Goal: Task Accomplishment & Management: Manage account settings

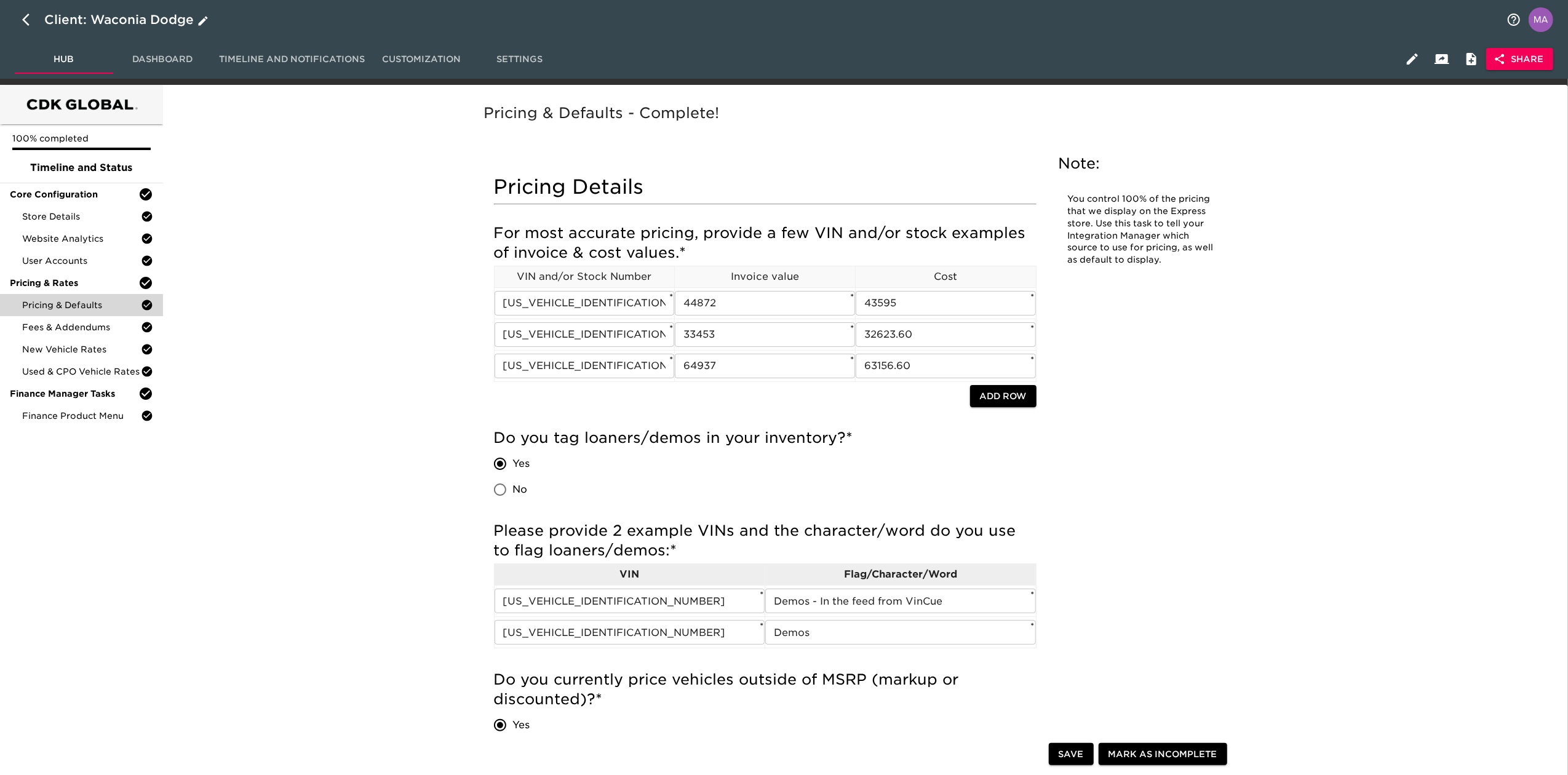
click at [30, 14] on icon "button" at bounding box center [30, 20] width 15 height 15
select select "10"
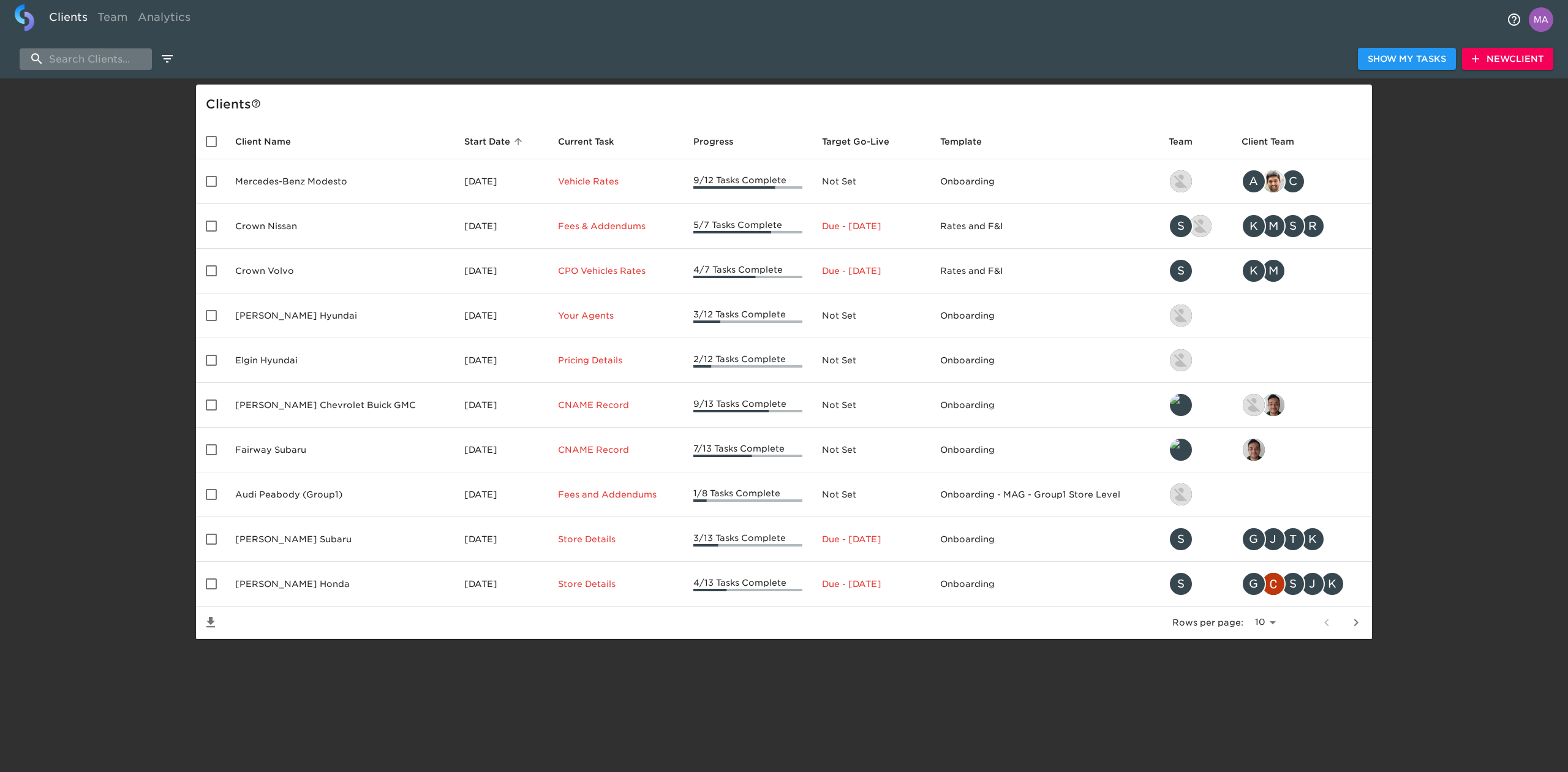
click at [104, 55] on input "search" at bounding box center [85, 59] width 132 height 22
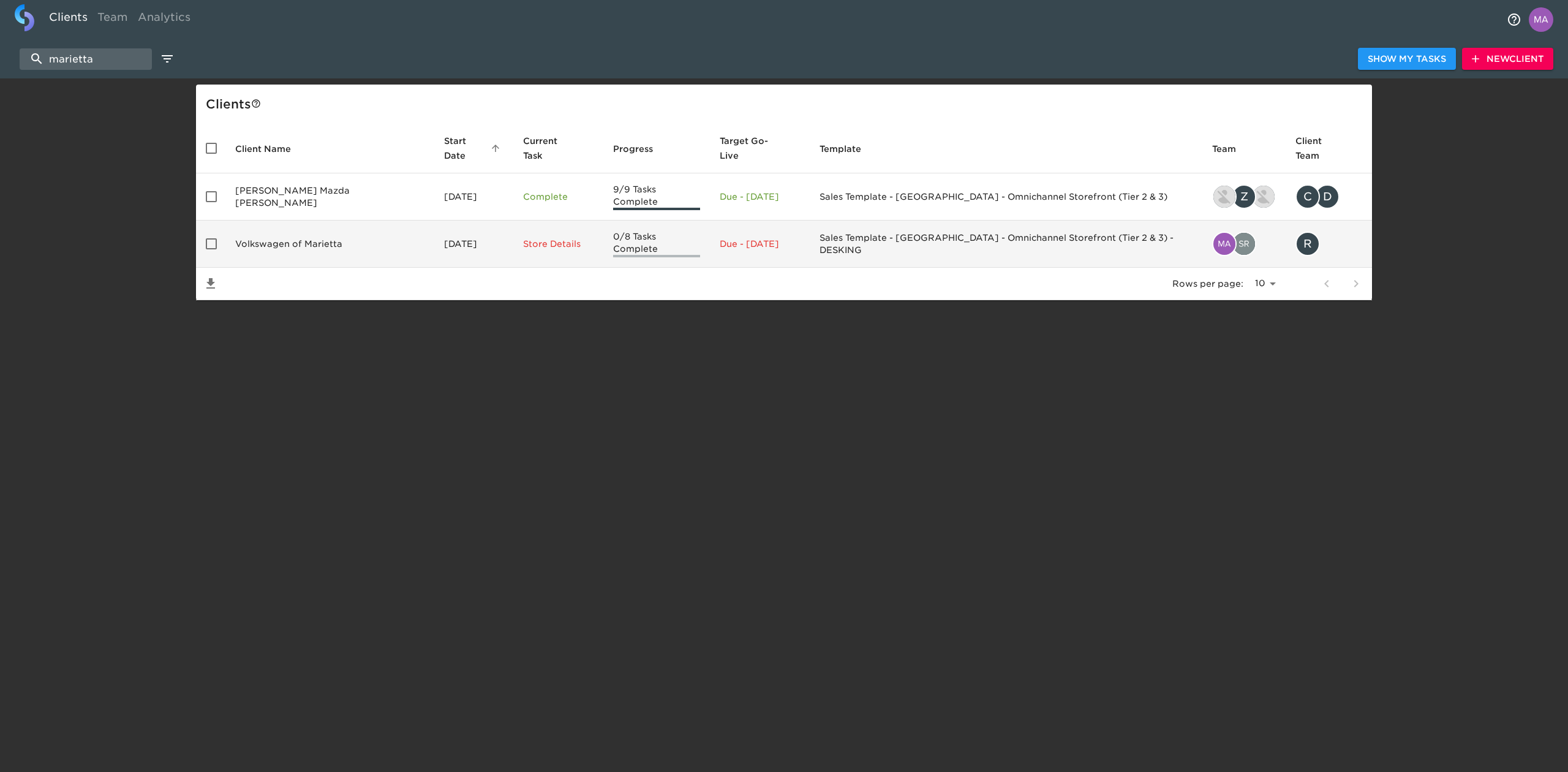
type input "marietta"
click at [280, 220] on td "Volkswagen of Marietta" at bounding box center [330, 244] width 209 height 47
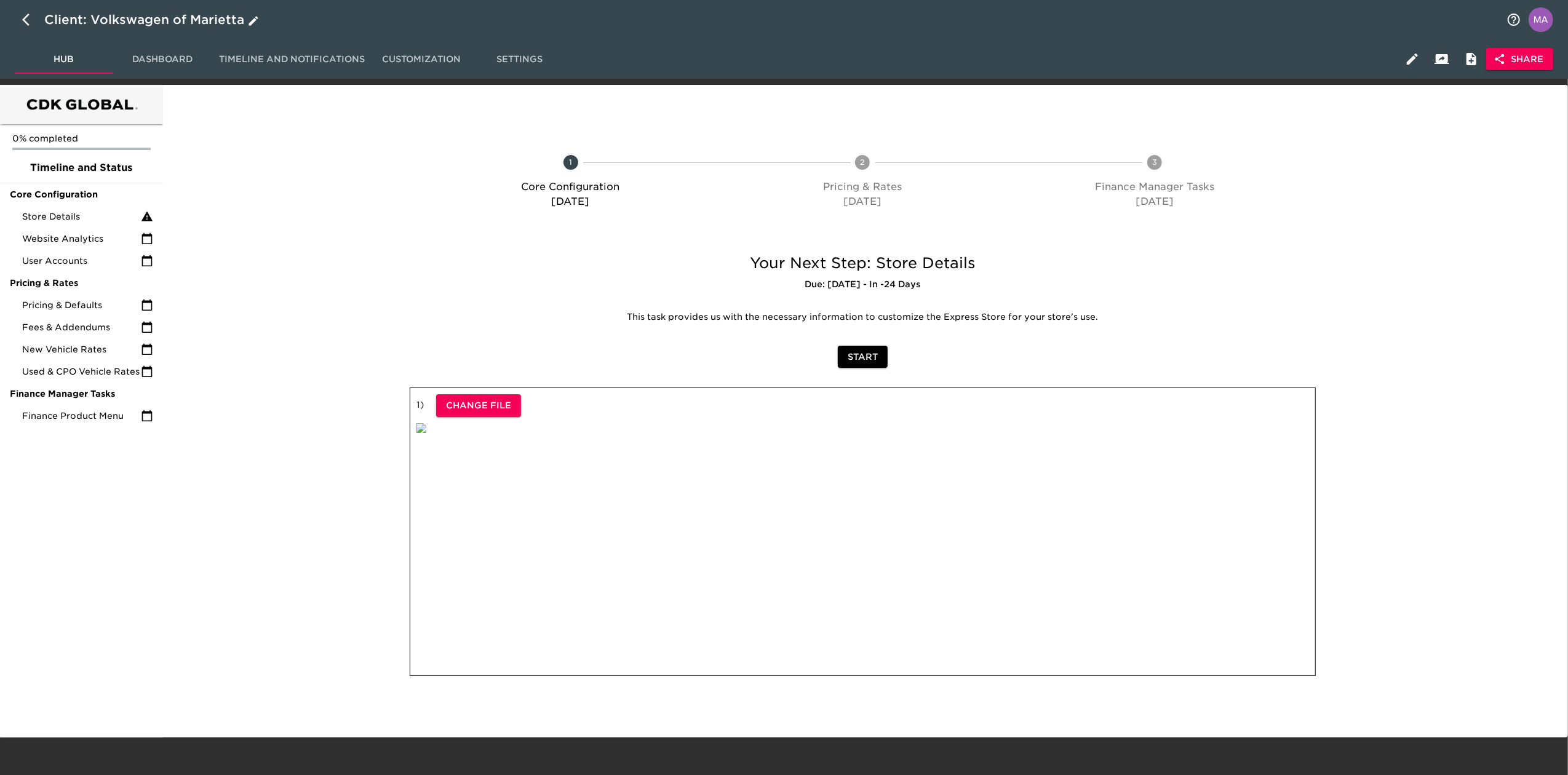
click at [20, 23] on button "button" at bounding box center [29, 20] width 29 height 29
select select "10"
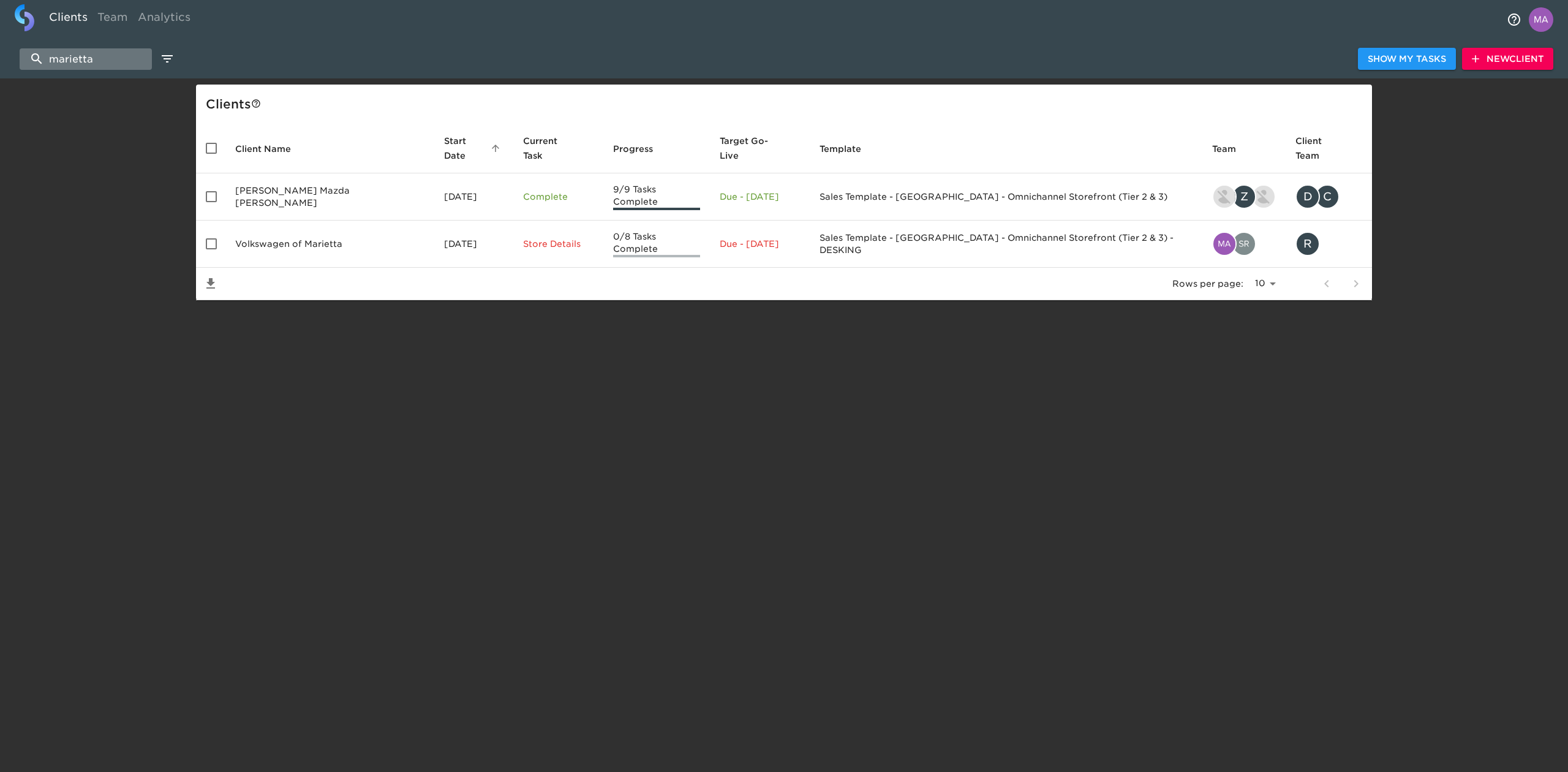
click at [102, 55] on input "marietta" at bounding box center [85, 59] width 132 height 22
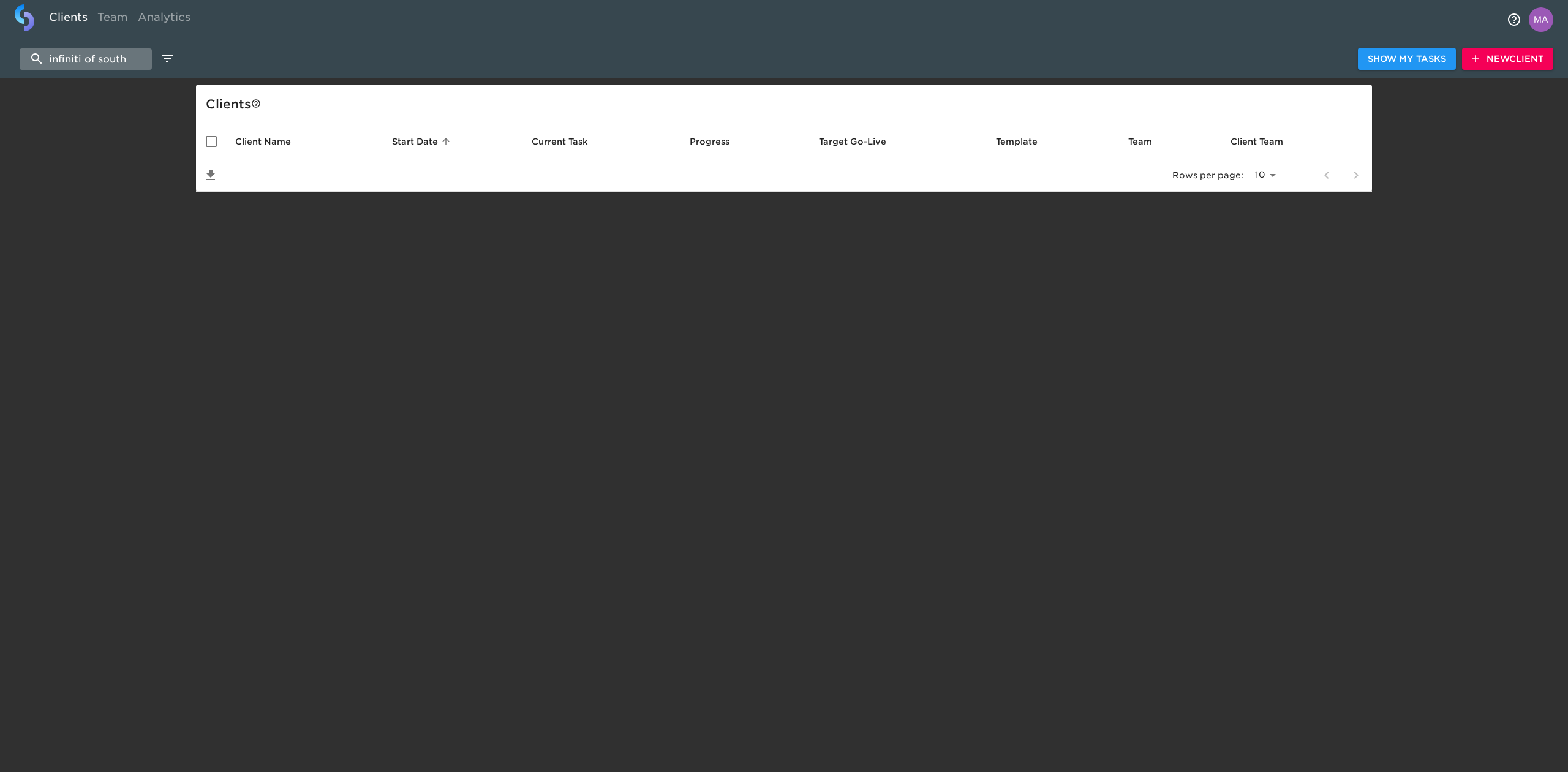
click at [79, 61] on input "infiniti of south" at bounding box center [85, 59] width 132 height 22
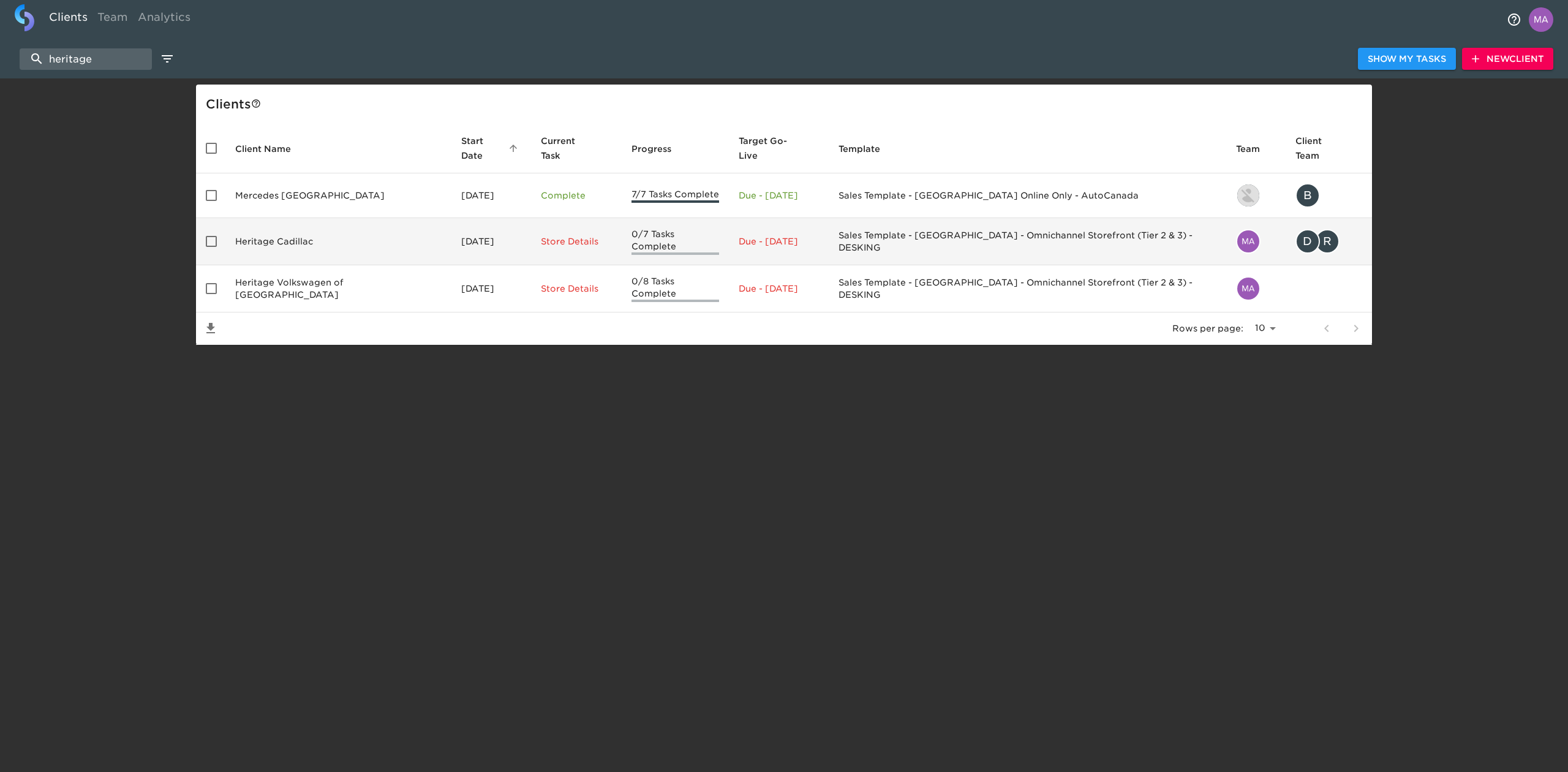
type input "heritage"
click at [289, 224] on td "Heritage Cadillac" at bounding box center [339, 241] width 226 height 47
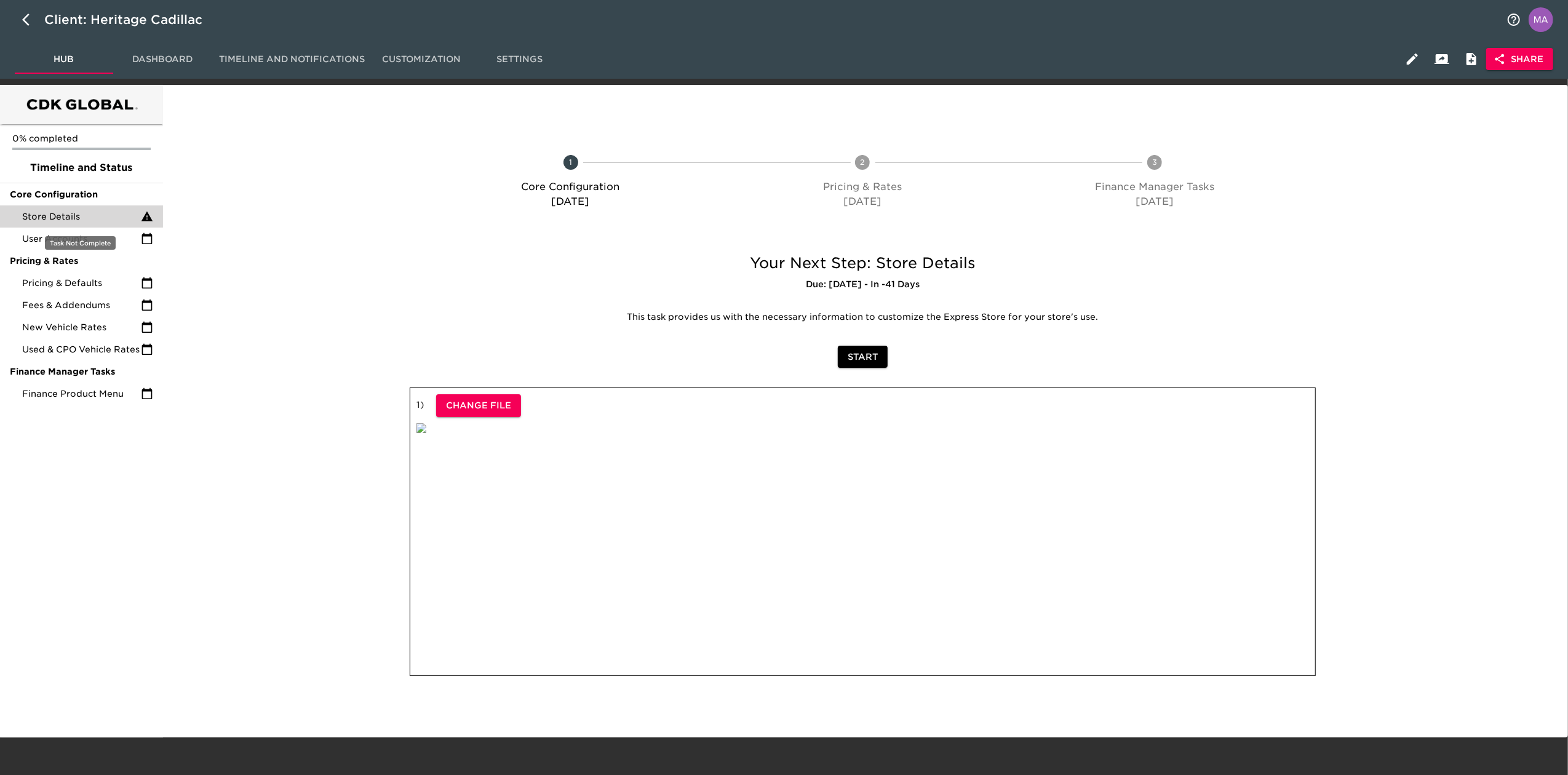
click at [89, 207] on div "Store Details" at bounding box center [81, 217] width 163 height 23
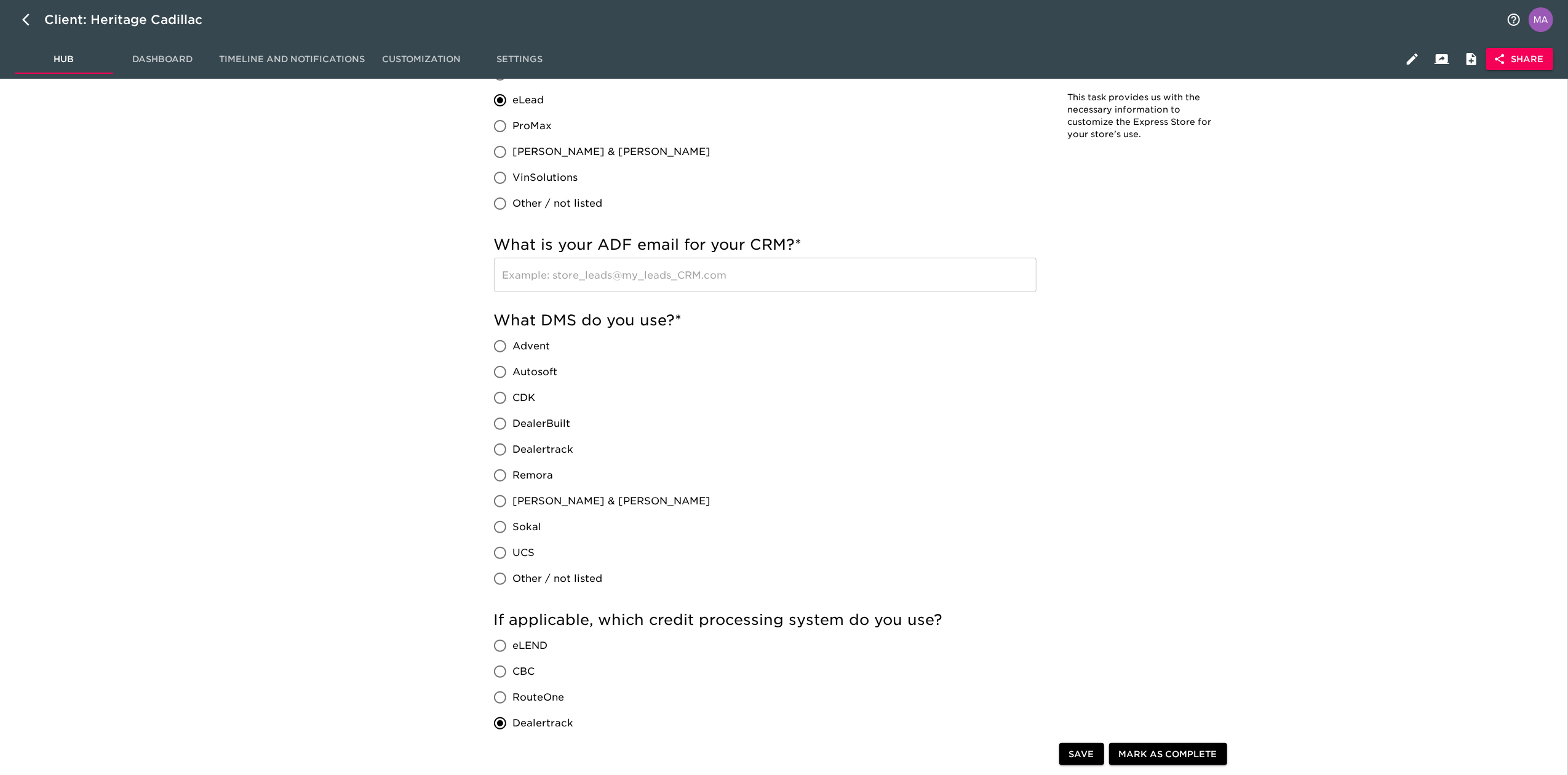
scroll to position [410, 0]
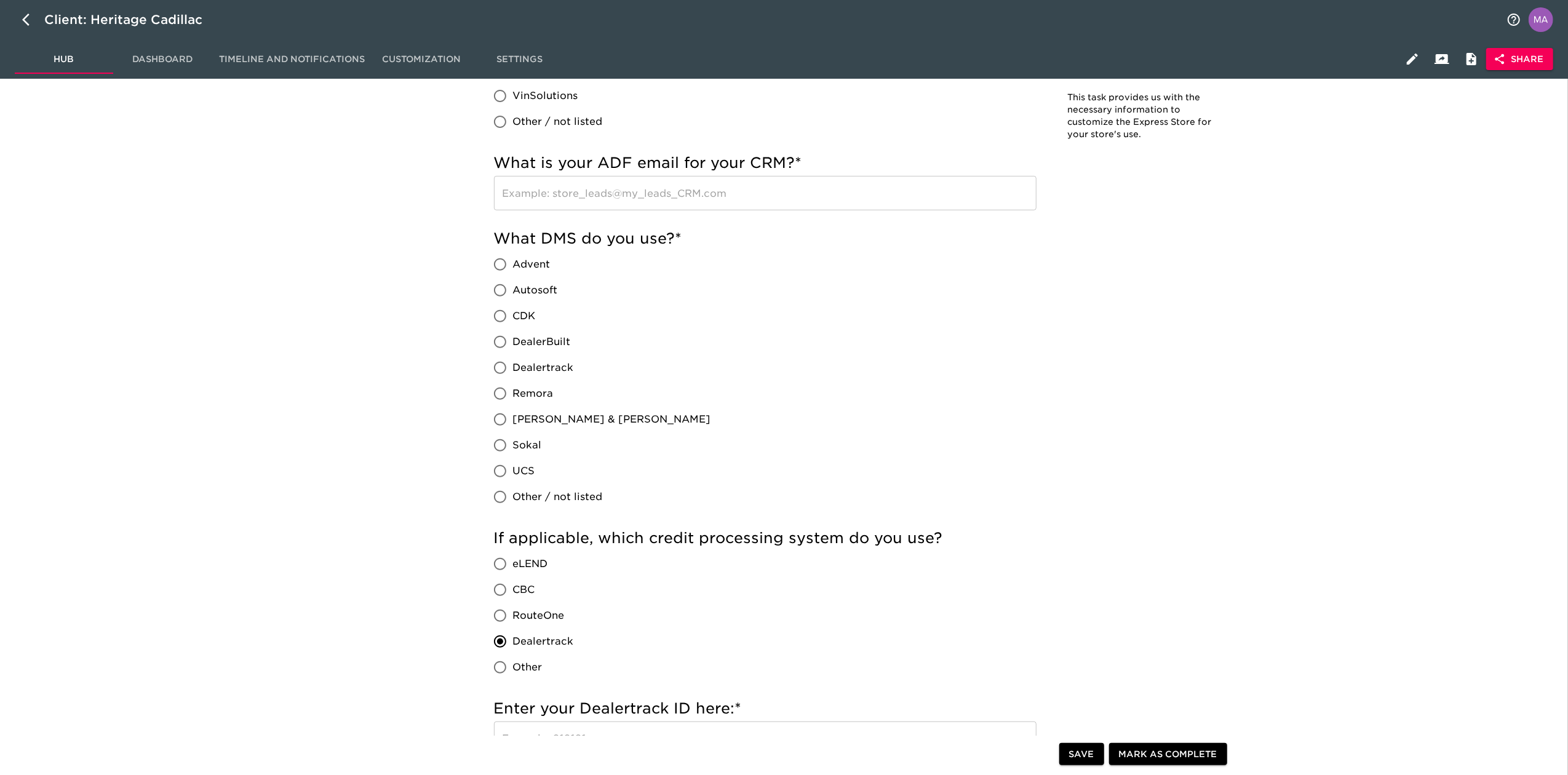
click at [493, 314] on input "CDK" at bounding box center [500, 316] width 26 height 26
radio input "true"
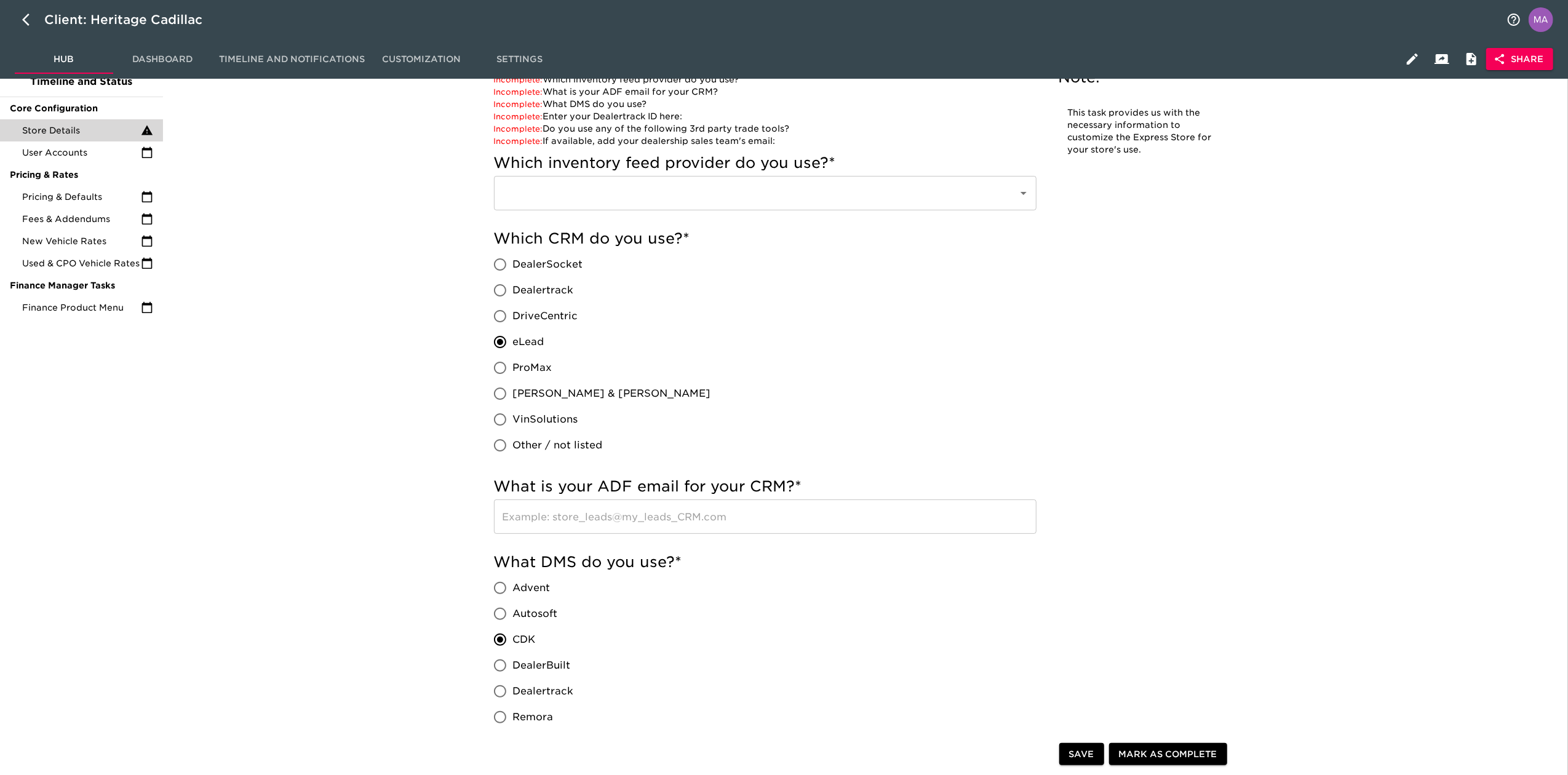
scroll to position [82, 0]
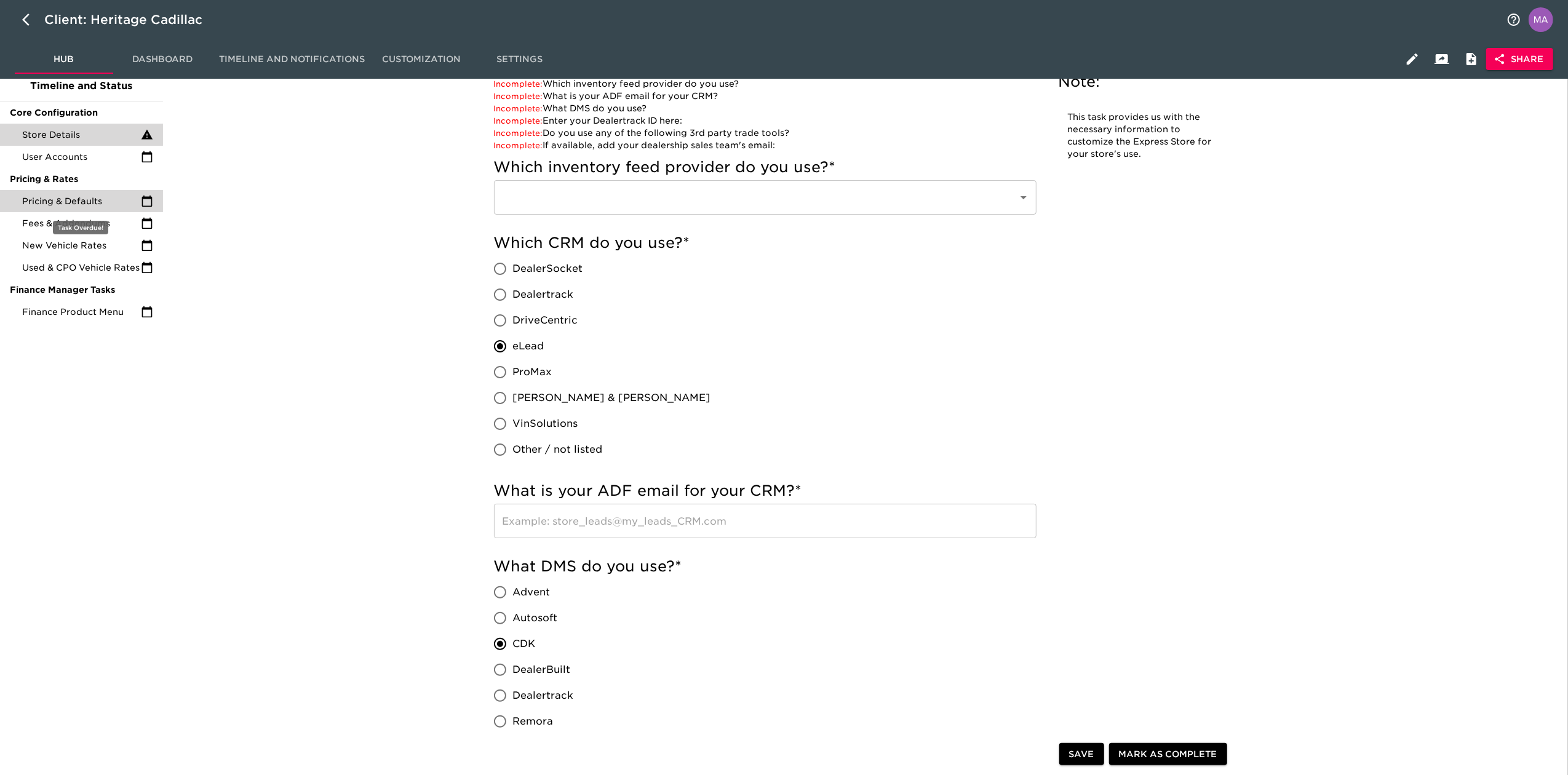
click at [107, 202] on span "Pricing & Defaults" at bounding box center [82, 201] width 119 height 12
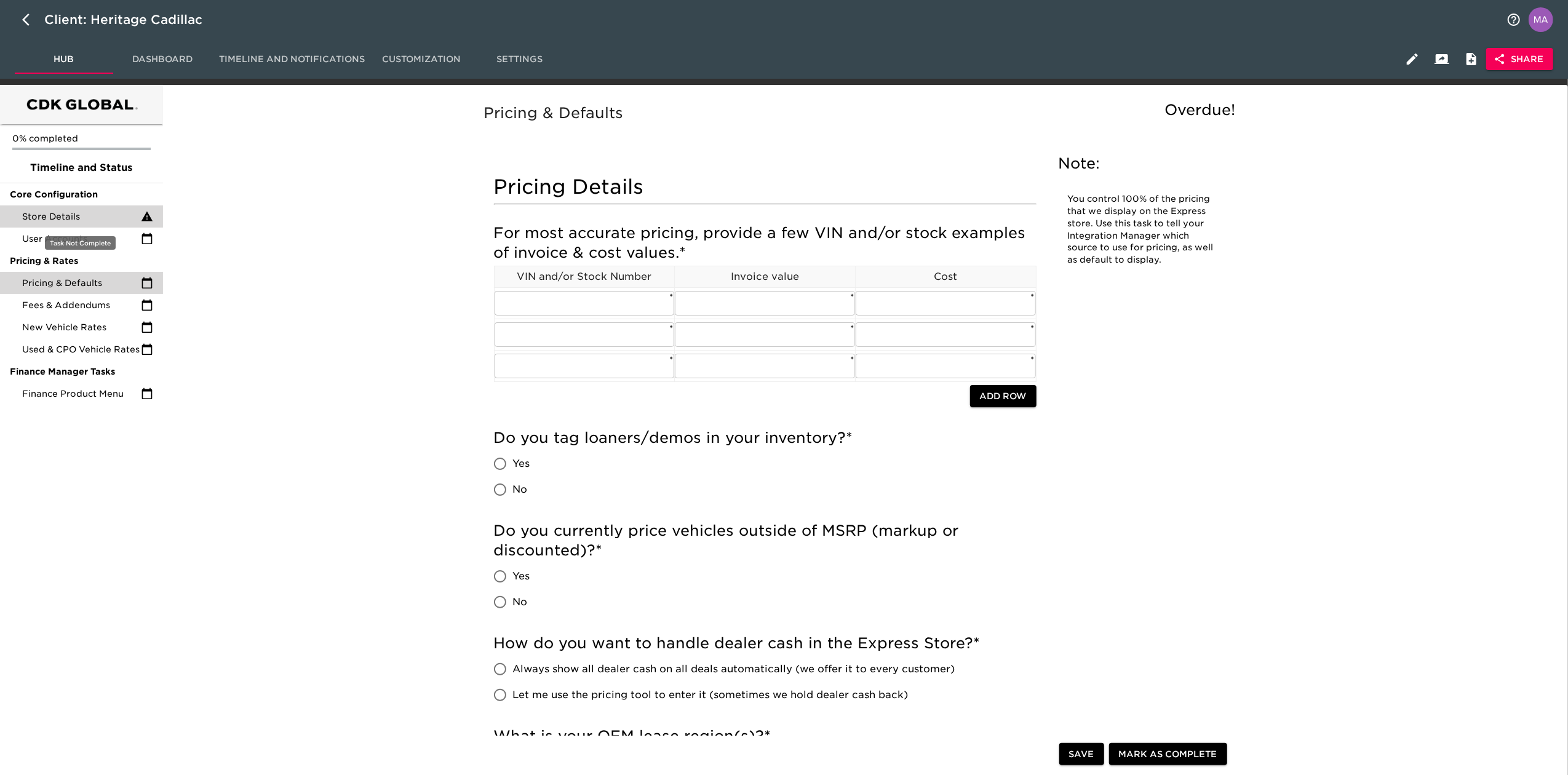
click at [85, 217] on span "Store Details" at bounding box center [82, 216] width 119 height 12
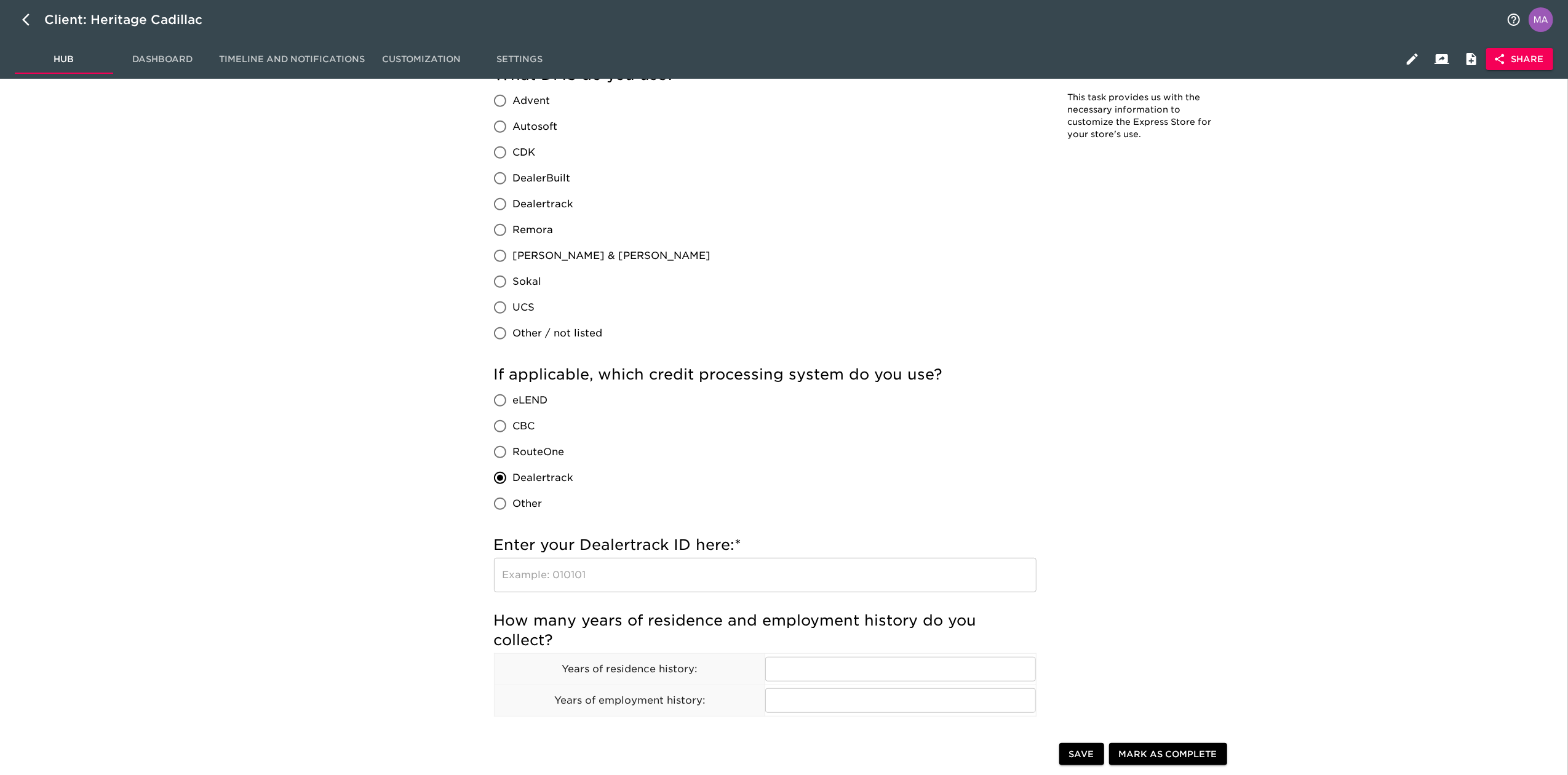
scroll to position [574, 0]
click at [498, 158] on input "CDK" at bounding box center [500, 152] width 26 height 26
radio input "true"
click at [387, 232] on div "Store Details Overdue! Note: This task provides us with the necessary informati…" at bounding box center [863, 612] width 1396 height 2188
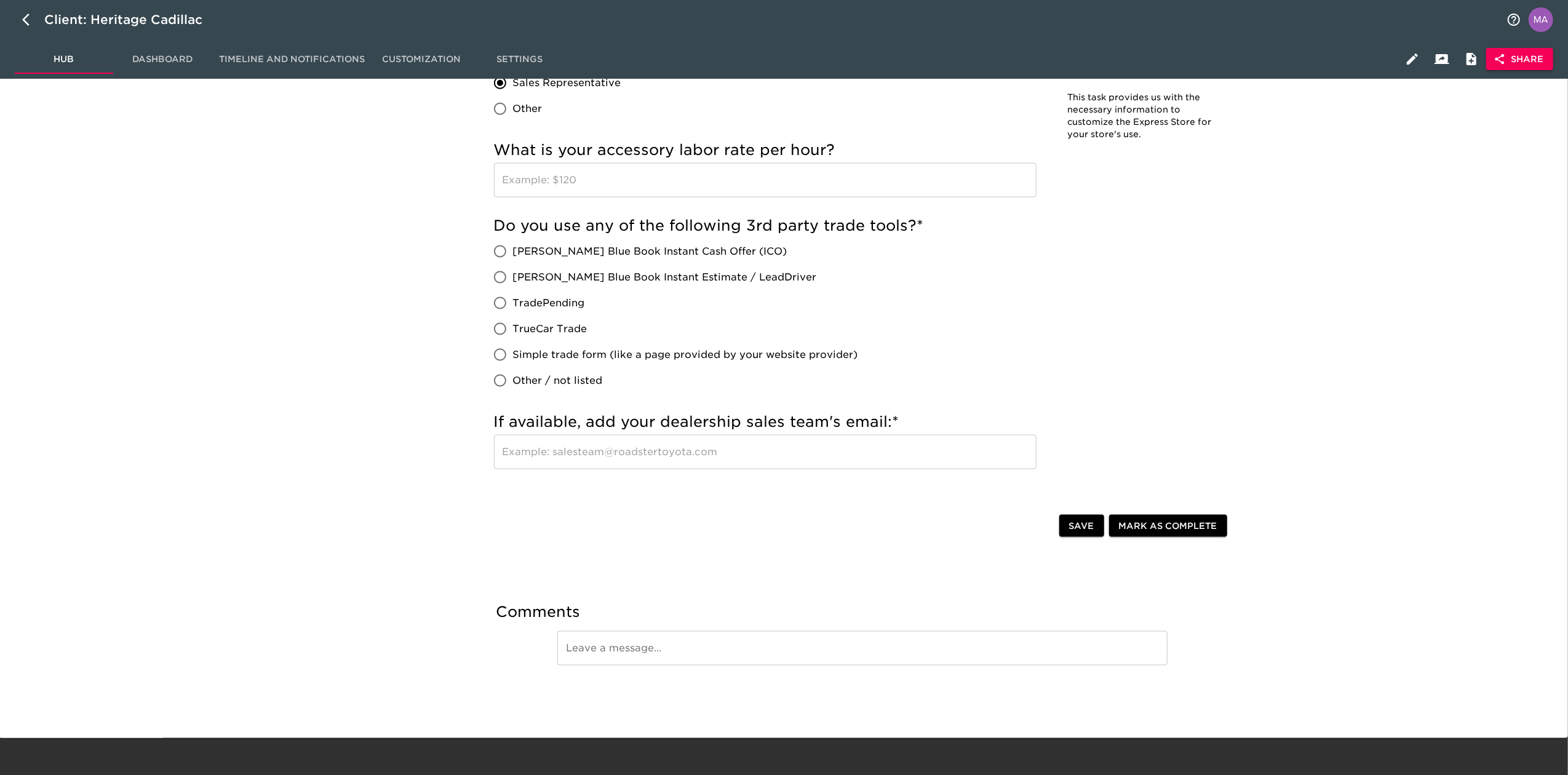
scroll to position [1558, 0]
click at [762, 454] on input "text" at bounding box center [765, 452] width 543 height 35
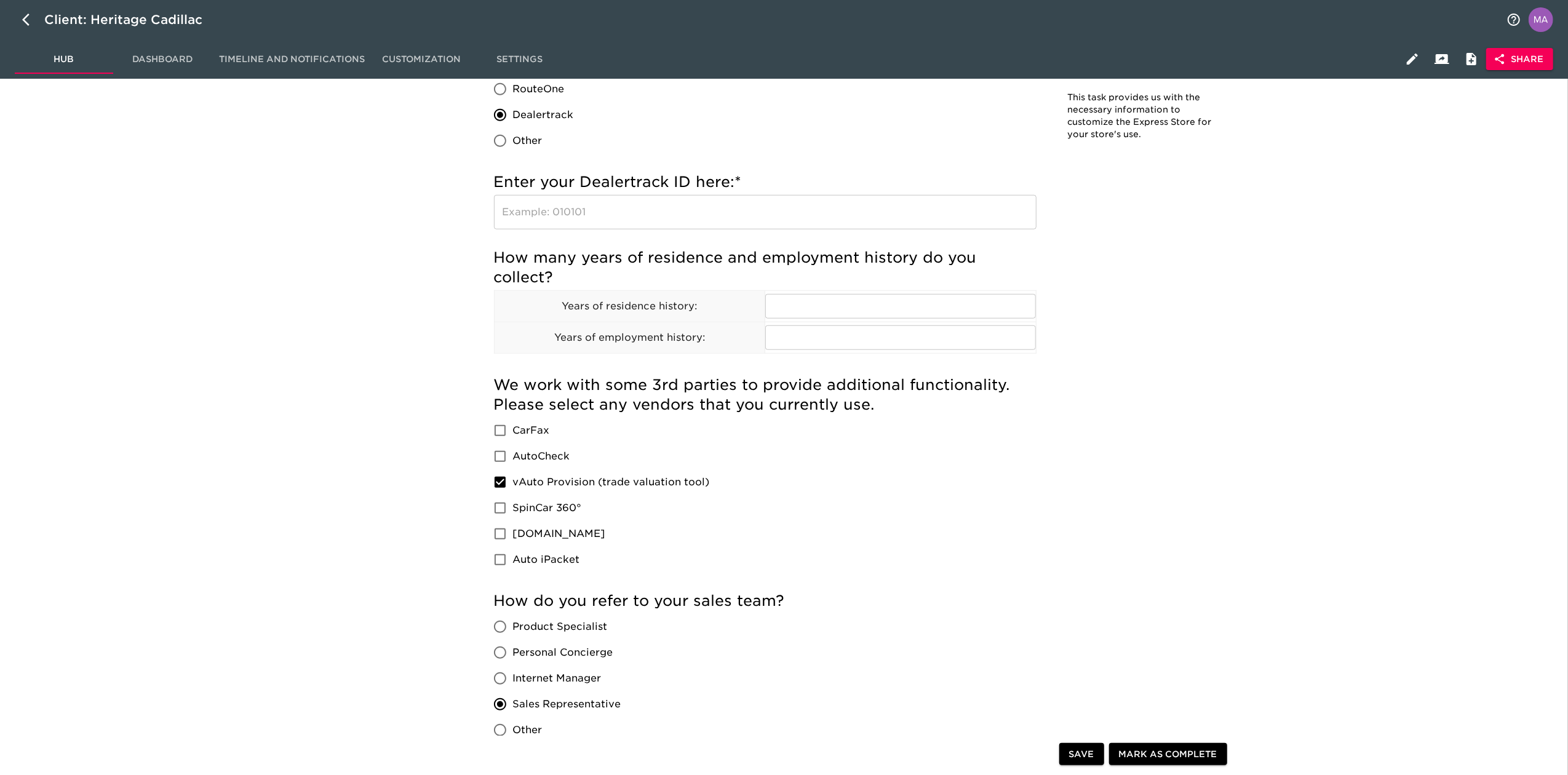
scroll to position [901, 0]
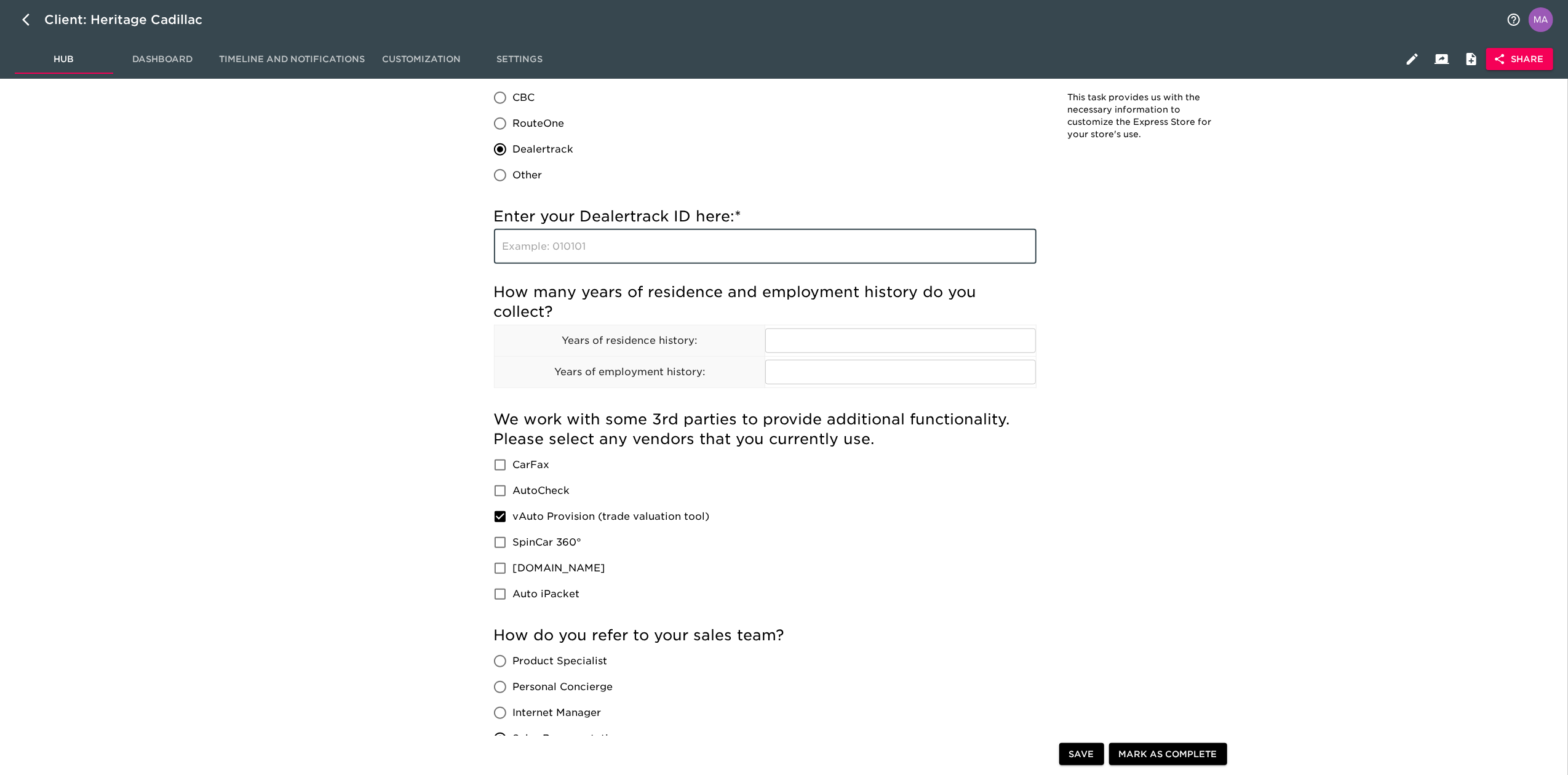
click at [756, 246] on input "text" at bounding box center [765, 247] width 543 height 35
type input "107919"
click at [387, 338] on div "Store Details Overdue! Note: This task provides us with the necessary informati…" at bounding box center [863, 284] width 1396 height 2188
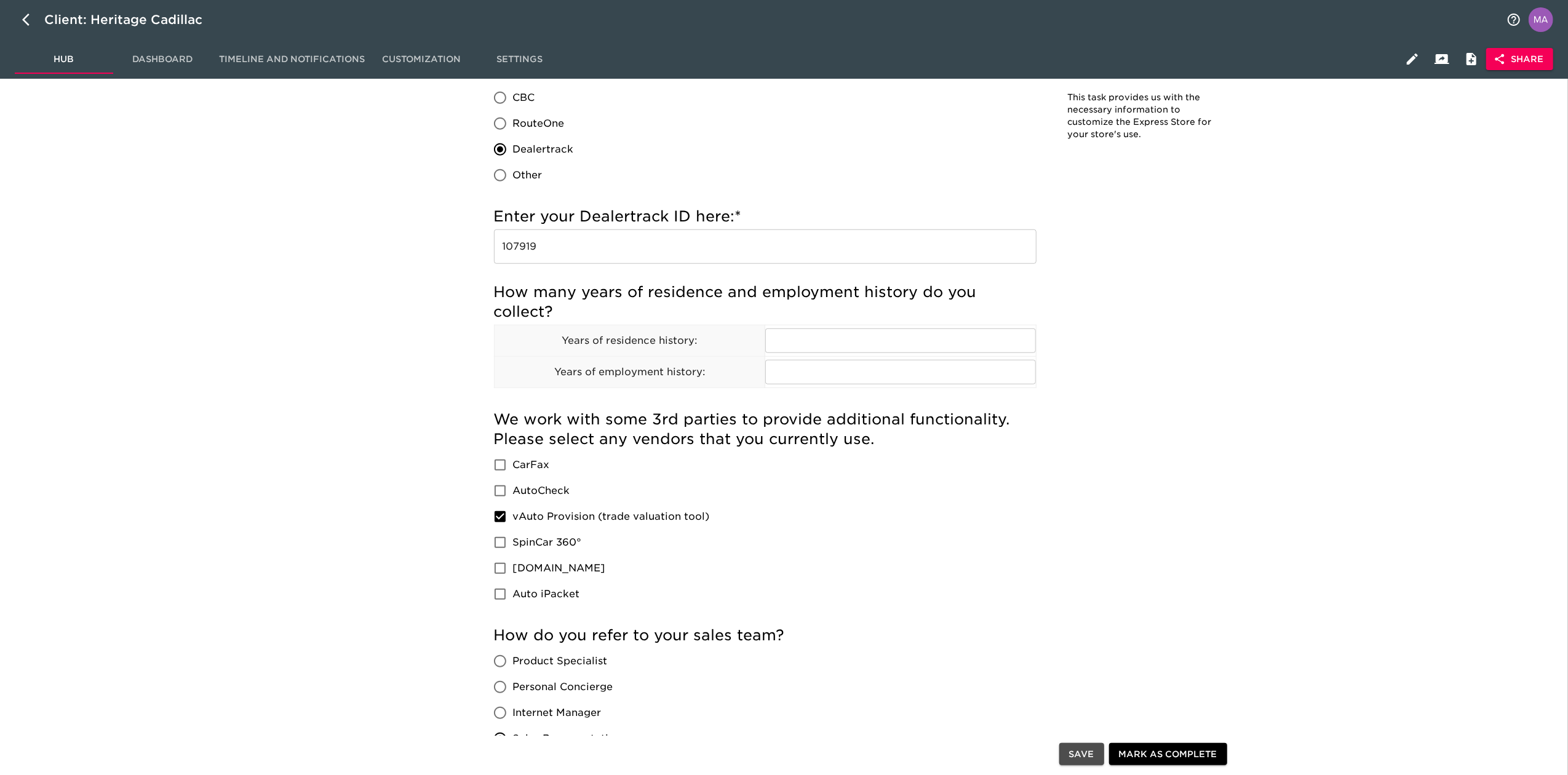
click at [1076, 748] on span "Save" at bounding box center [1082, 754] width 26 height 15
click at [383, 439] on div "Store Details Overdue! Note: This task provides us with the necessary informati…" at bounding box center [863, 296] width 1396 height 2163
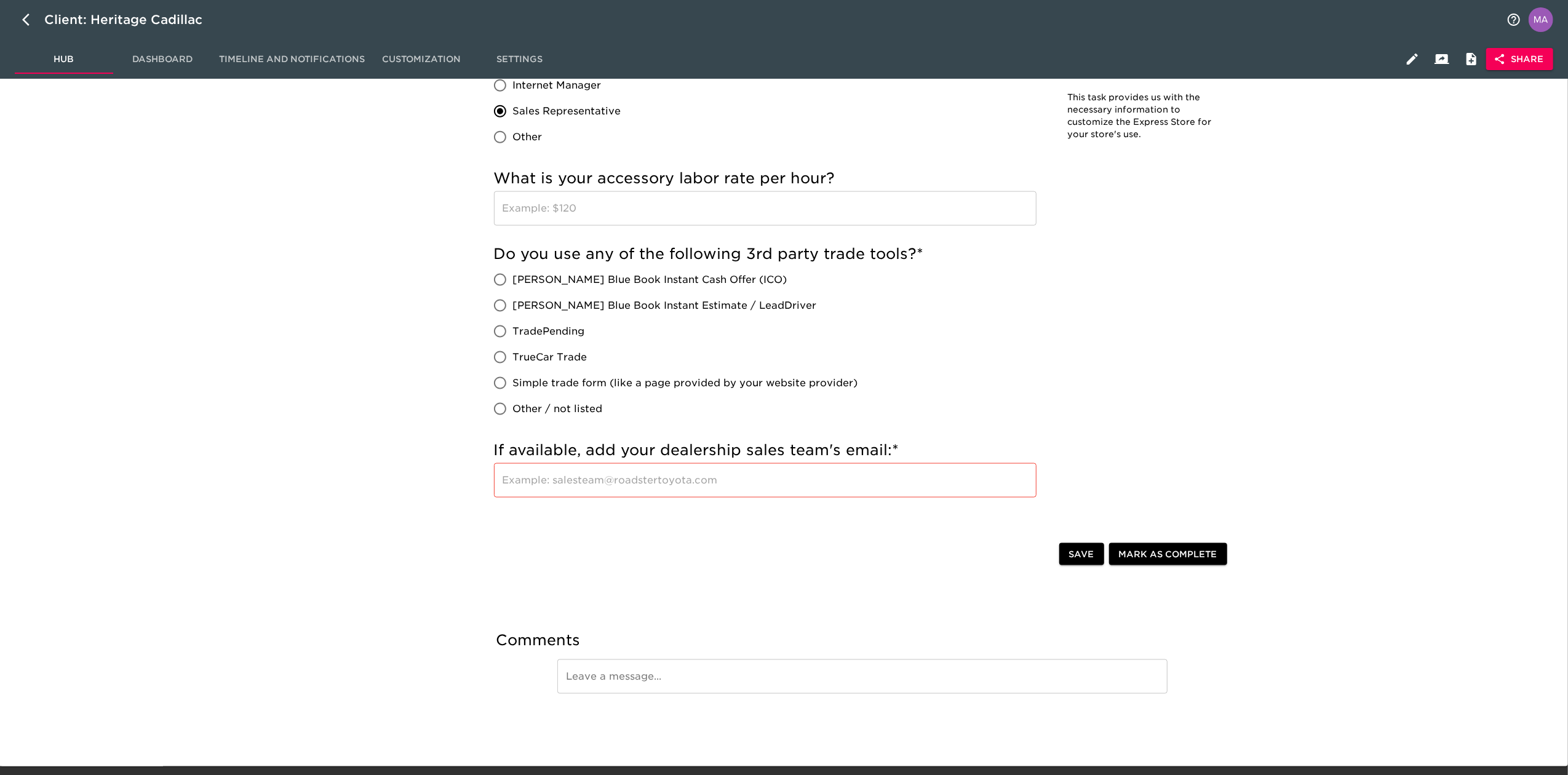
scroll to position [1533, 0]
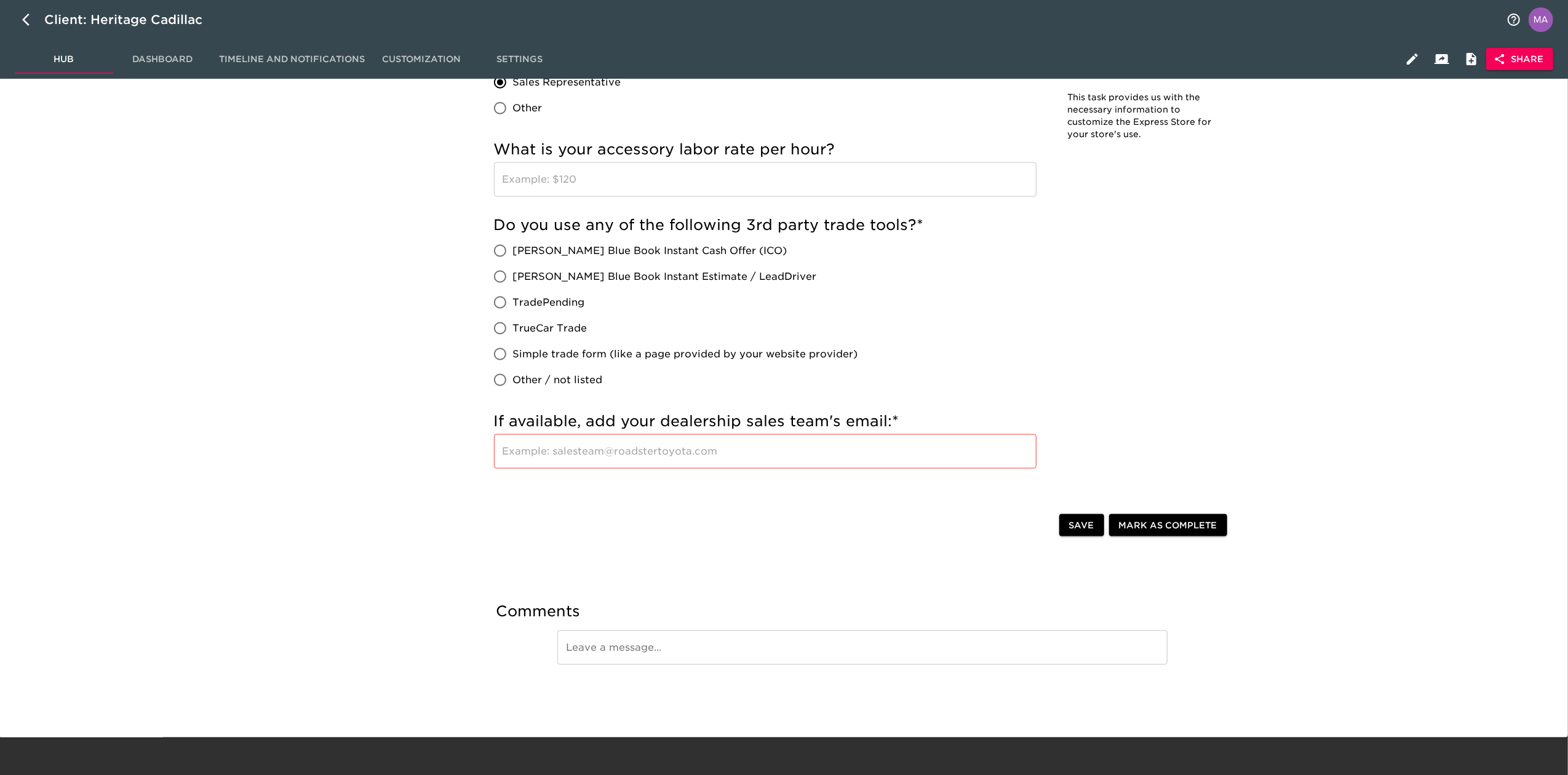
click at [687, 522] on div at bounding box center [779, 527] width 561 height 26
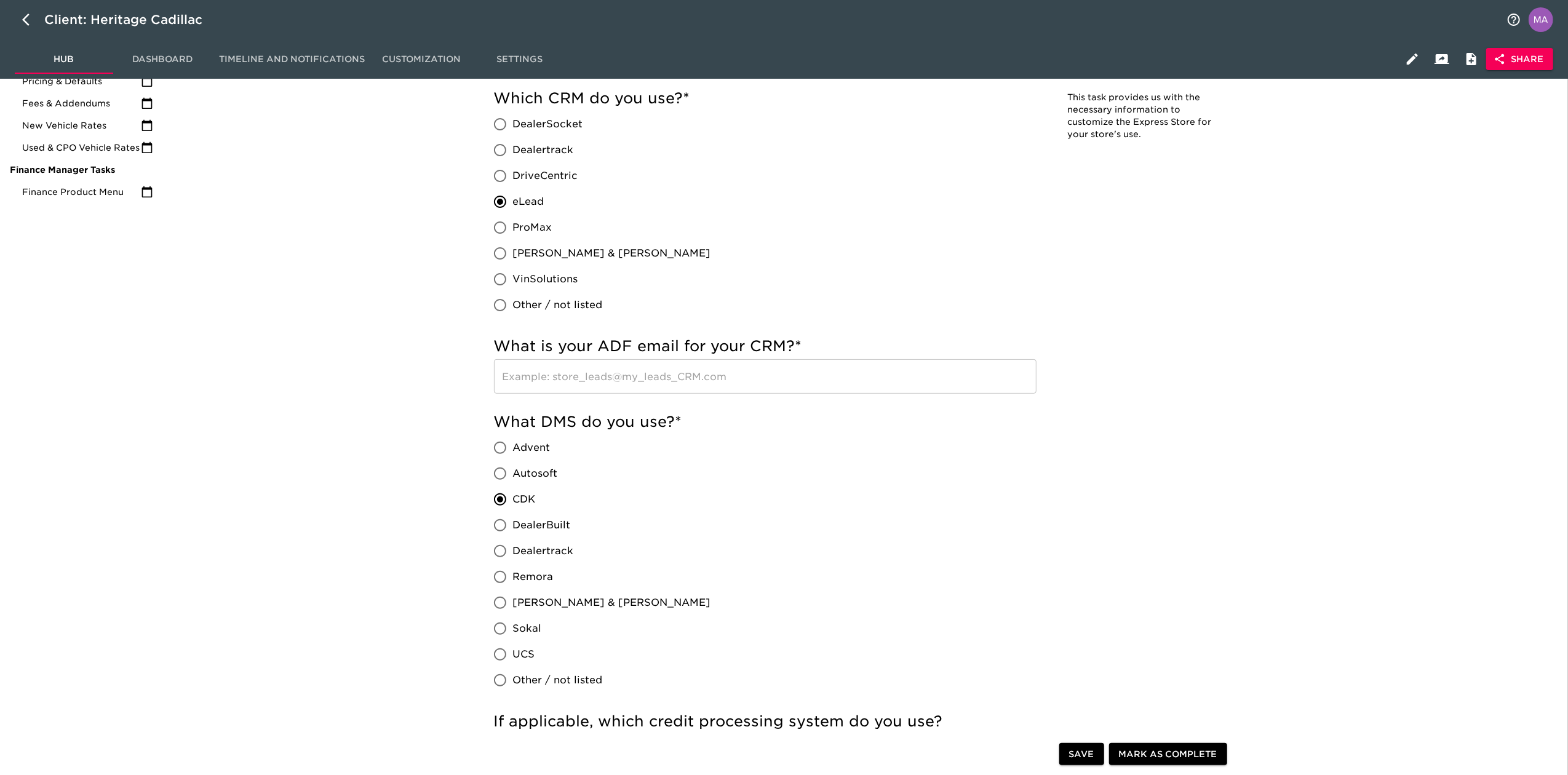
scroll to position [0, 0]
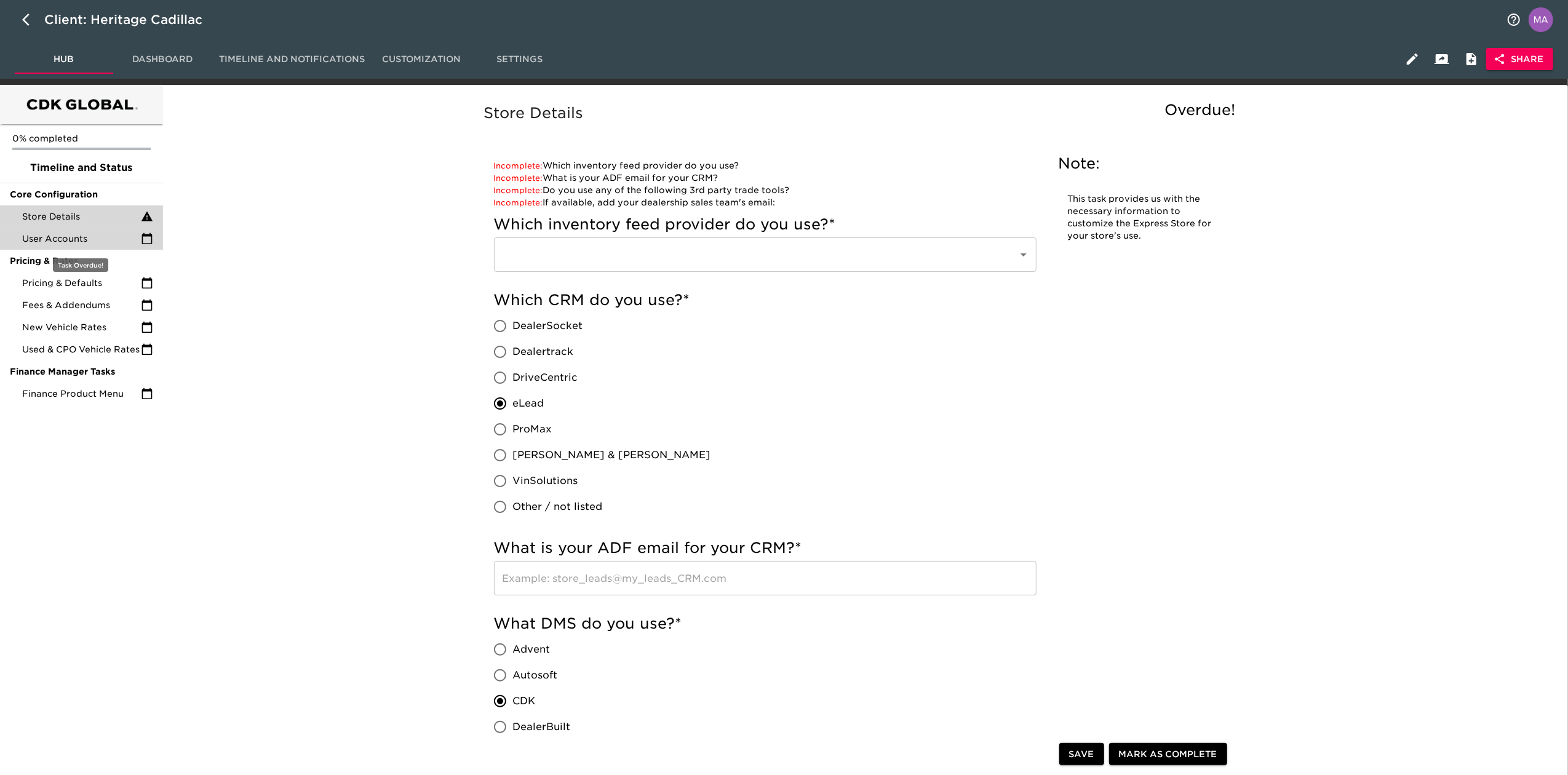
click at [56, 240] on span "User Accounts" at bounding box center [82, 239] width 119 height 12
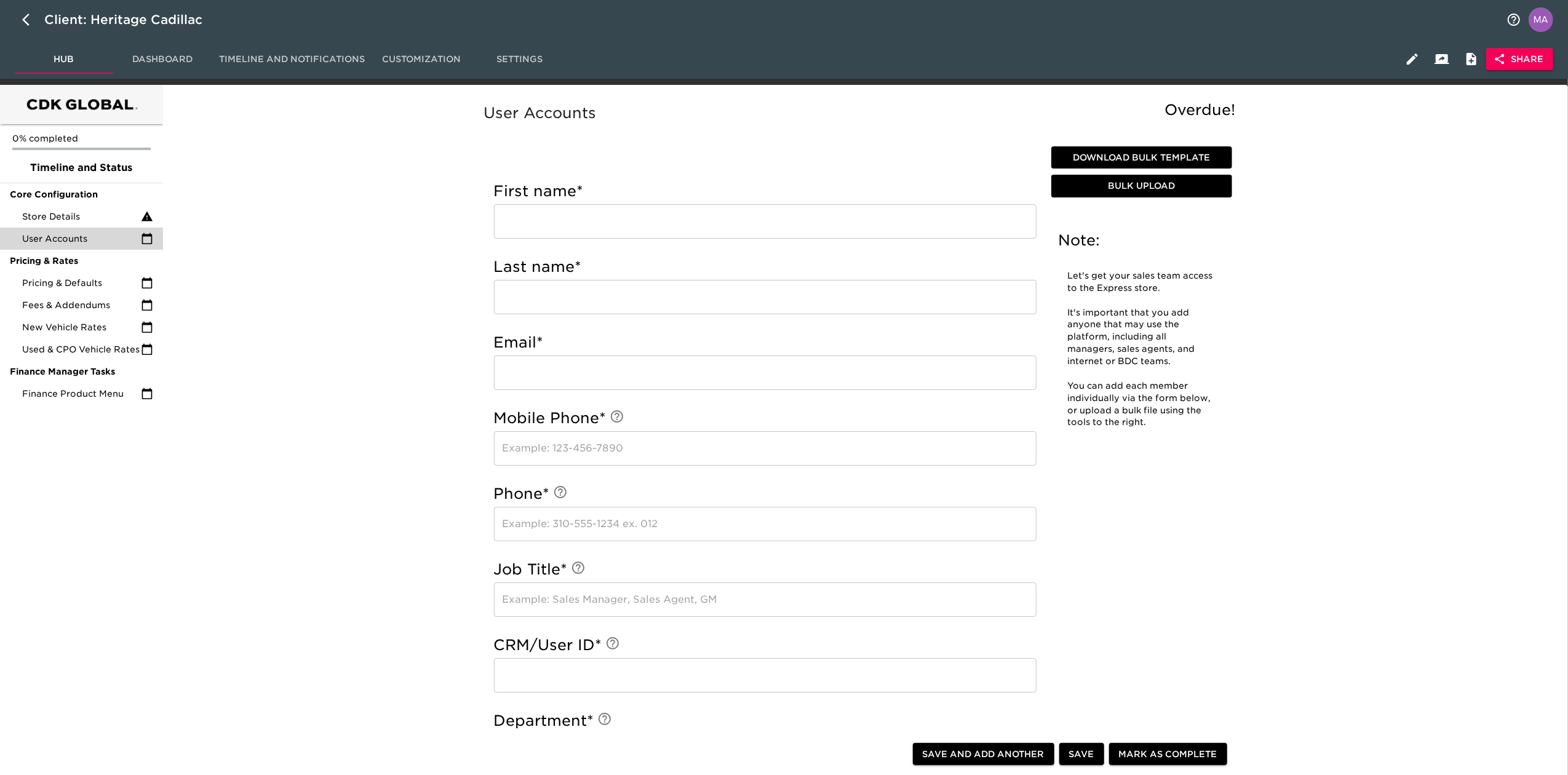
click at [397, 352] on div "User Accounts Overdue! Note: Let's get your sales team access to the Express st…" at bounding box center [863, 702] width 1396 height 1221
click at [269, 317] on div "User Accounts Overdue! Note: Let's get your sales team access to the Express st…" at bounding box center [863, 702] width 1396 height 1221
click at [90, 278] on span "Pricing & Defaults" at bounding box center [82, 283] width 119 height 12
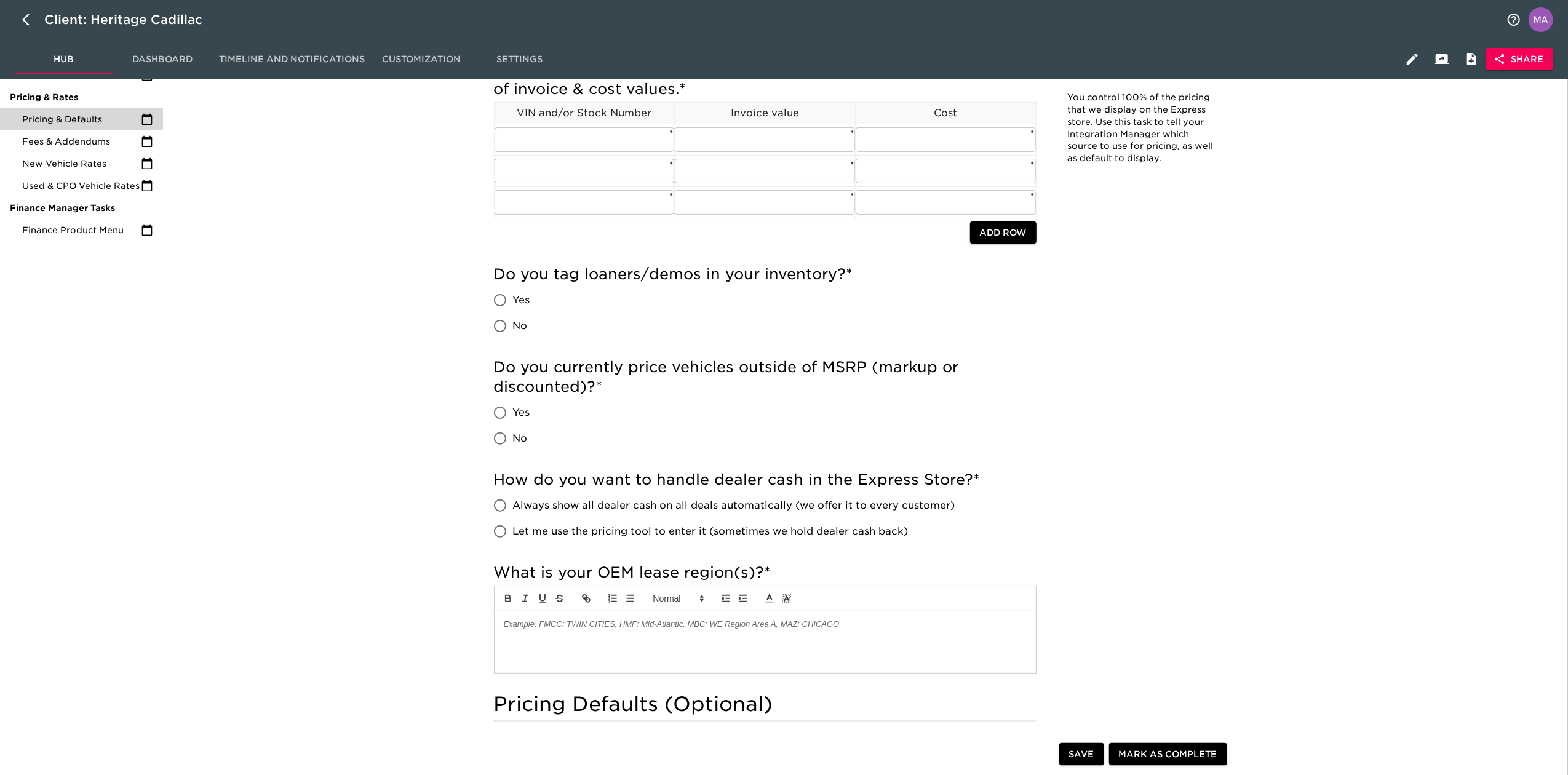
scroll to position [246, 0]
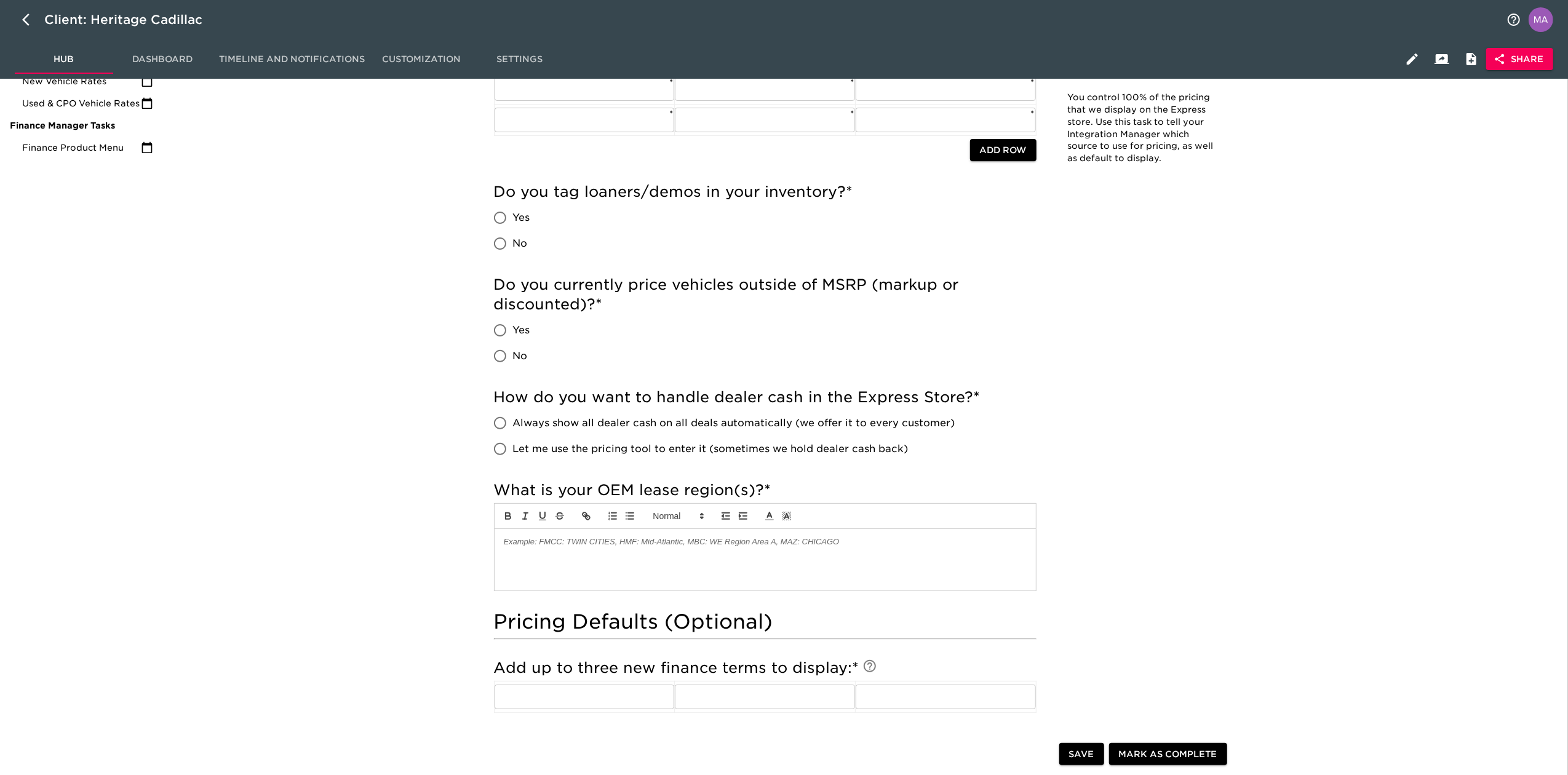
click at [501, 356] on input "No" at bounding box center [500, 356] width 26 height 26
radio input "true"
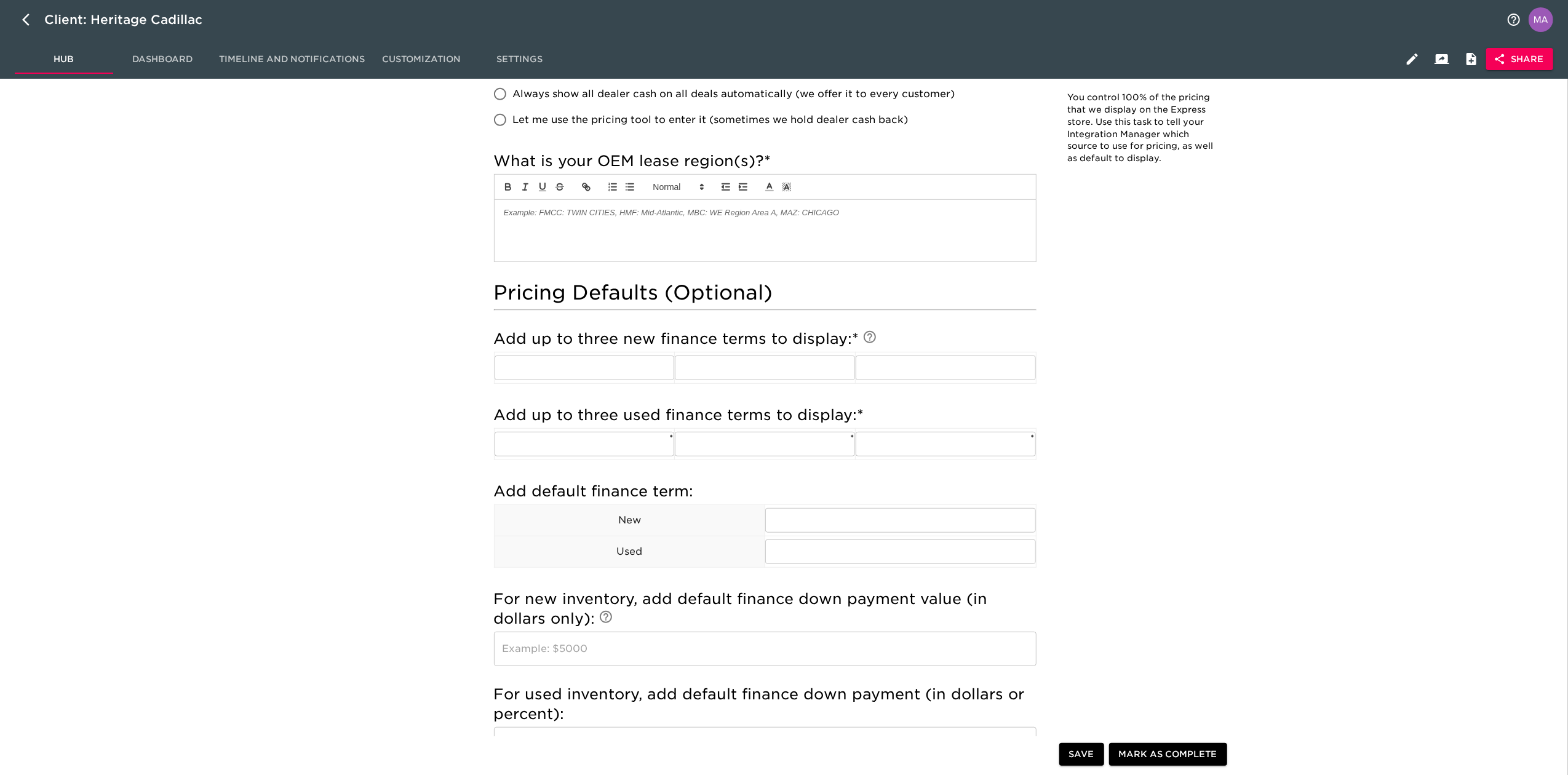
scroll to position [656, 0]
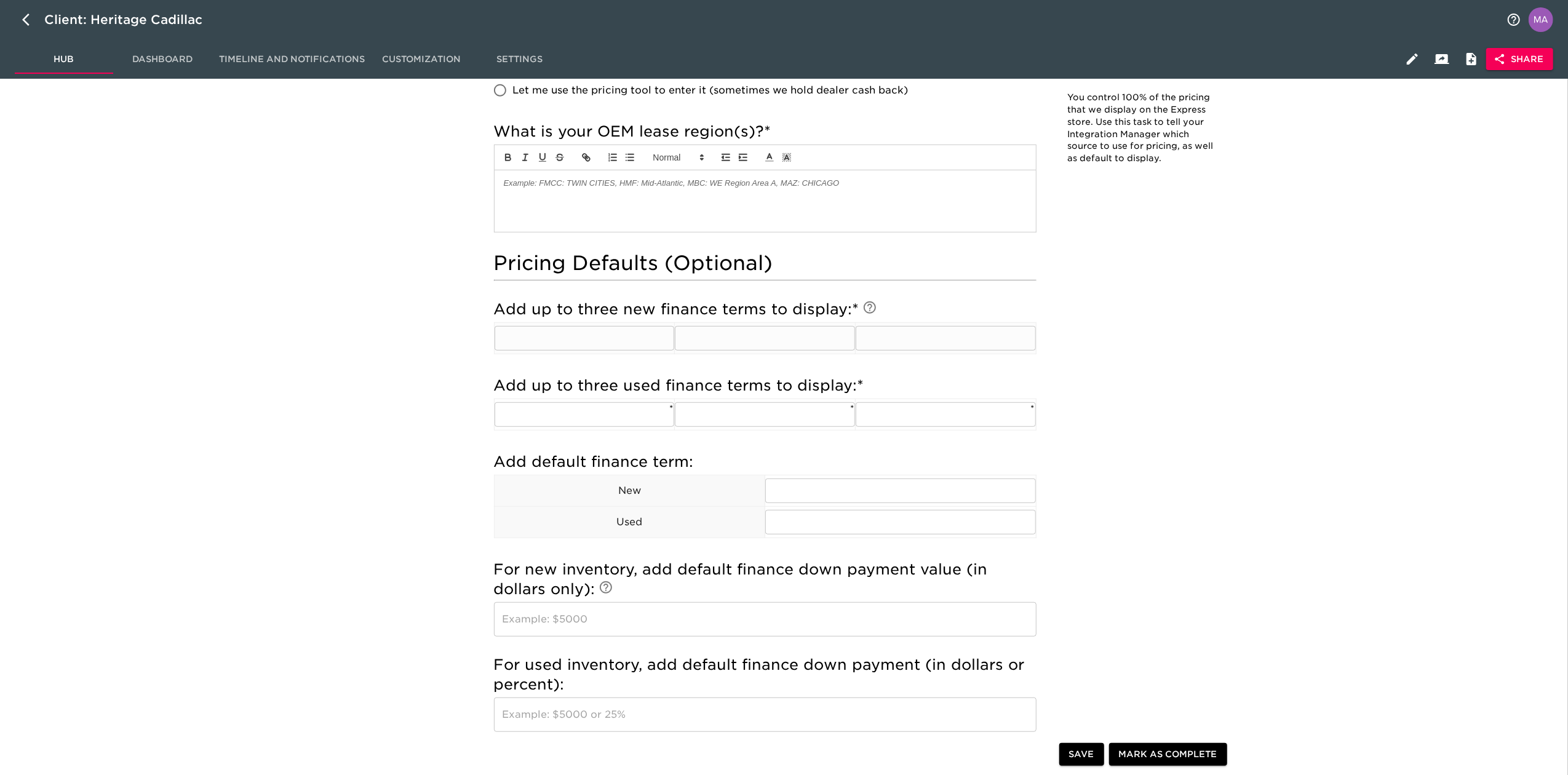
click at [593, 341] on input "text" at bounding box center [585, 338] width 180 height 25
type input "60"
type input "72"
type input "84"
click at [564, 427] on input "text" at bounding box center [585, 414] width 180 height 25
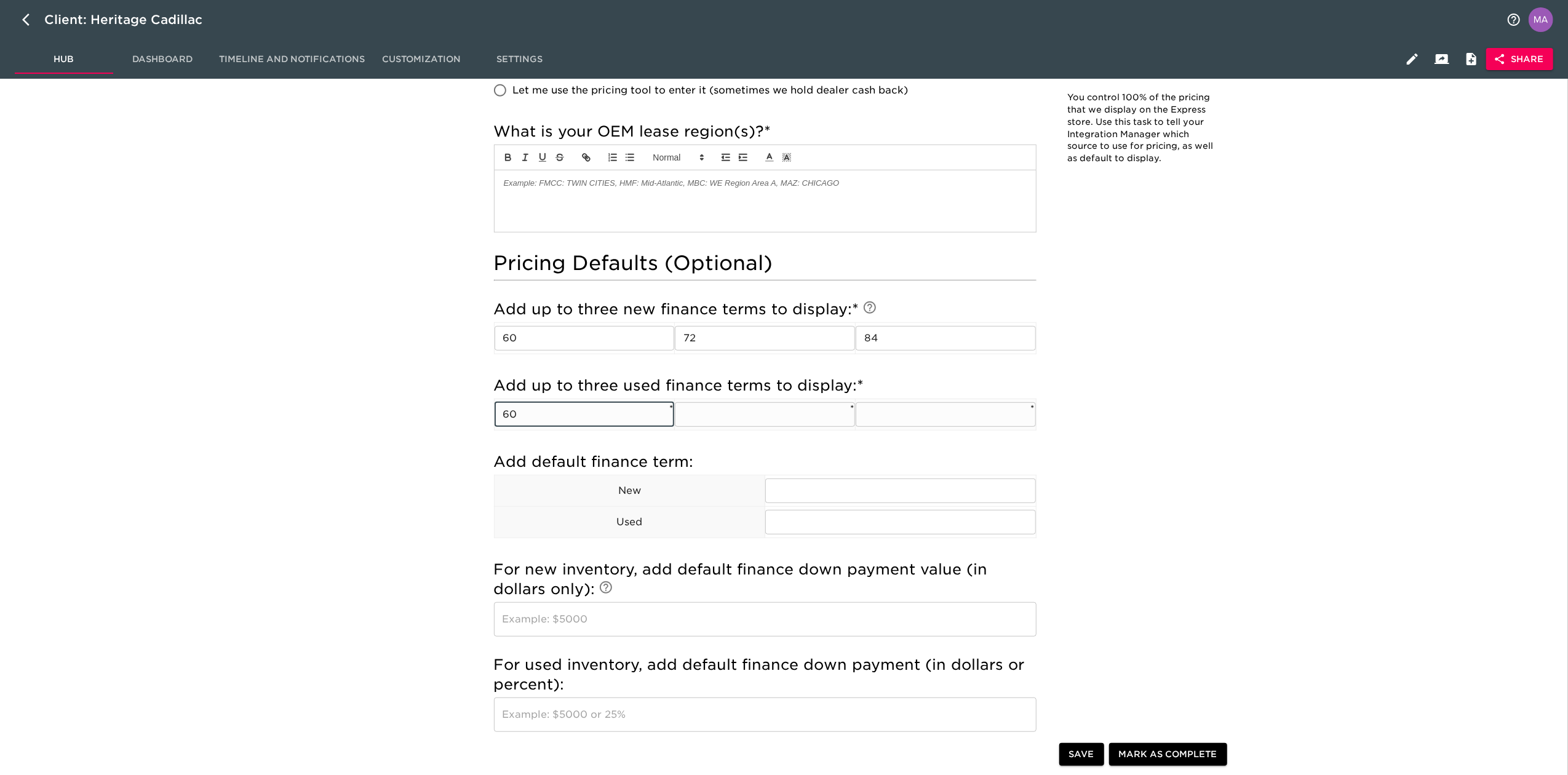
type input "60"
type input "66"
type input "6"
type input "72"
click at [372, 498] on div "Pricing & Defaults Overdue! Note: You control 100% of the pricing that we displ…" at bounding box center [863, 371] width 1396 height 1870
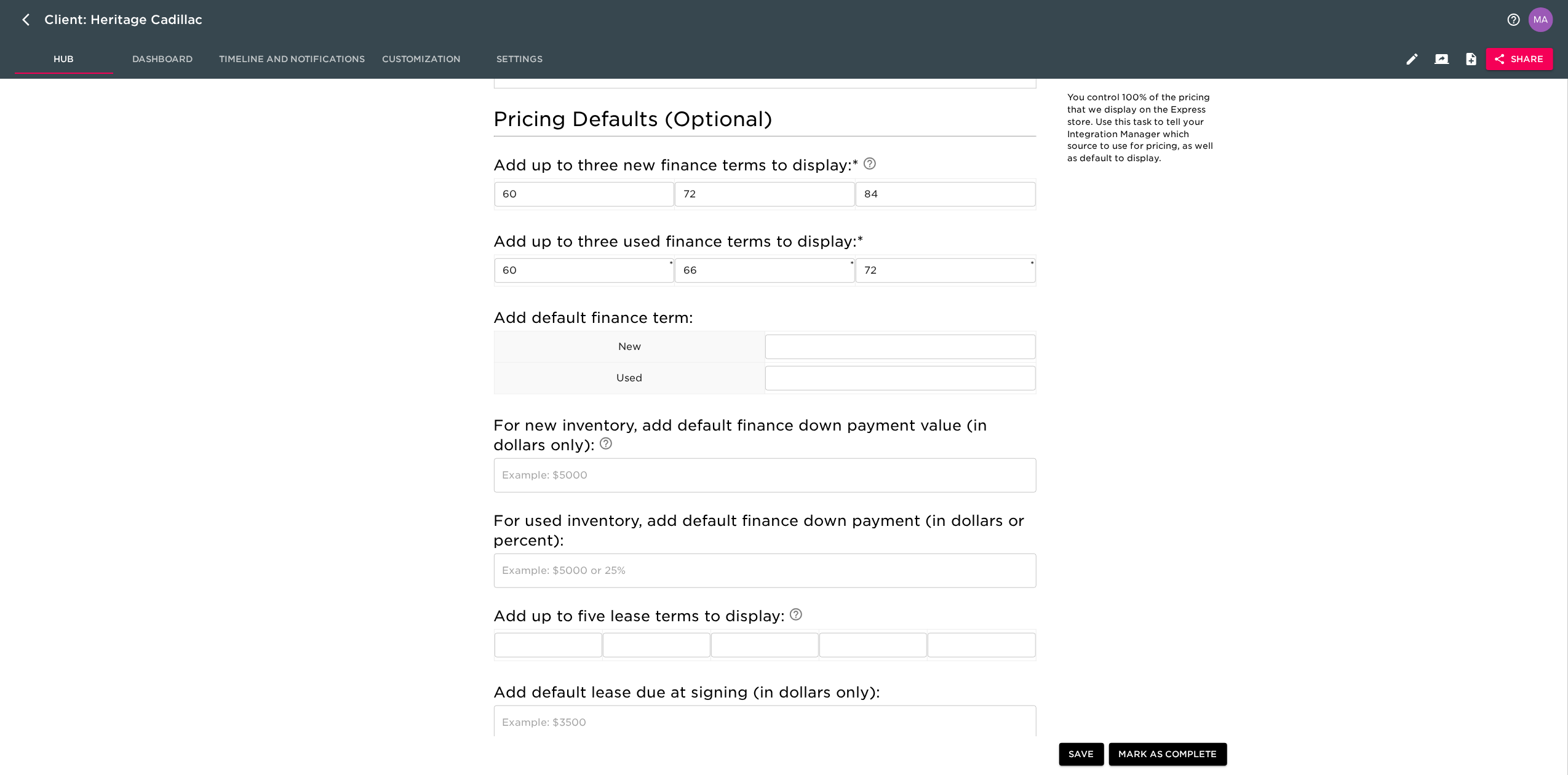
scroll to position [819, 0]
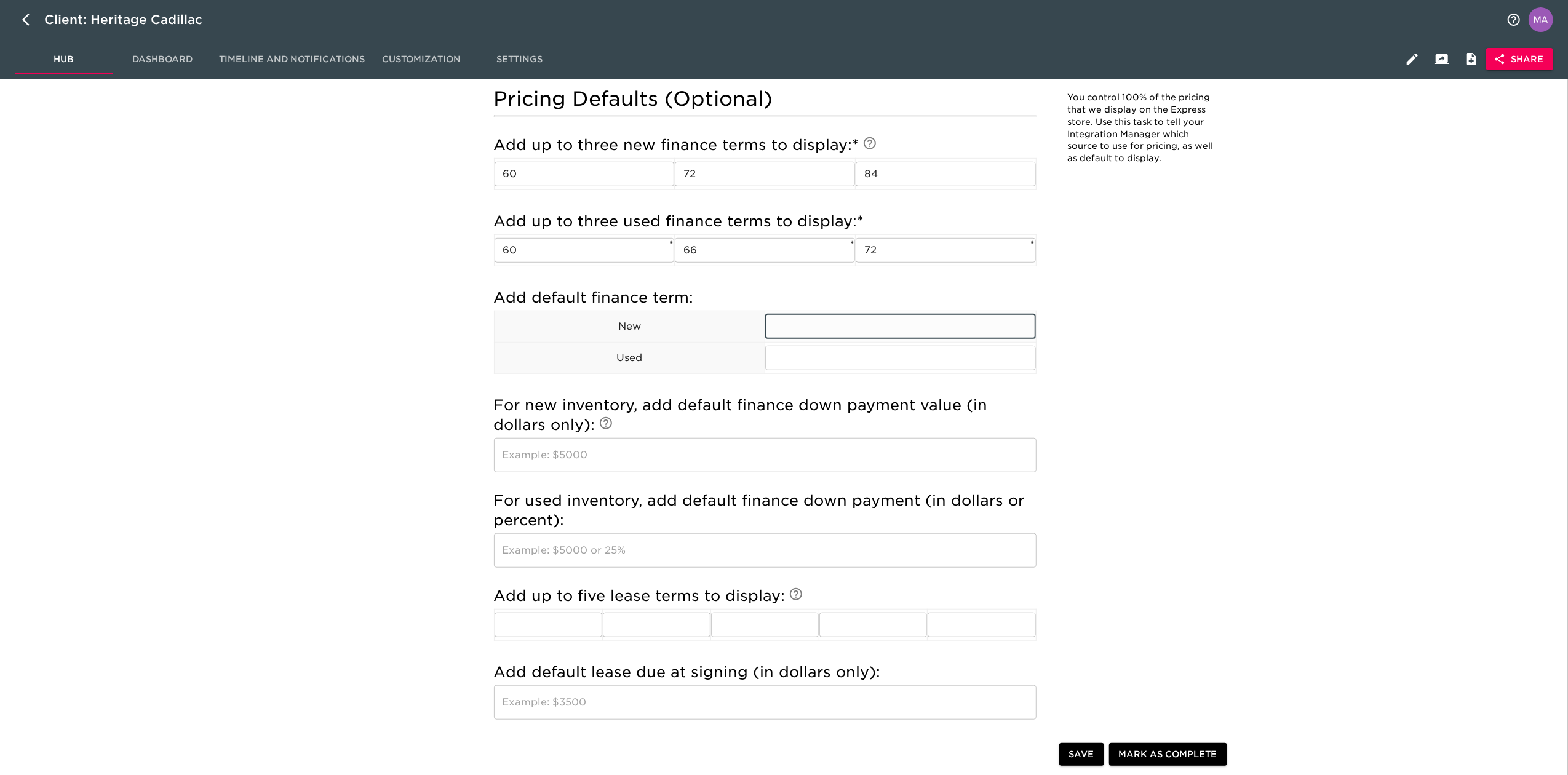
click at [793, 337] on input "text" at bounding box center [901, 326] width 271 height 25
type input "72"
click at [449, 410] on div "Pricing & Defaults Overdue! Note: You control 100% of the pricing that we displ…" at bounding box center [863, 207] width 1396 height 1870
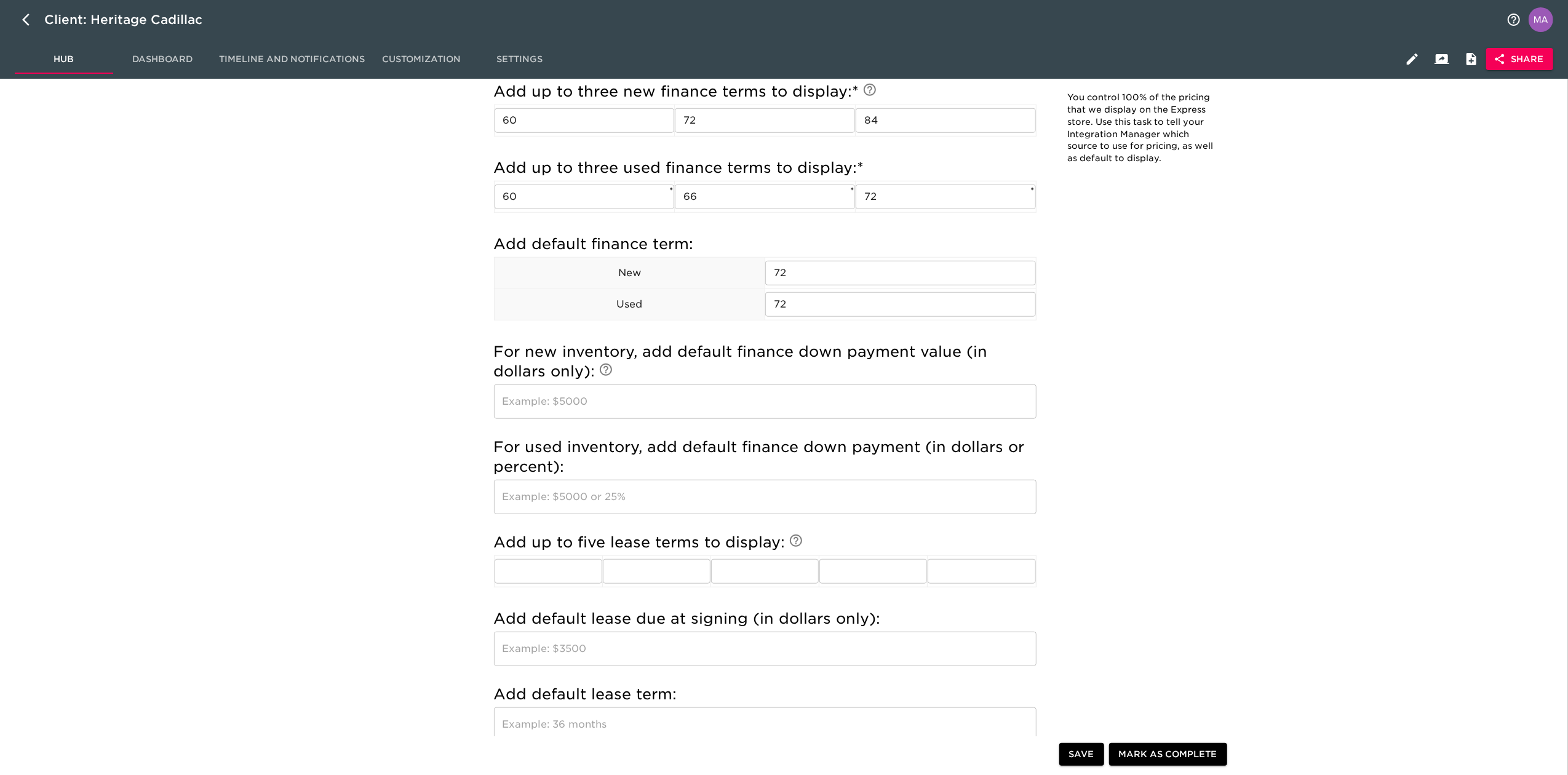
scroll to position [901, 0]
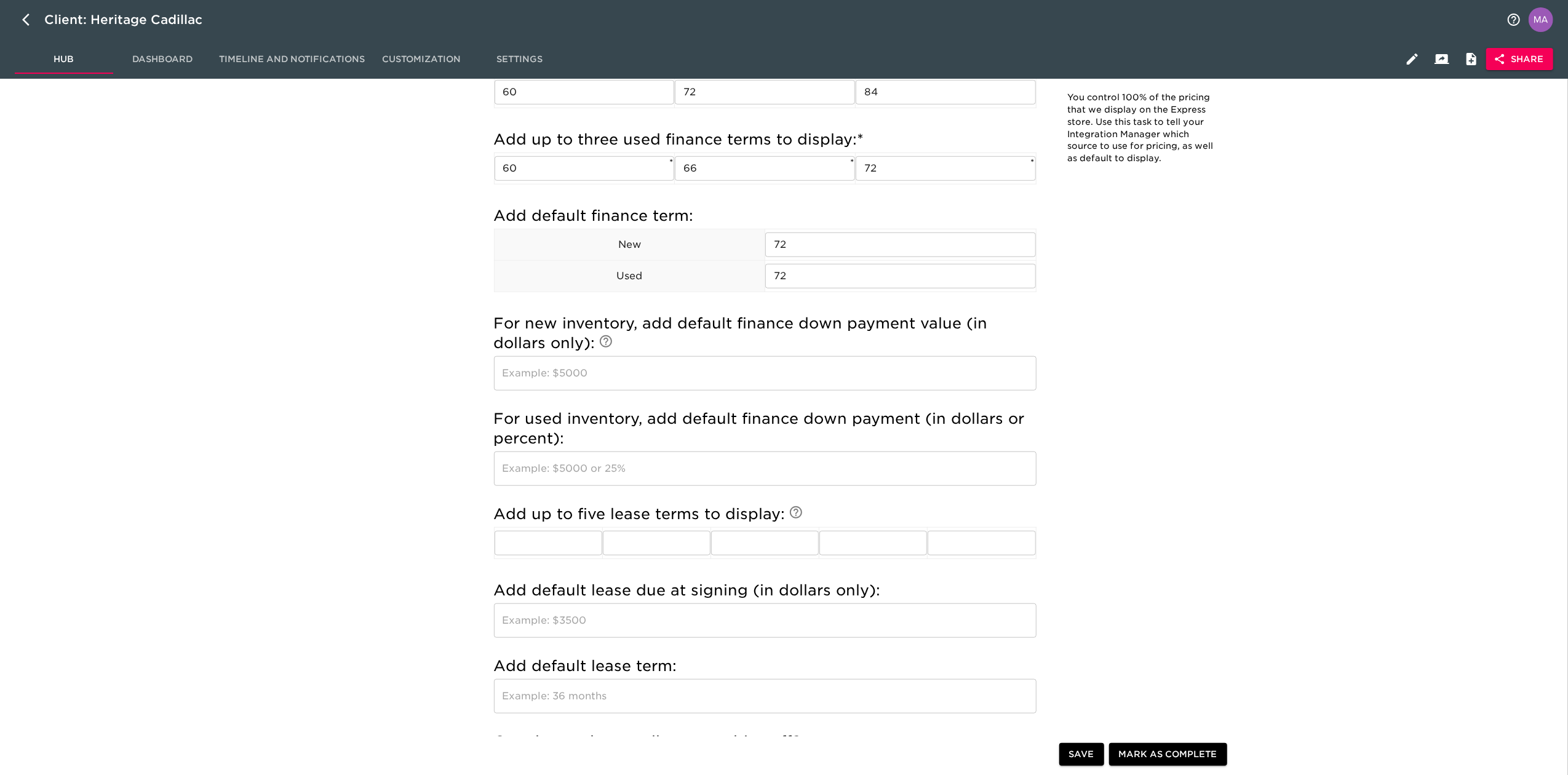
click at [676, 377] on input "text" at bounding box center [765, 374] width 543 height 35
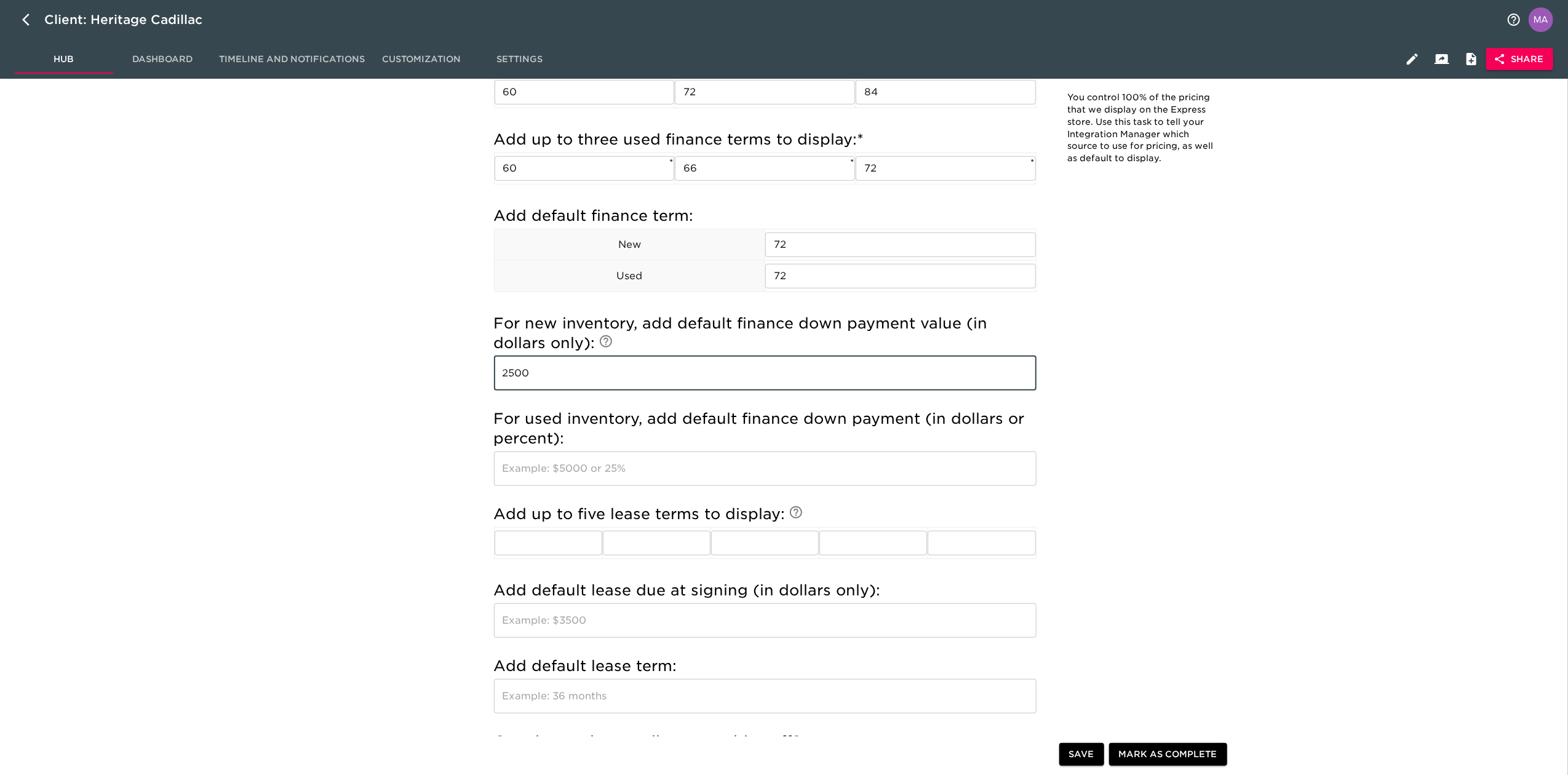
type input "2500"
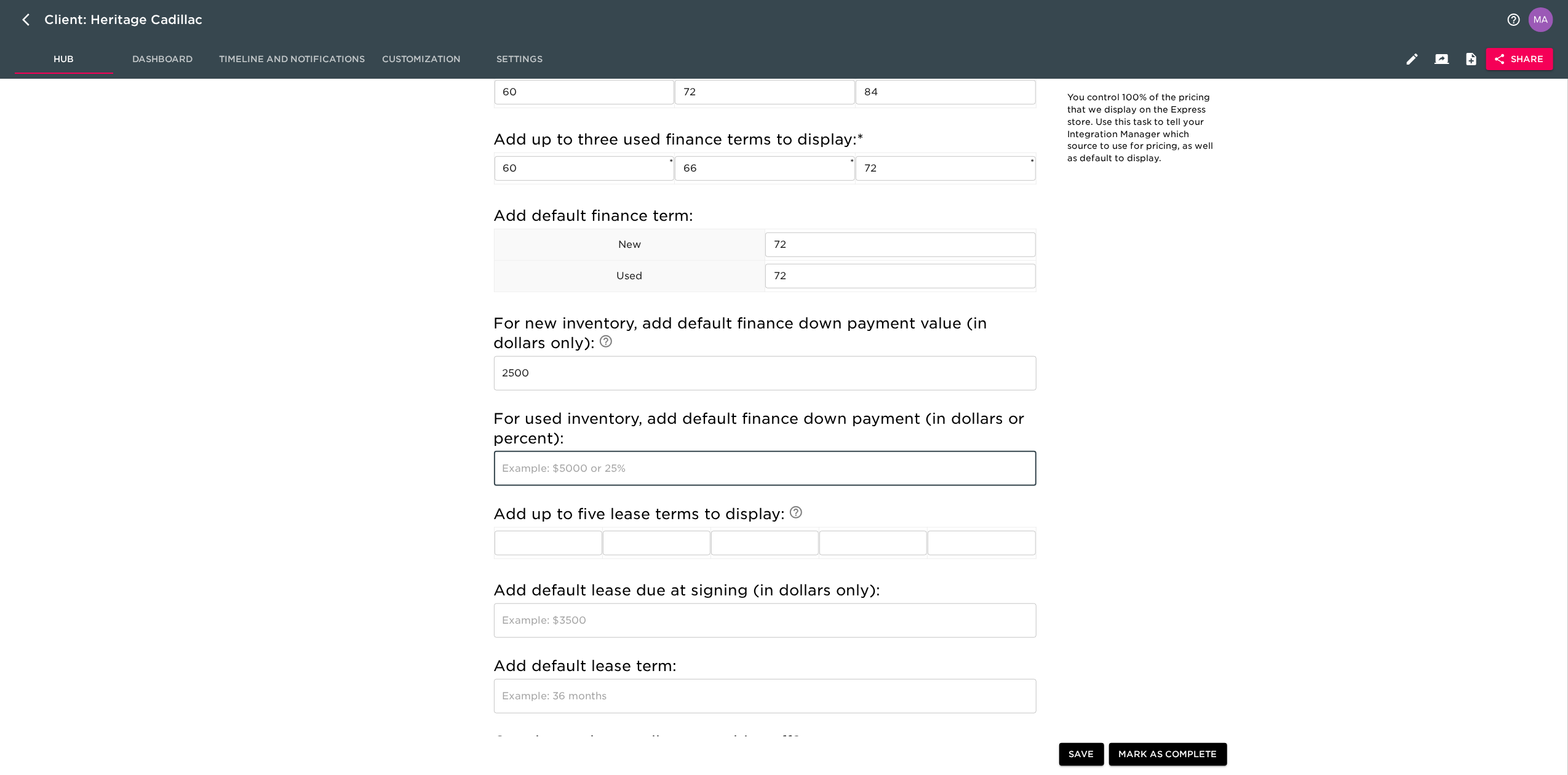
drag, startPoint x: 683, startPoint y: 463, endPoint x: 674, endPoint y: 463, distance: 9.0
click at [683, 463] on input "text" at bounding box center [765, 469] width 543 height 35
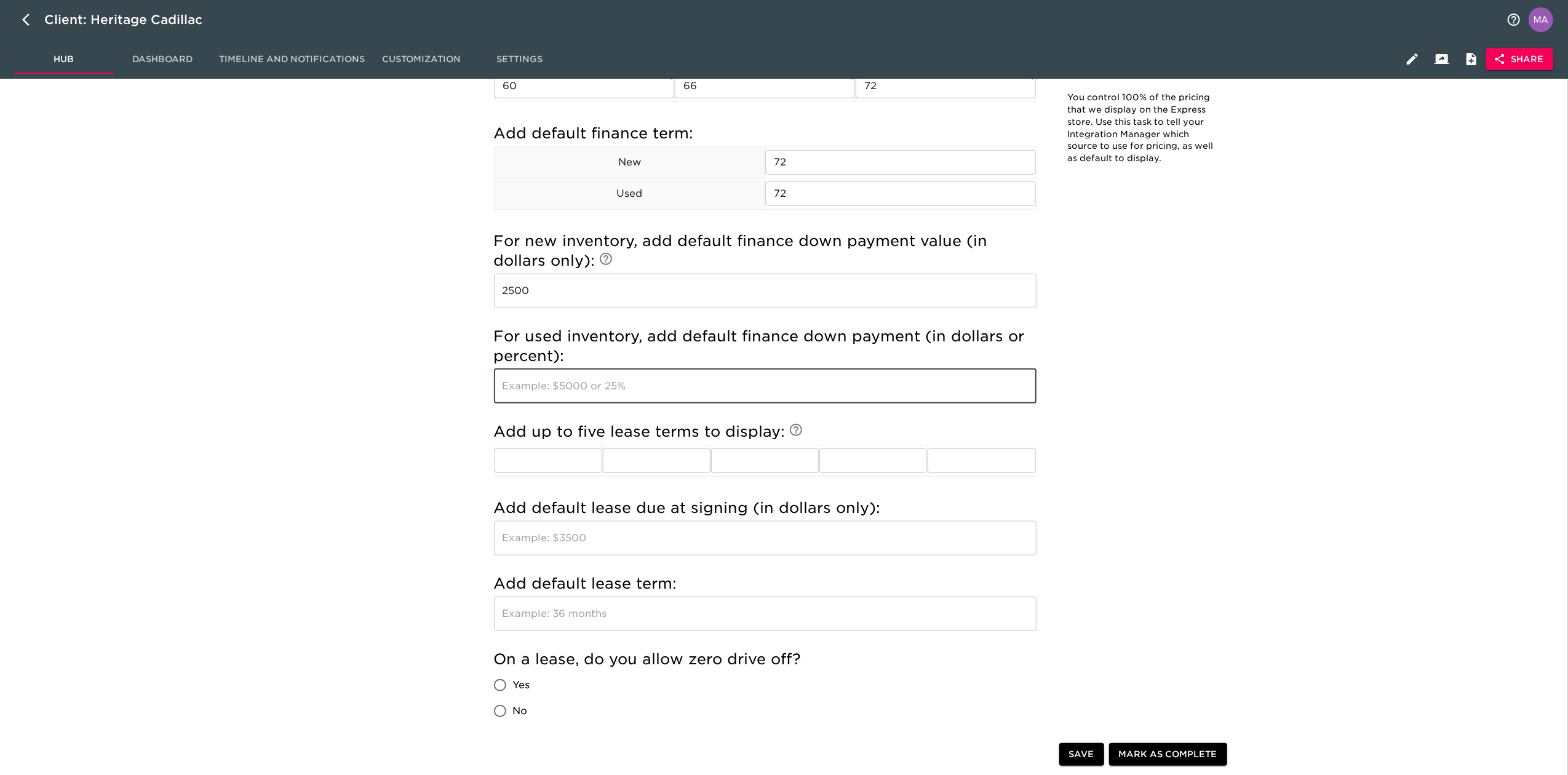
scroll to position [1065, 0]
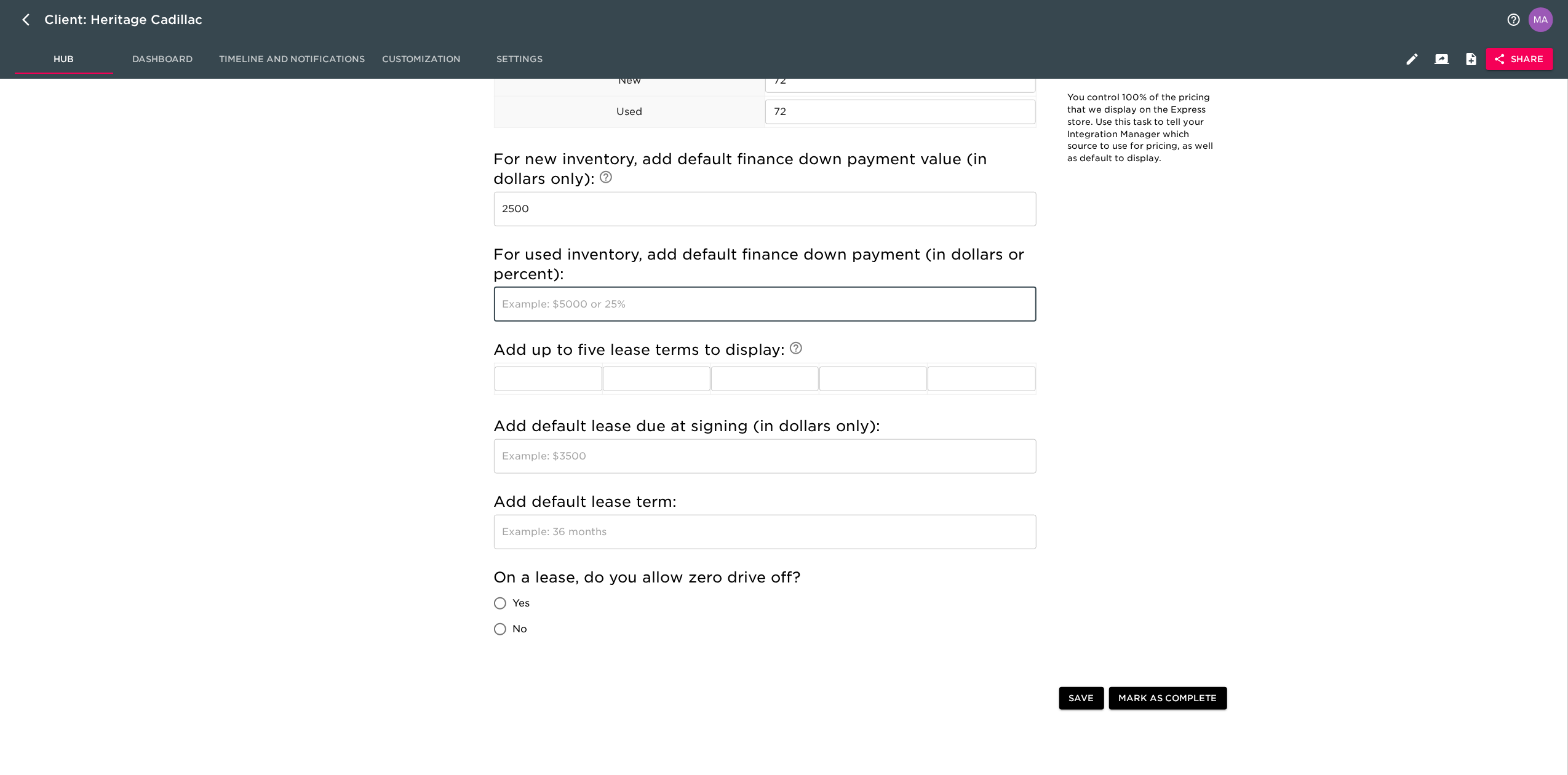
click at [738, 293] on input "text" at bounding box center [765, 305] width 543 height 35
type input "2500"
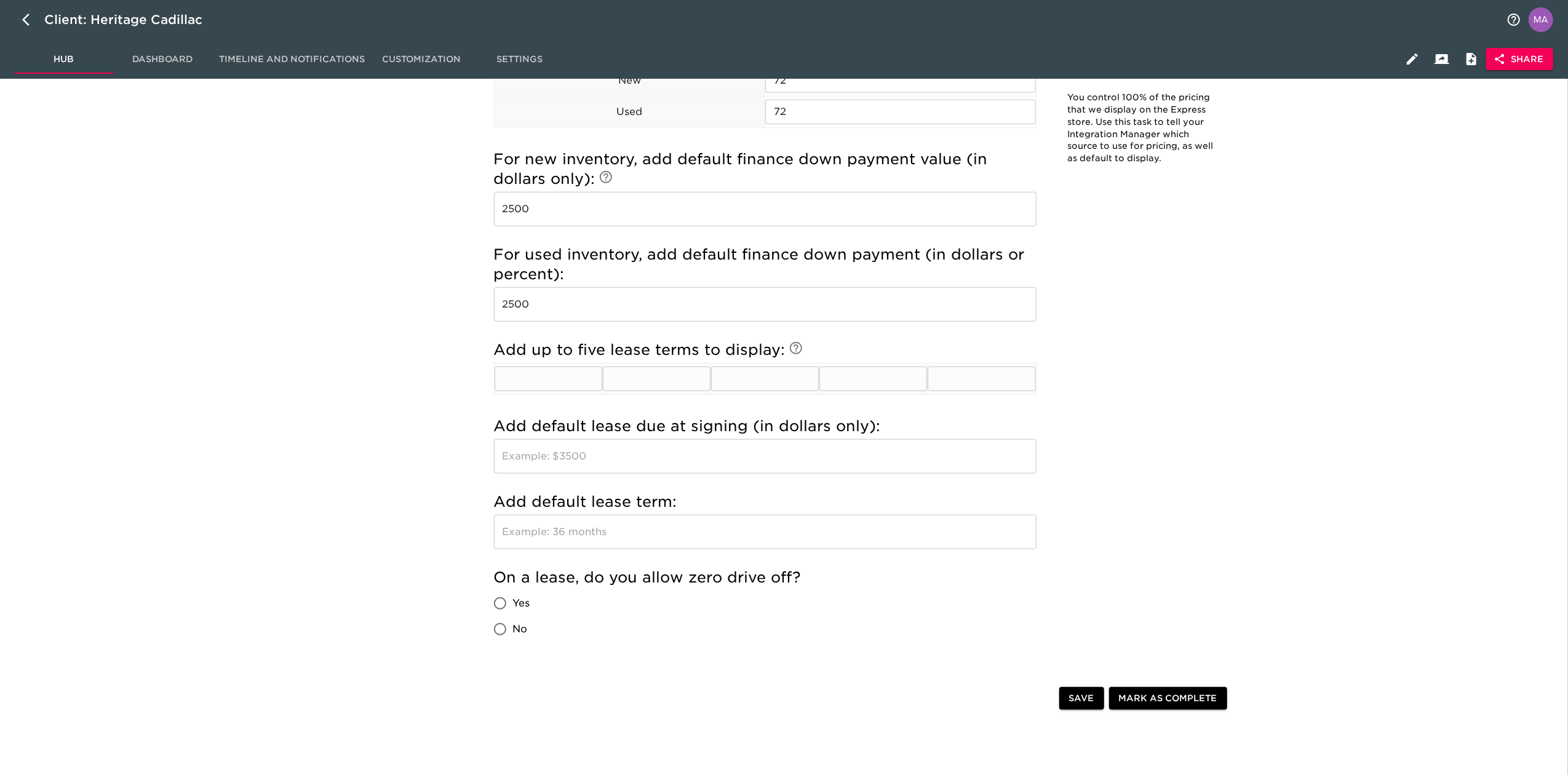
click at [579, 383] on input "text" at bounding box center [548, 378] width 107 height 25
click at [549, 377] on input "text" at bounding box center [548, 378] width 107 height 25
type input "24"
type input "36"
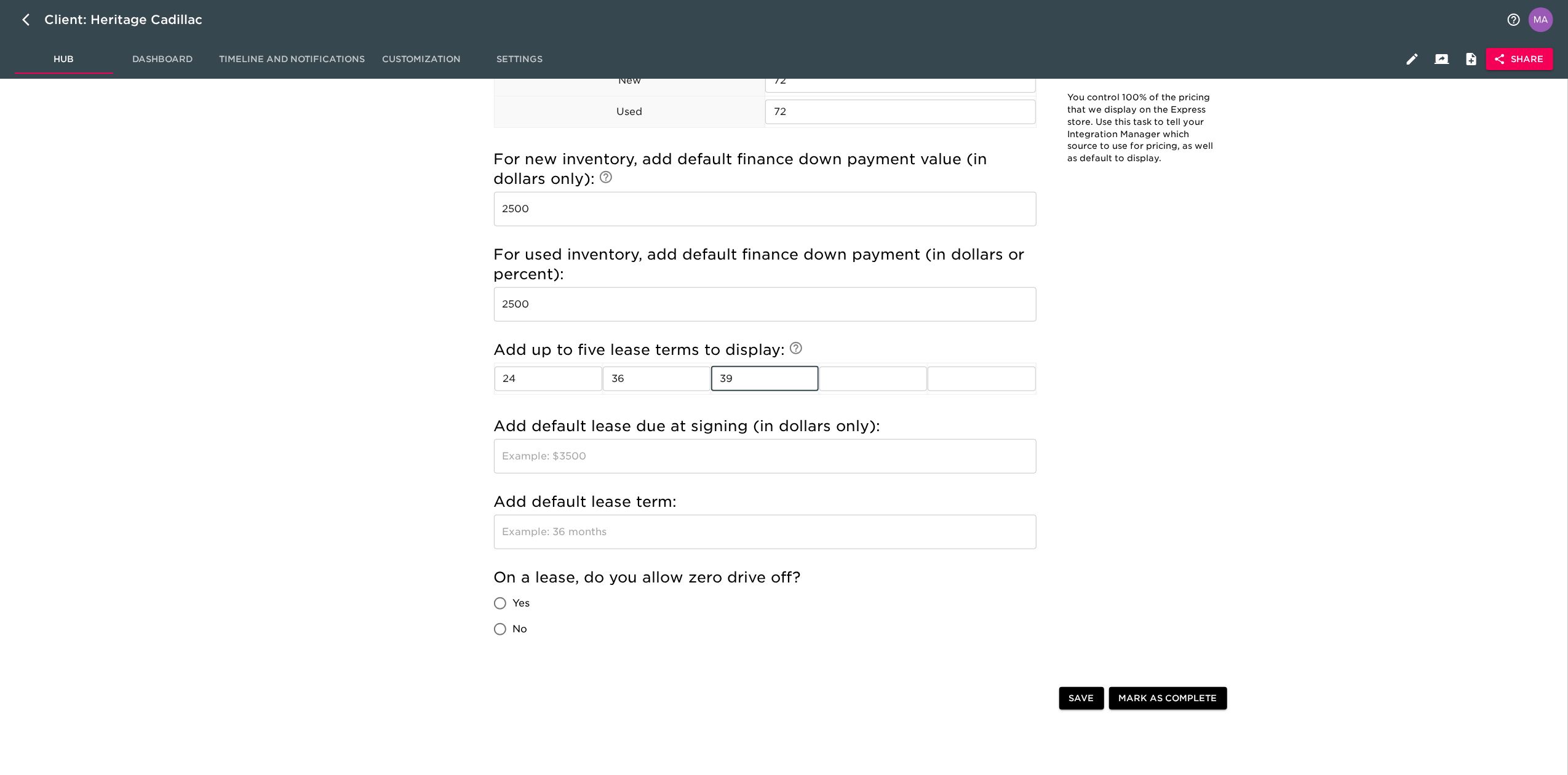
type input "39"
click at [635, 456] on input "text" at bounding box center [765, 456] width 543 height 35
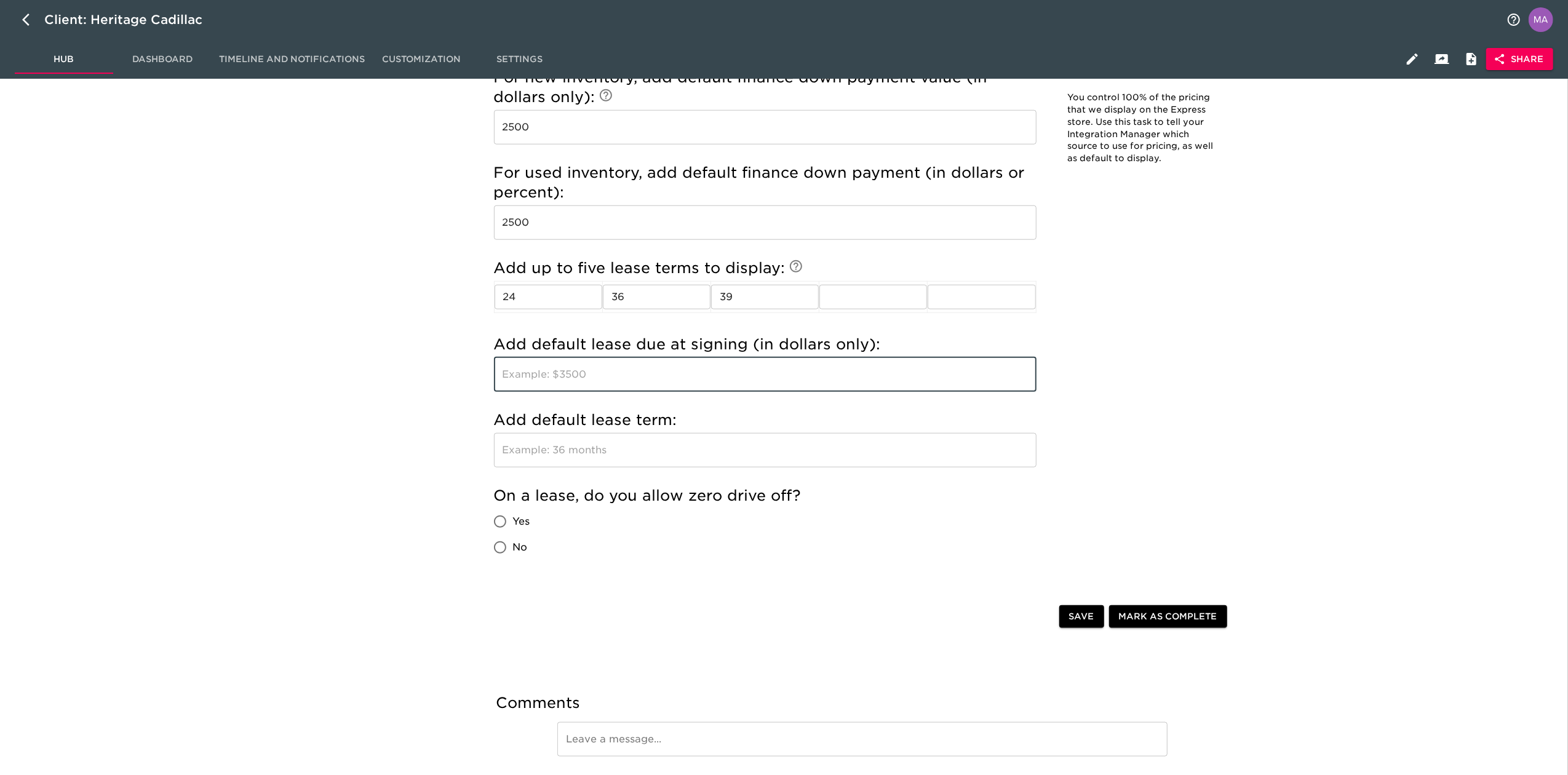
scroll to position [1230, 0]
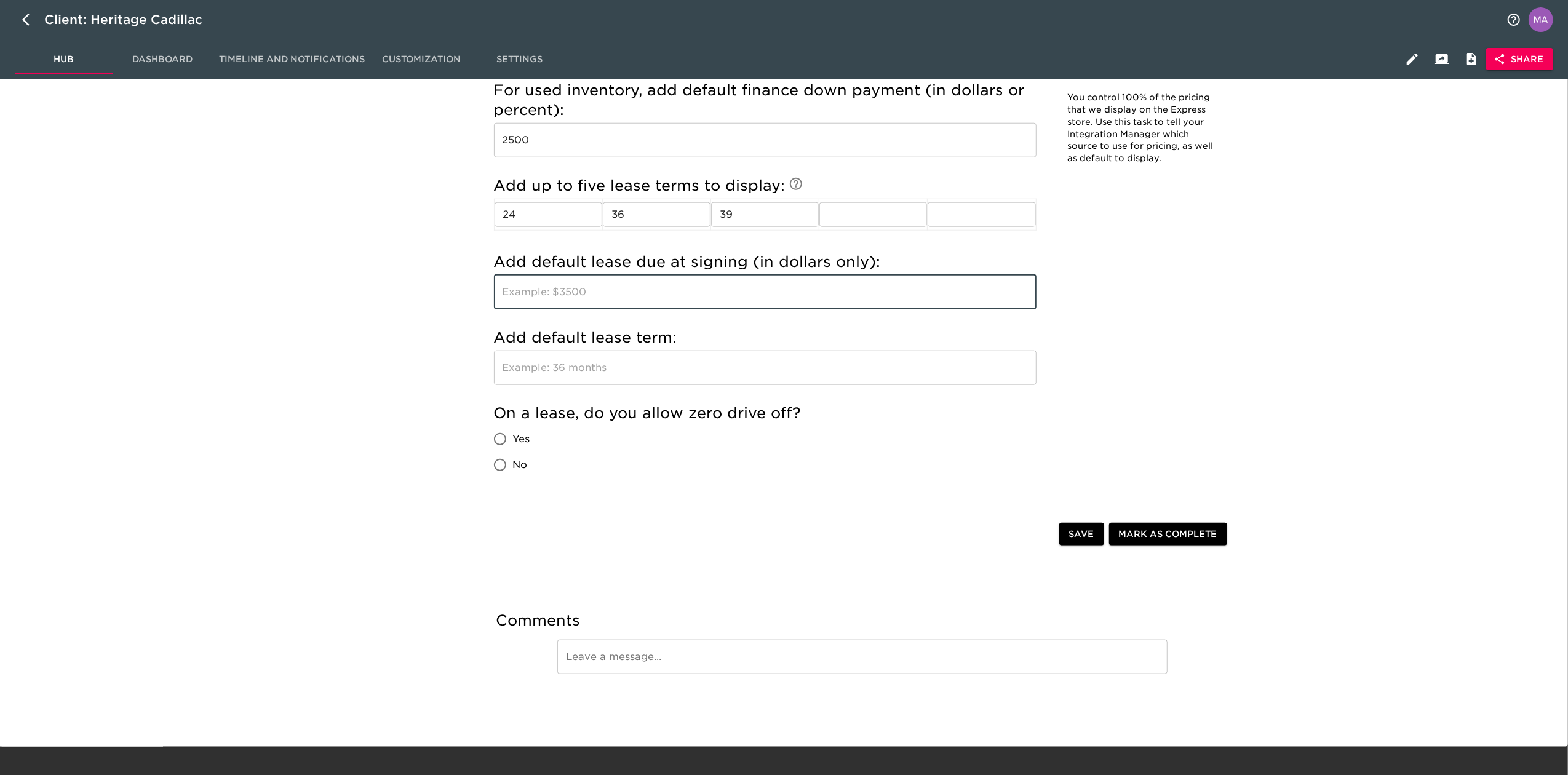
click at [609, 298] on input "text" at bounding box center [765, 292] width 543 height 35
type input "3997"
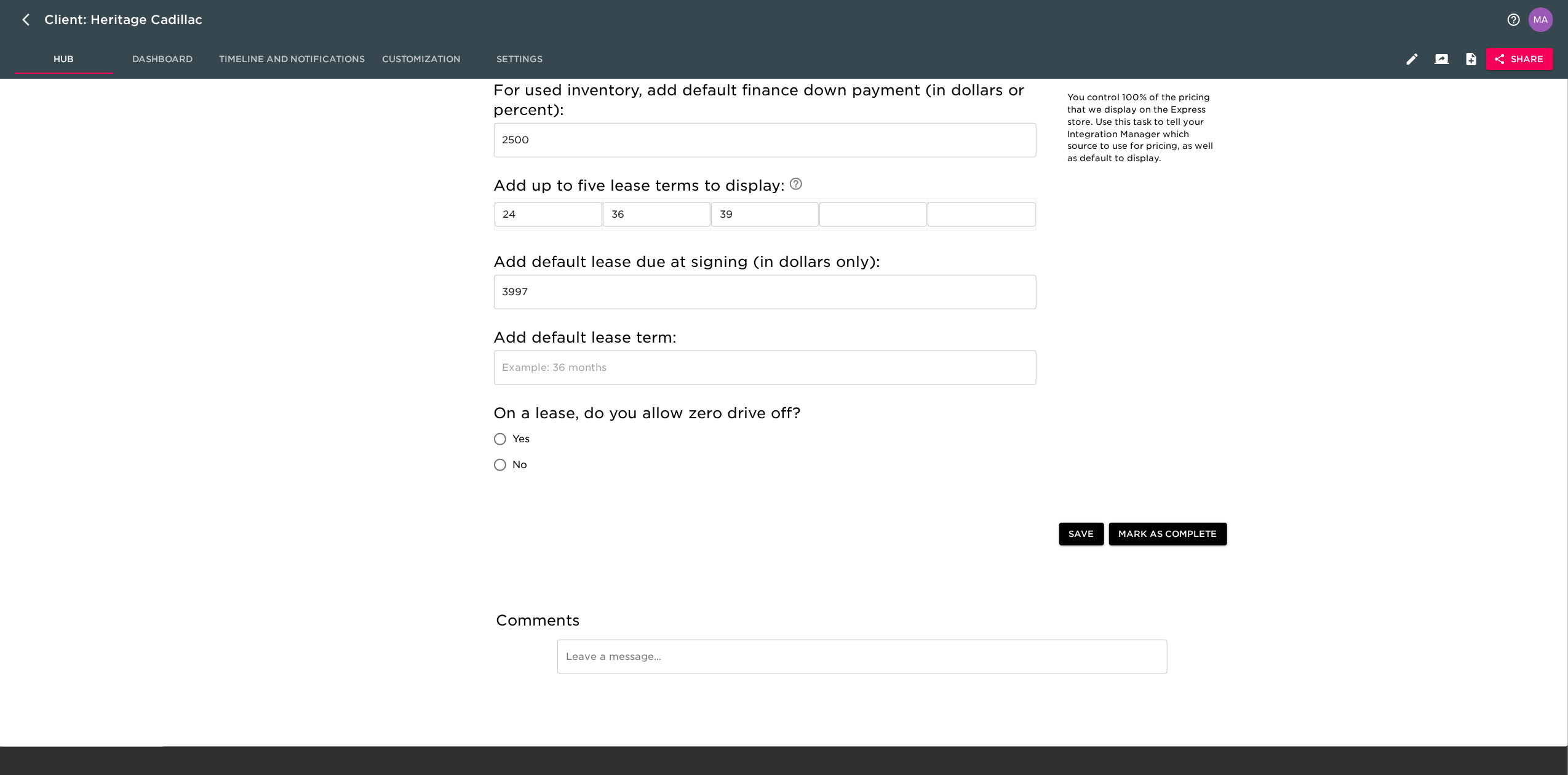
click at [667, 383] on input "text" at bounding box center [765, 368] width 543 height 35
type input "36"
click at [503, 451] on input "Yes" at bounding box center [500, 439] width 26 height 26
radio input "true"
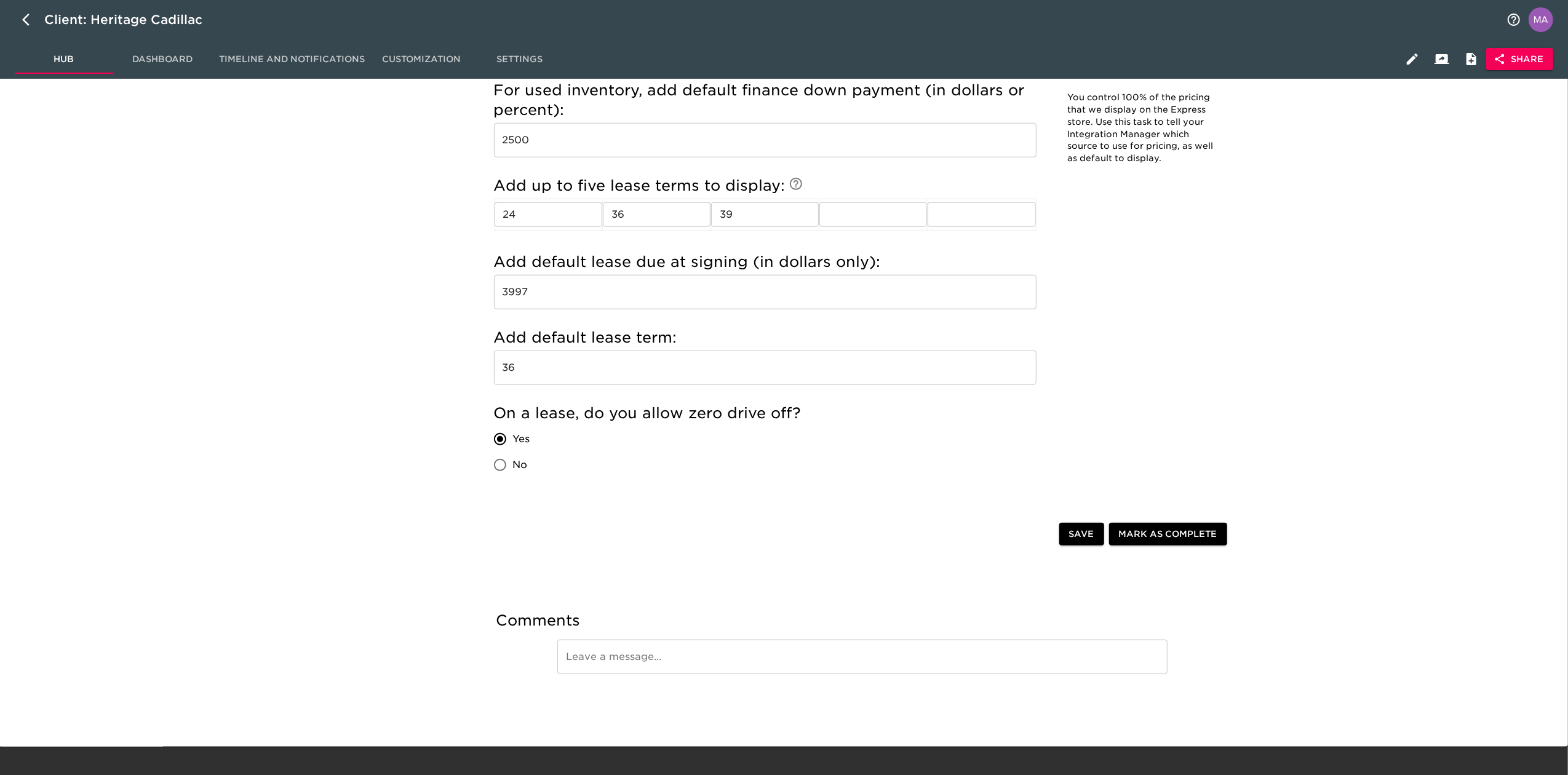
click at [1083, 533] on span "Save" at bounding box center [1082, 534] width 26 height 15
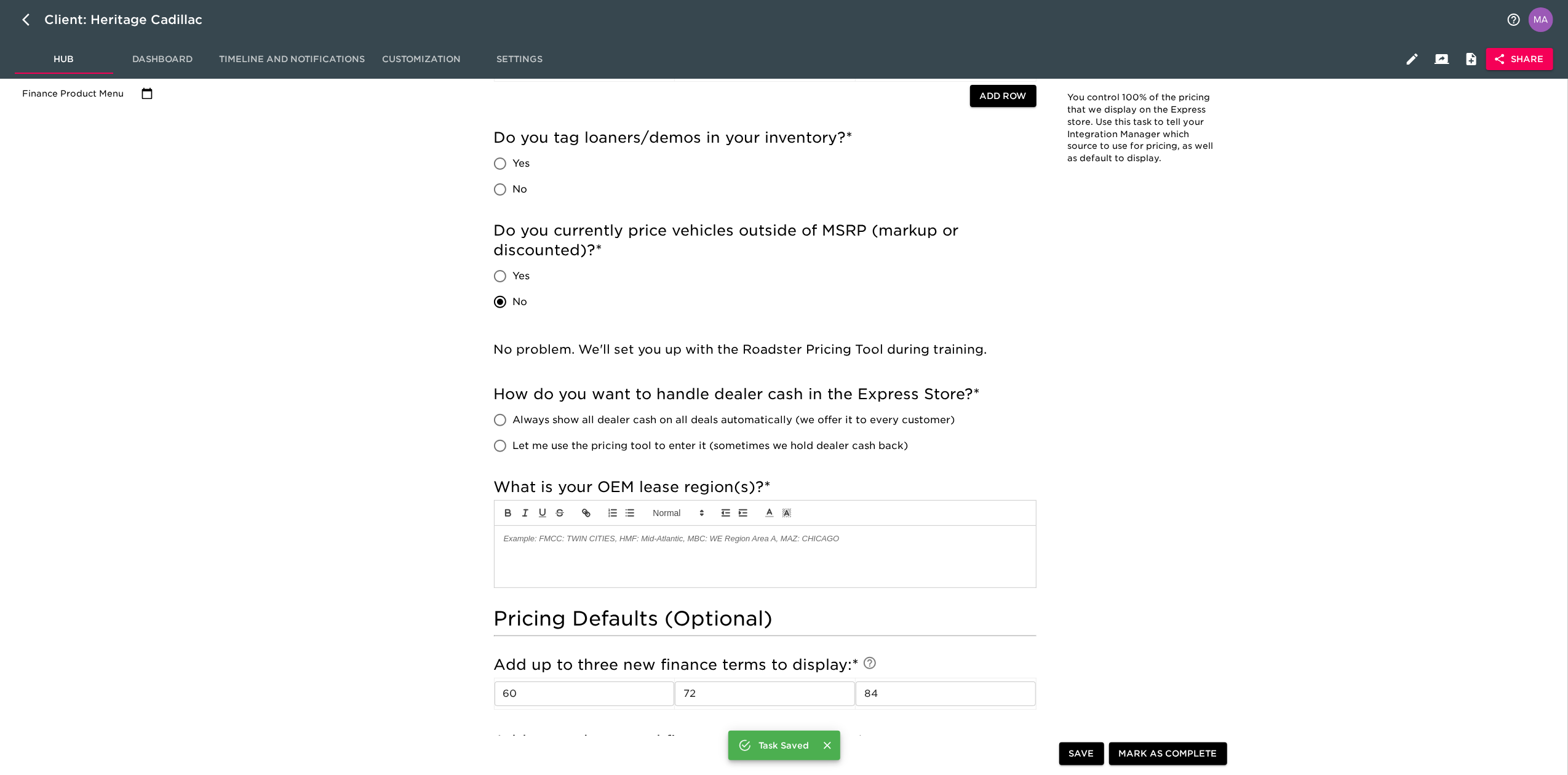
scroll to position [0, 0]
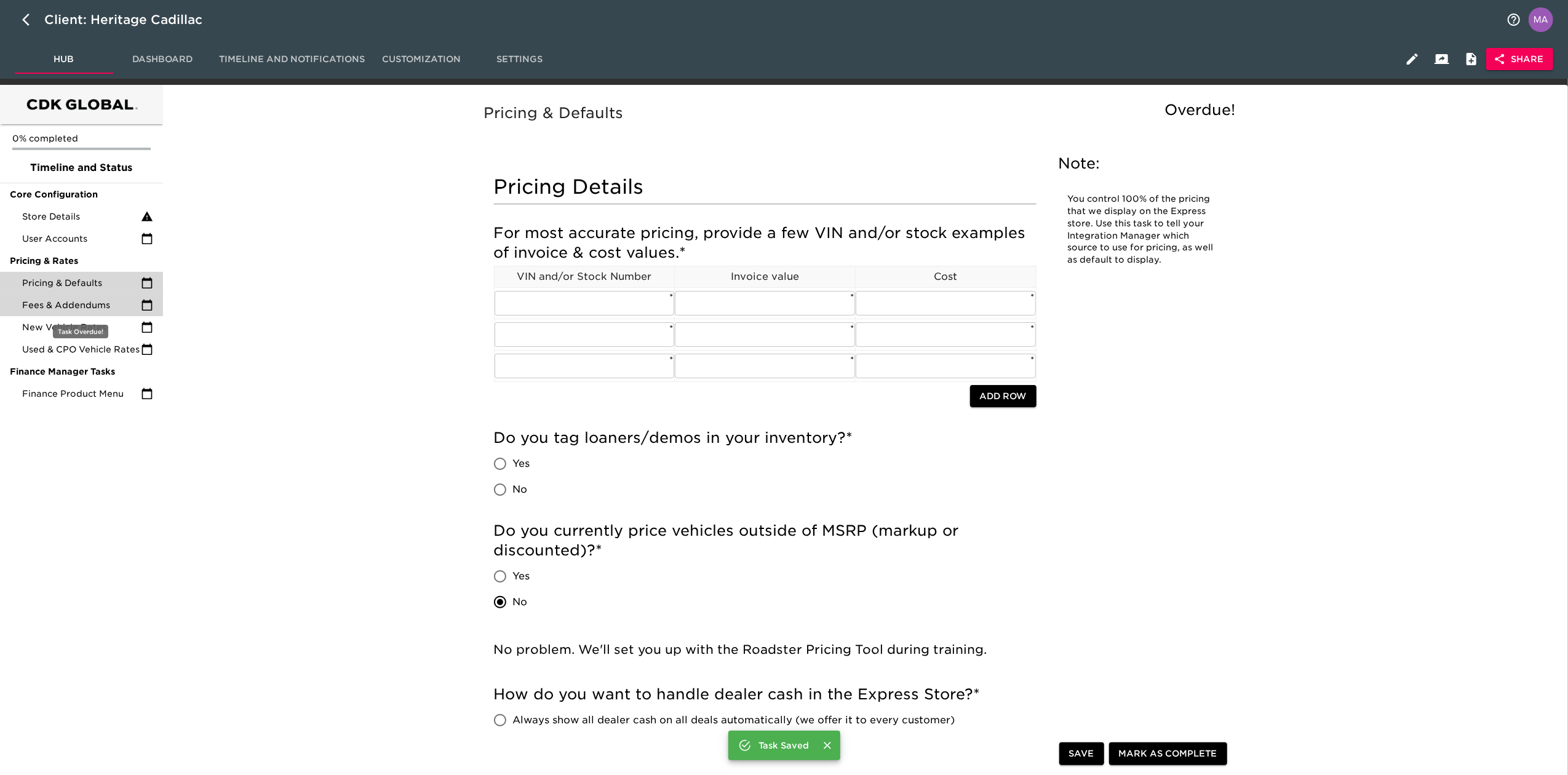
click at [83, 305] on span "Fees & Addendums" at bounding box center [82, 305] width 119 height 12
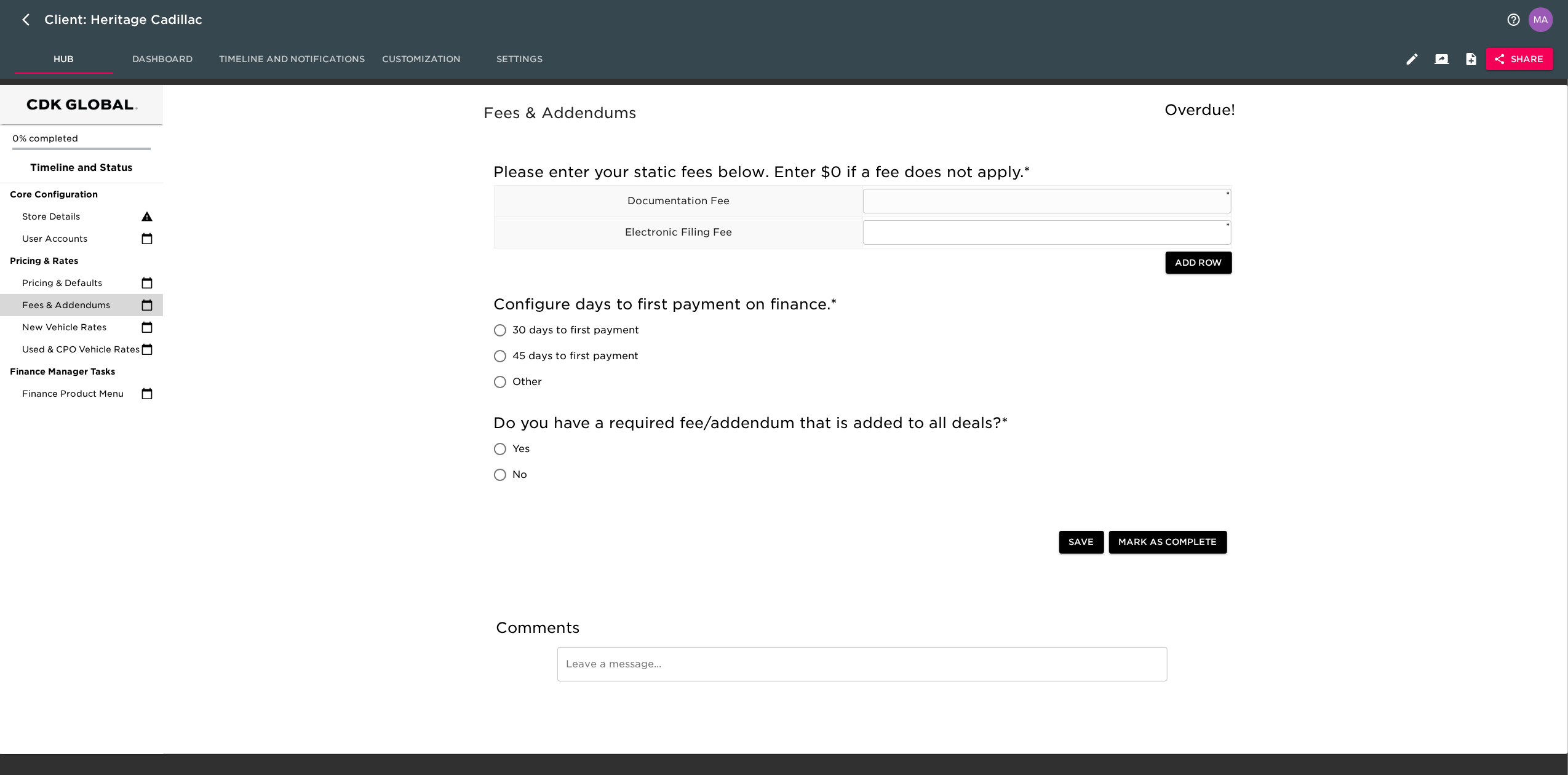
click at [1082, 197] on input "text" at bounding box center [1047, 201] width 369 height 25
click at [1369, 290] on div "Fees & Addendums Overdue! Please enter your static fees below. Enter $0 if a fe…" at bounding box center [863, 416] width 1396 height 647
click at [1204, 202] on input "text" at bounding box center [1047, 201] width 369 height 25
type input "698"
type input "2"
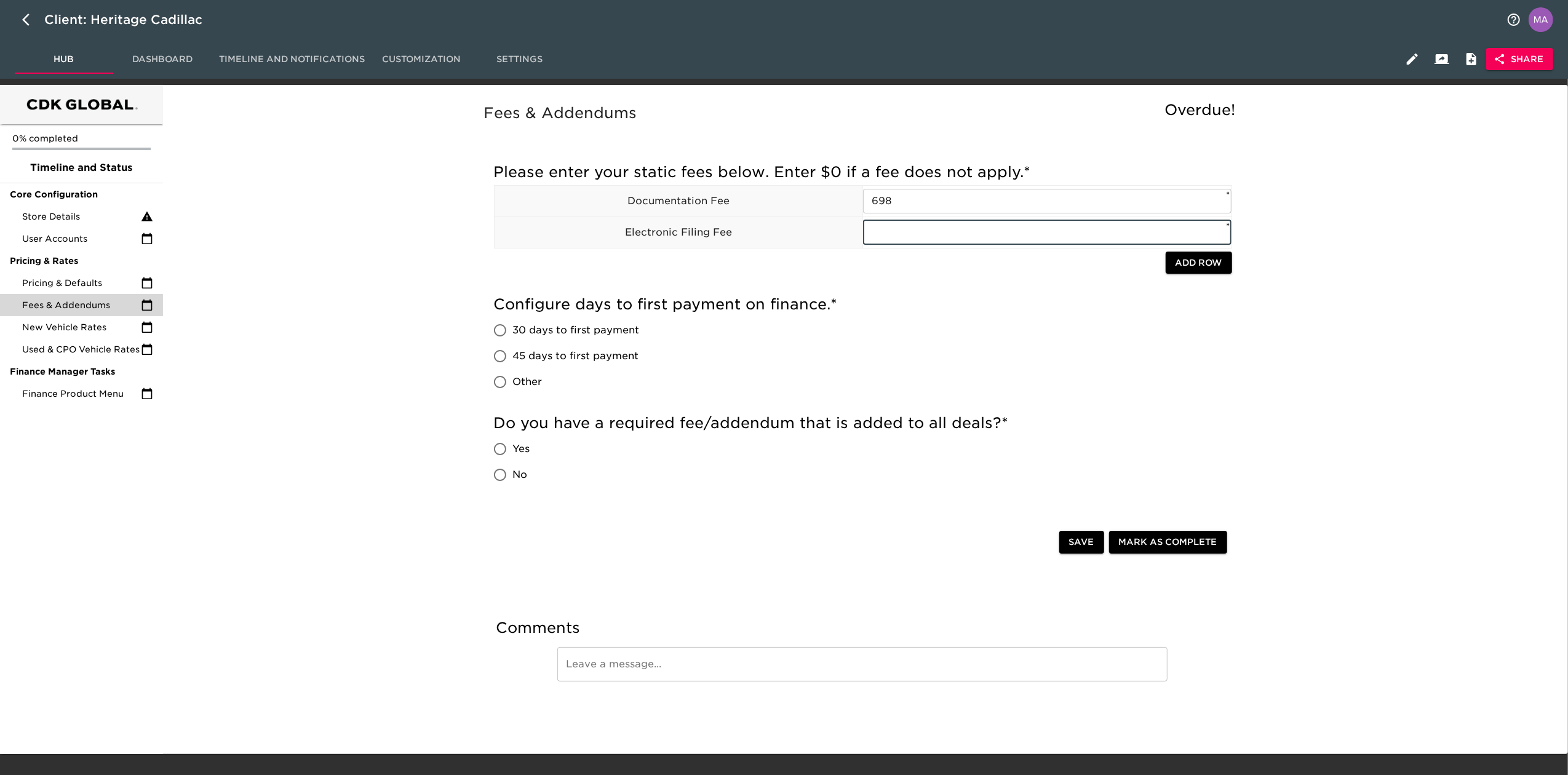
click at [1196, 266] on span "Add Row" at bounding box center [1199, 263] width 47 height 15
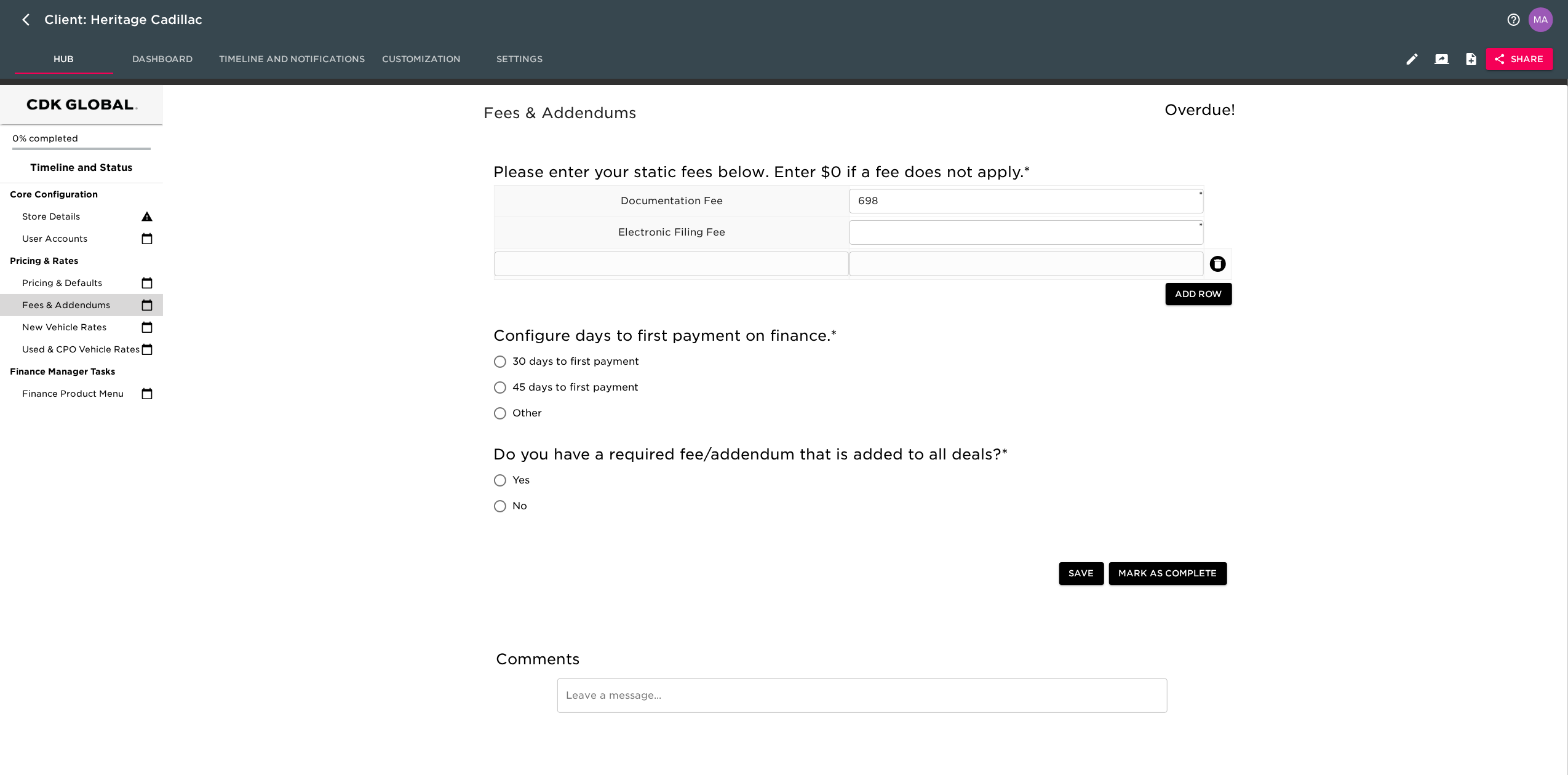
click at [817, 269] on input "text" at bounding box center [672, 263] width 354 height 25
type input "T"
type input "Titling Fees"
type input "245"
click at [1290, 395] on div "Fees & Addendums Overdue! Please enter your static fees below. Enter $0 if a fe…" at bounding box center [863, 431] width 1396 height 678
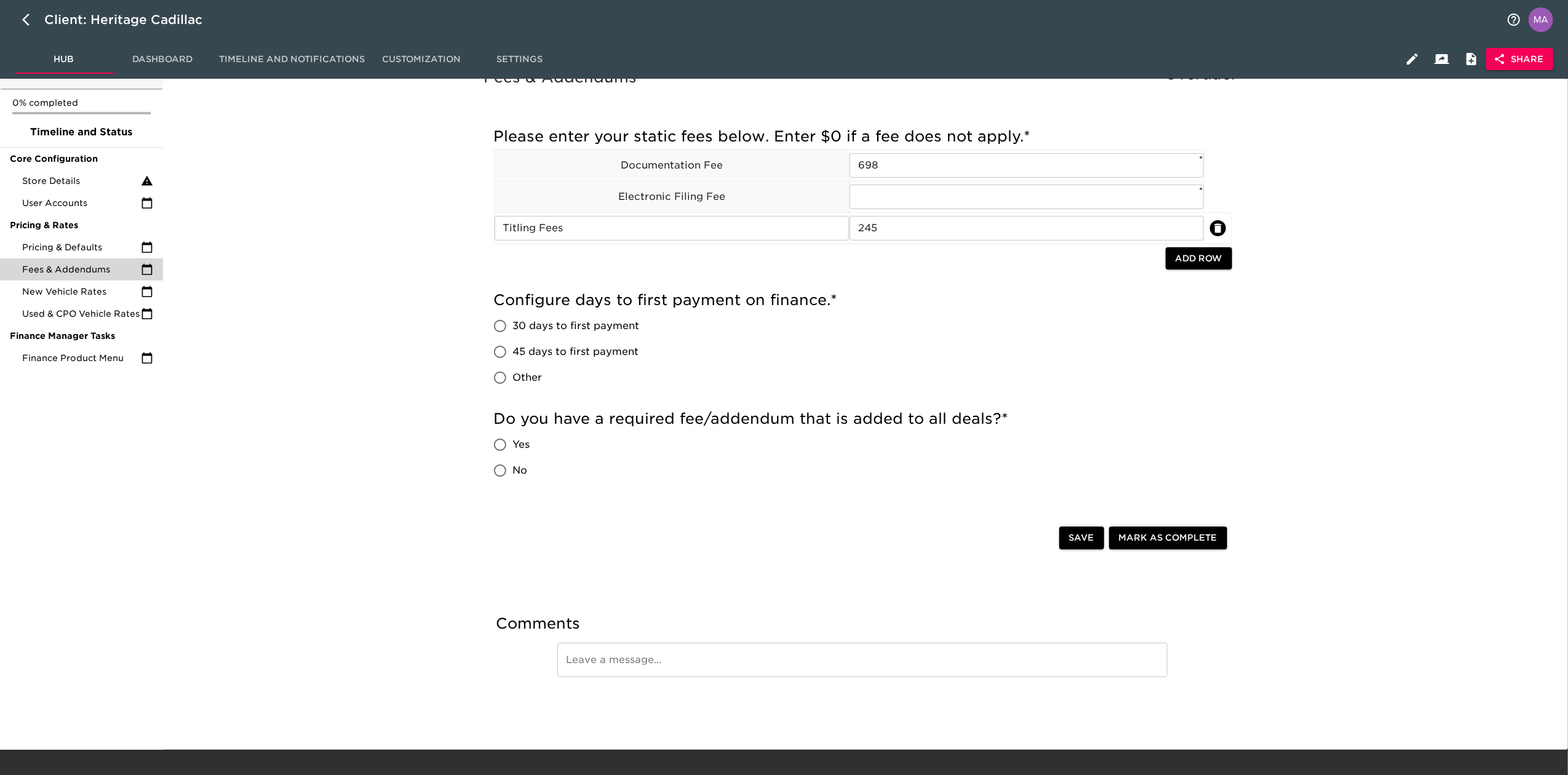
scroll to position [50, 0]
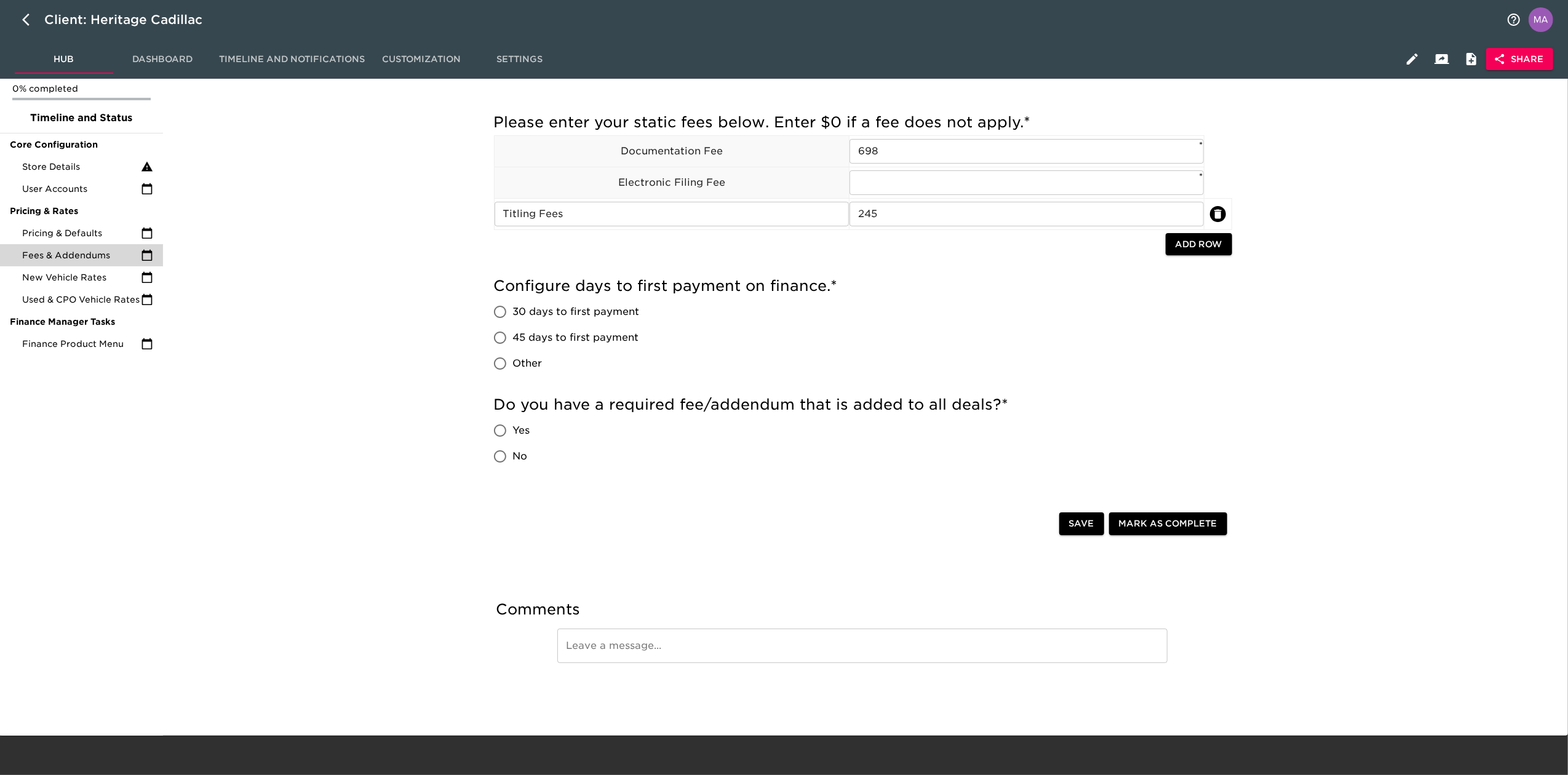
click at [468, 308] on div "Fees & Addendums Overdue! Please enter your static fees below. Enter $0 if a fe…" at bounding box center [863, 382] width 1396 height 678
click at [562, 335] on span "45 days to first payment" at bounding box center [576, 338] width 126 height 15
click at [513, 335] on input "45 days to first payment" at bounding box center [500, 338] width 26 height 26
radio input "true"
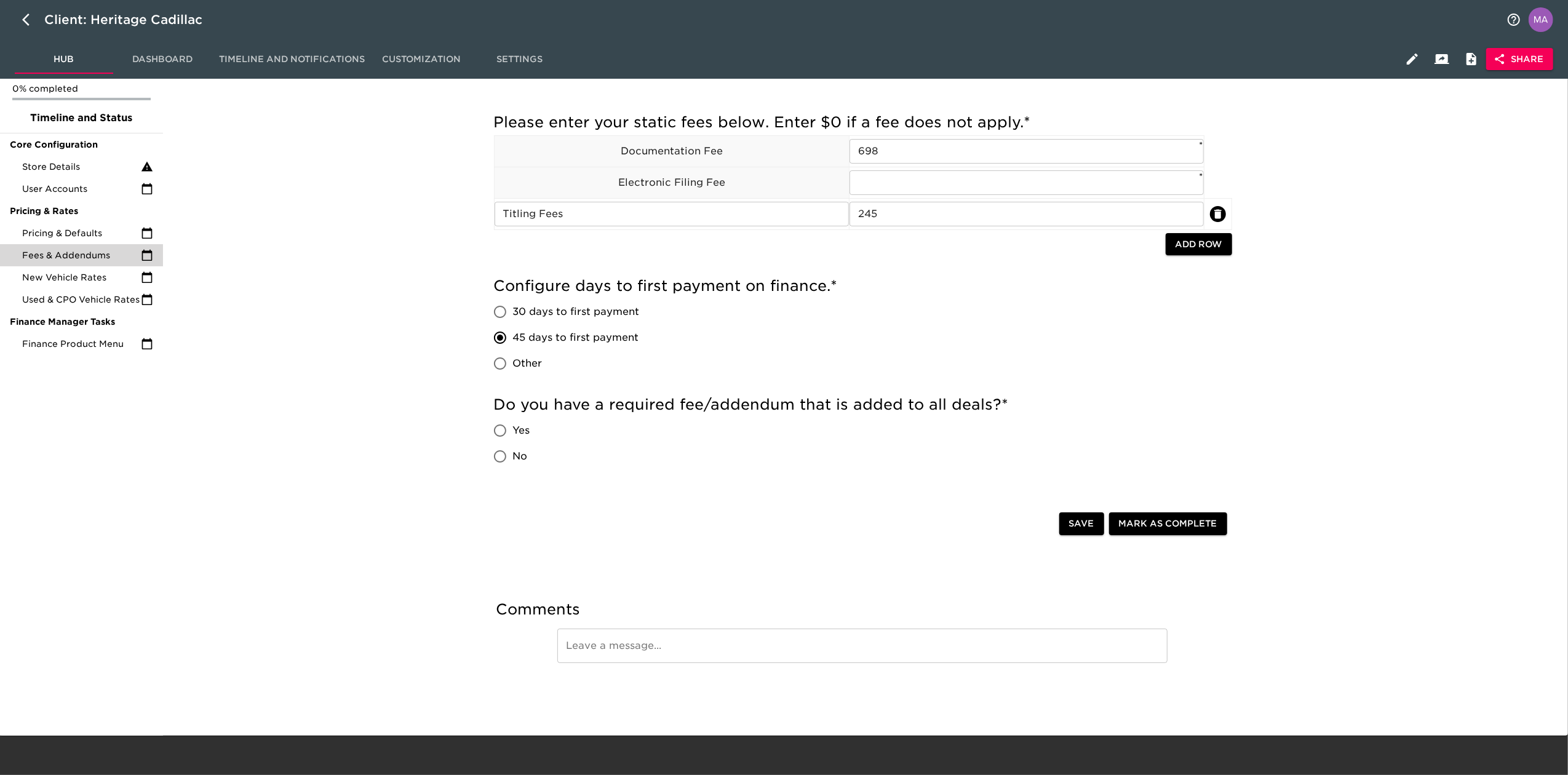
click at [396, 408] on div "Fees & Addendums Overdue! Please enter your static fees below. Enter $0 if a fe…" at bounding box center [863, 382] width 1396 height 678
click at [512, 425] on input "Yes" at bounding box center [500, 430] width 26 height 26
radio input "true"
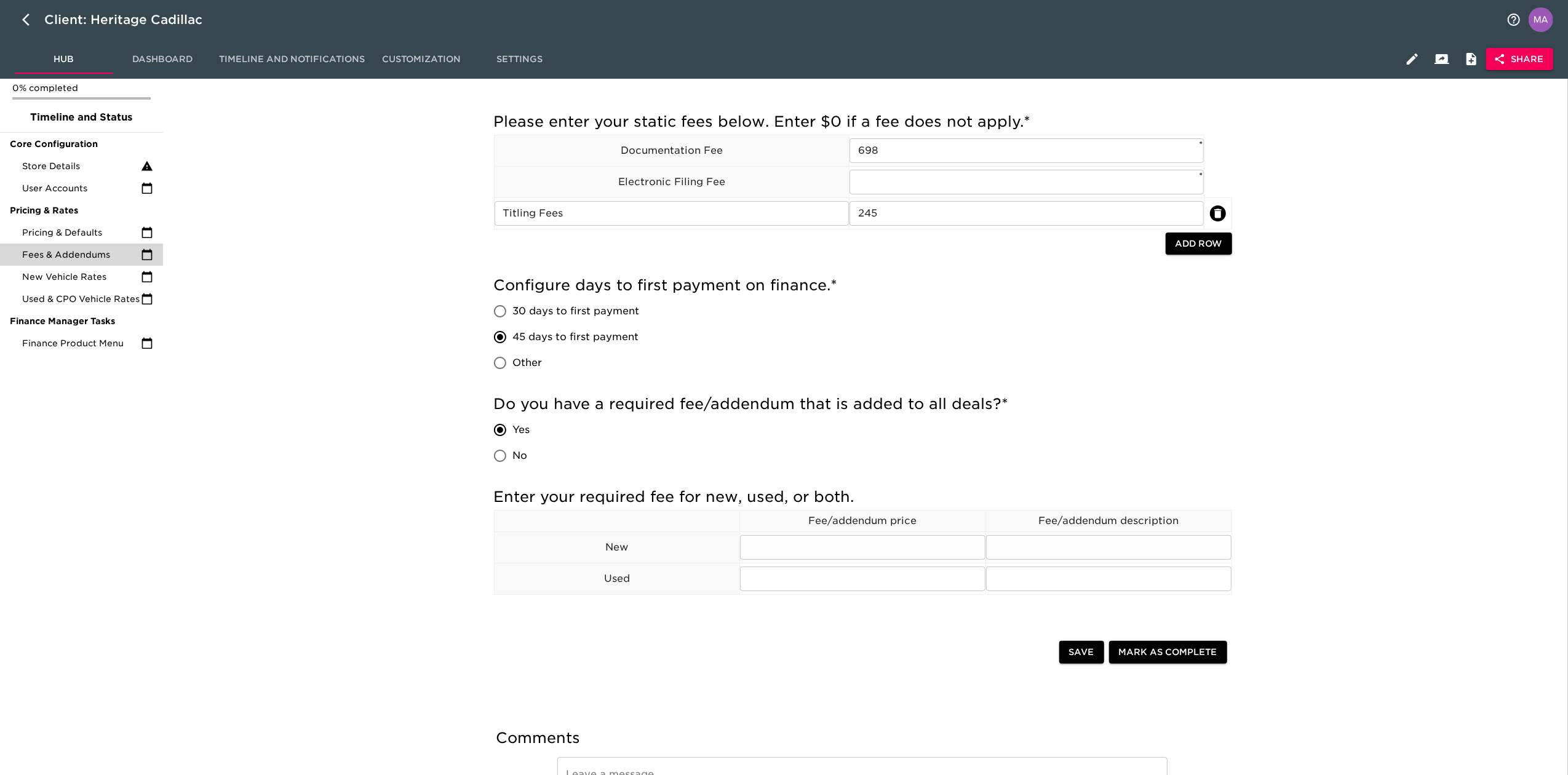
click at [852, 541] on input "text" at bounding box center [862, 547] width 245 height 25
type input "Appearance Package"
type input "2695"
click at [818, 556] on input "Appearance Package" at bounding box center [862, 547] width 245 height 25
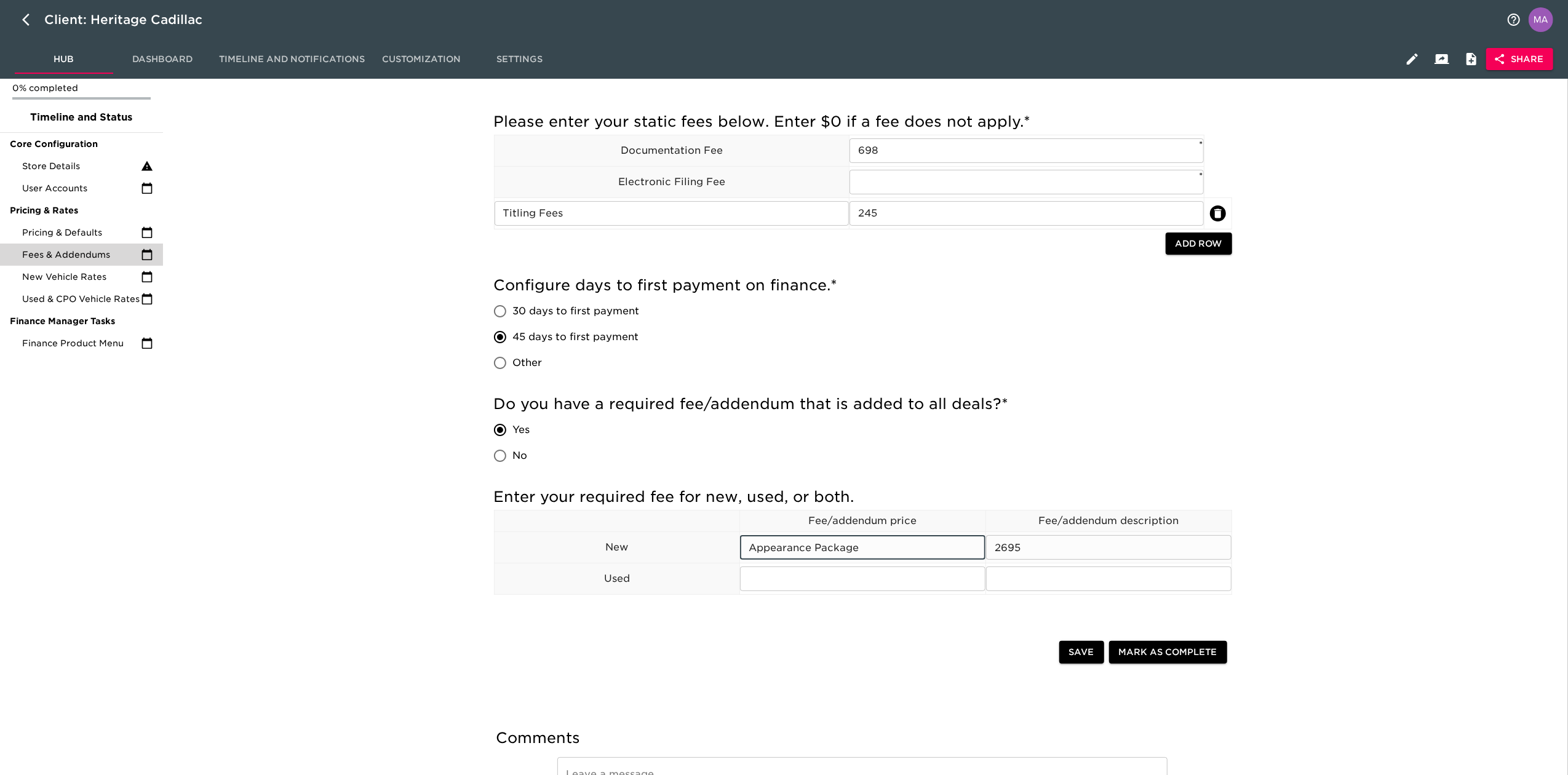
click at [818, 556] on input "Appearance Package" at bounding box center [862, 547] width 245 height 25
click at [811, 583] on input "text" at bounding box center [862, 578] width 245 height 25
paste input "Appearance Package"
type input "Appearance Package"
click at [1069, 542] on input "2695" at bounding box center [1109, 547] width 245 height 25
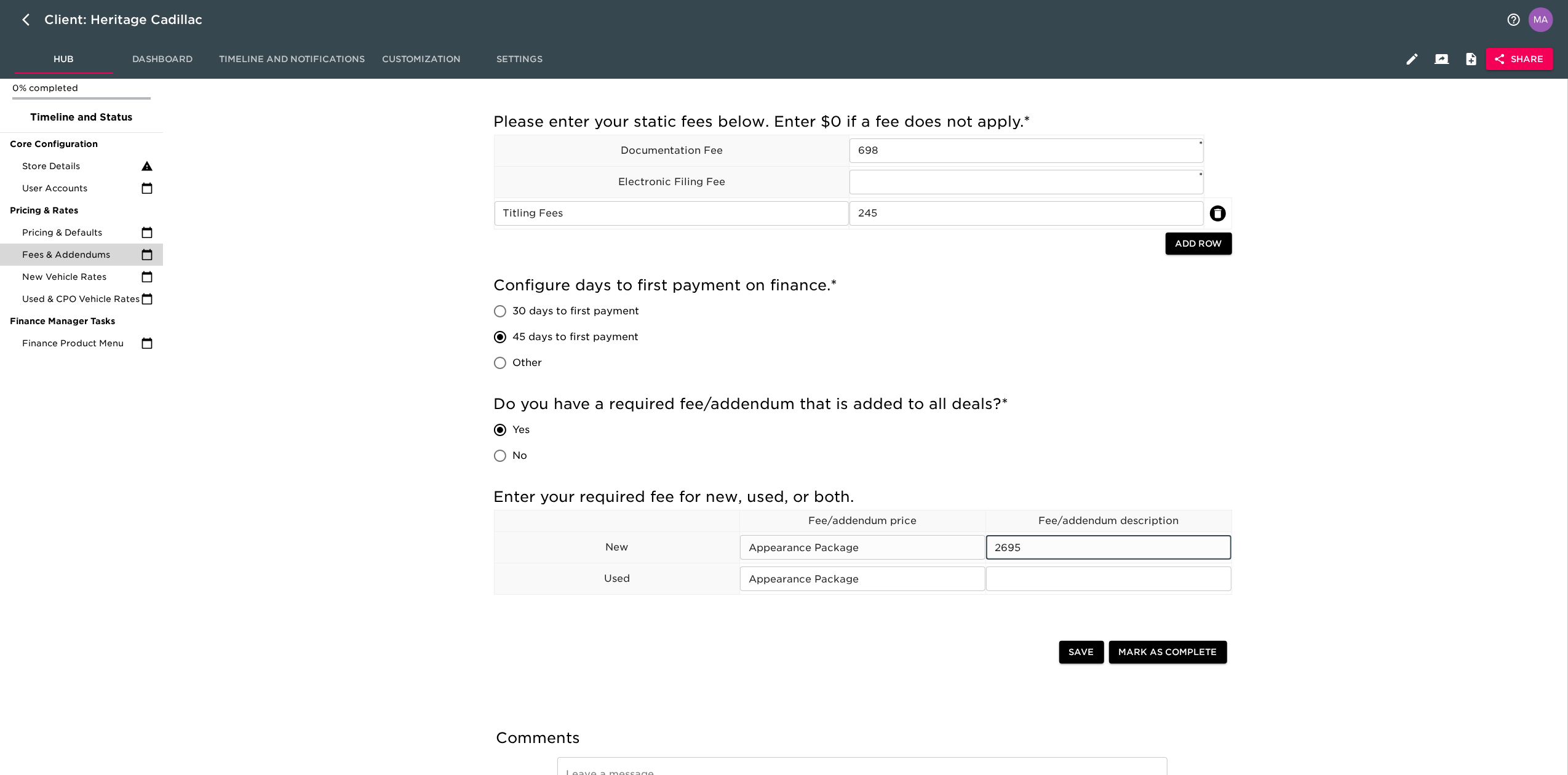
click at [1069, 542] on input "2695" at bounding box center [1109, 547] width 245 height 25
click at [1055, 569] on input "text" at bounding box center [1109, 578] width 245 height 25
paste input "2695"
type input "2695"
click at [977, 635] on div "Save Mark as Complete" at bounding box center [863, 653] width 758 height 39
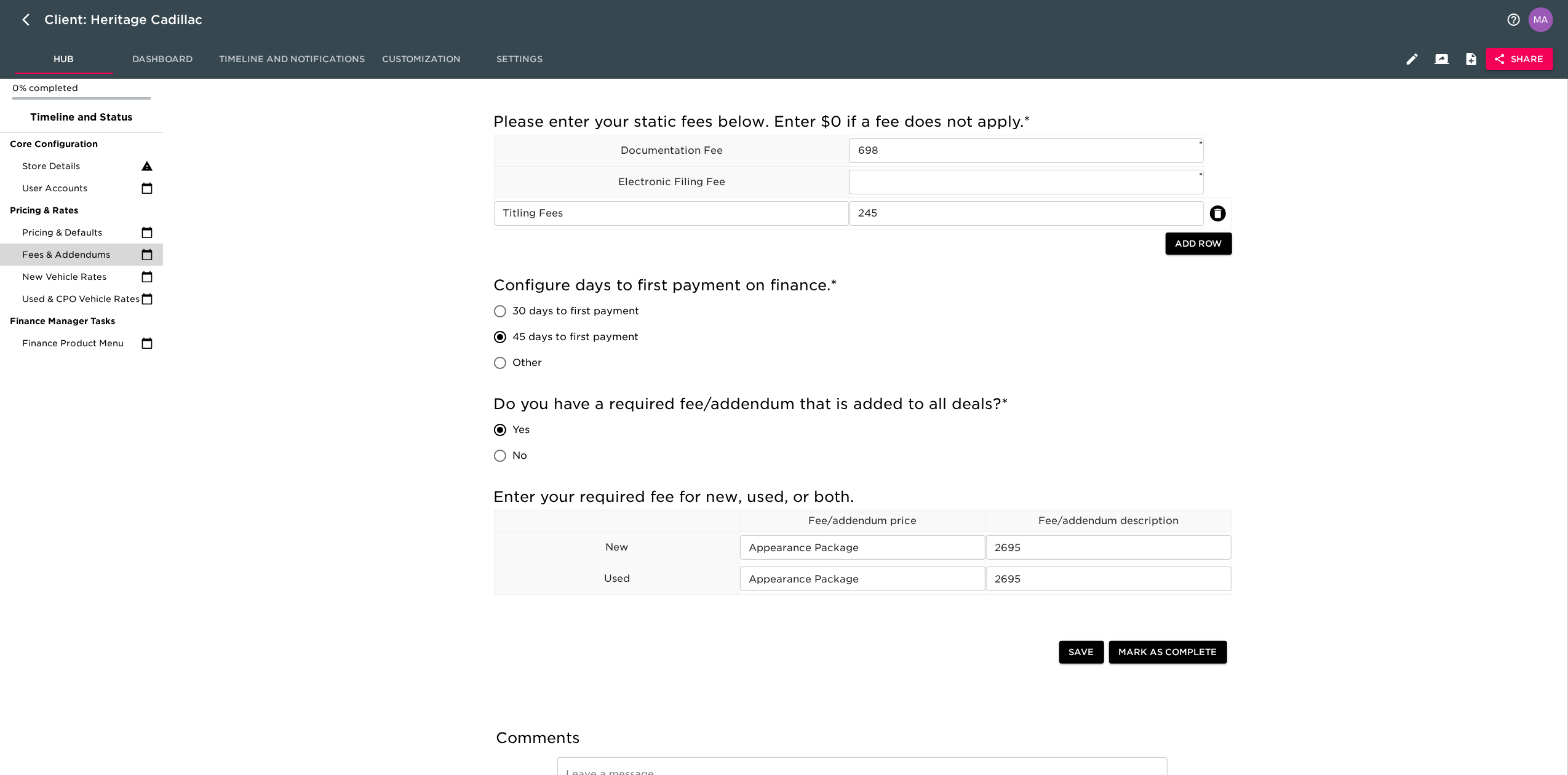
click at [1082, 658] on span "Save" at bounding box center [1082, 652] width 26 height 15
click at [443, 482] on div "Fees & Addendums Overdue! Please enter your static fees below. Enter $0 if a fe…" at bounding box center [863, 446] width 1396 height 807
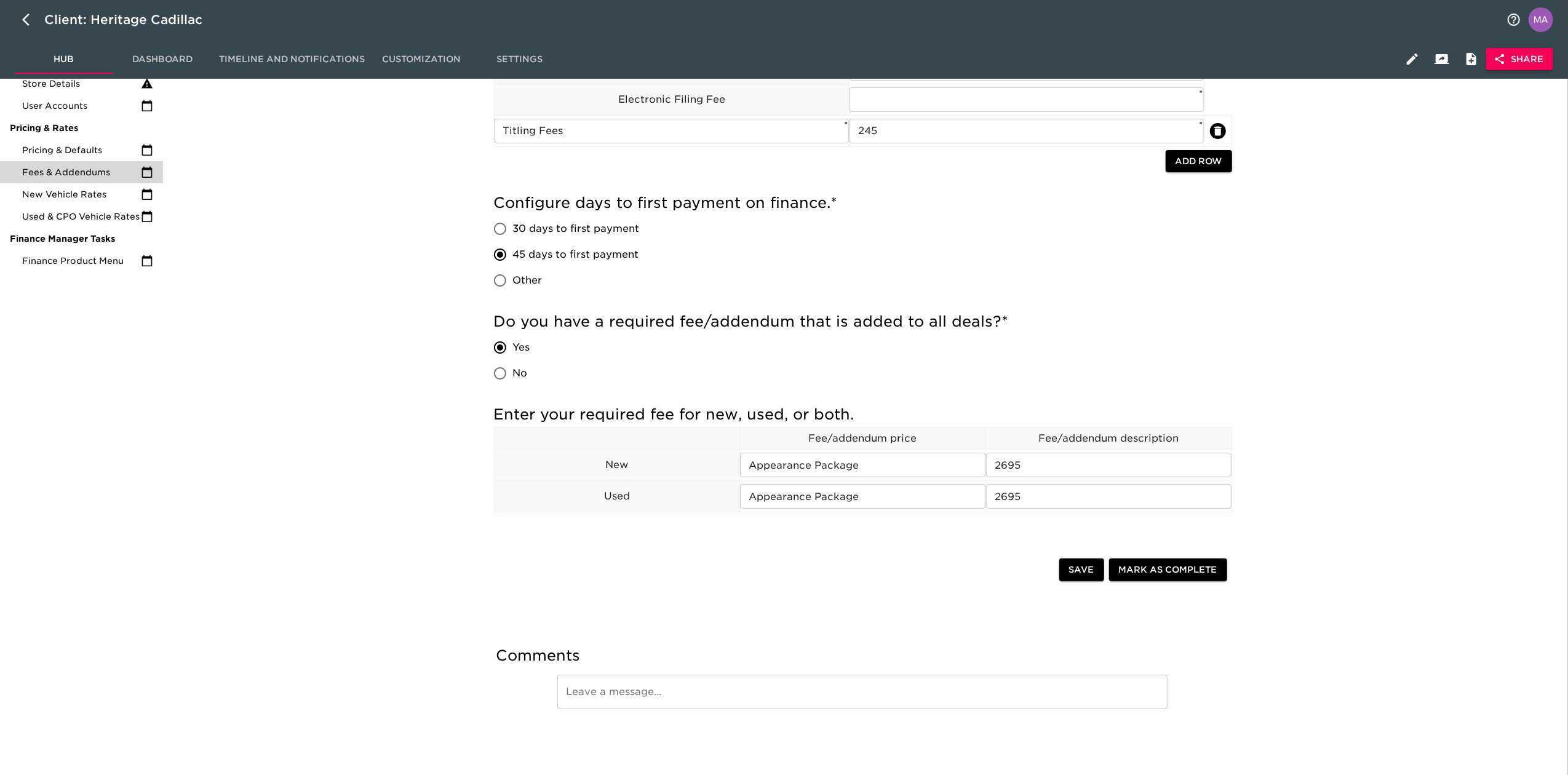
scroll to position [0, 0]
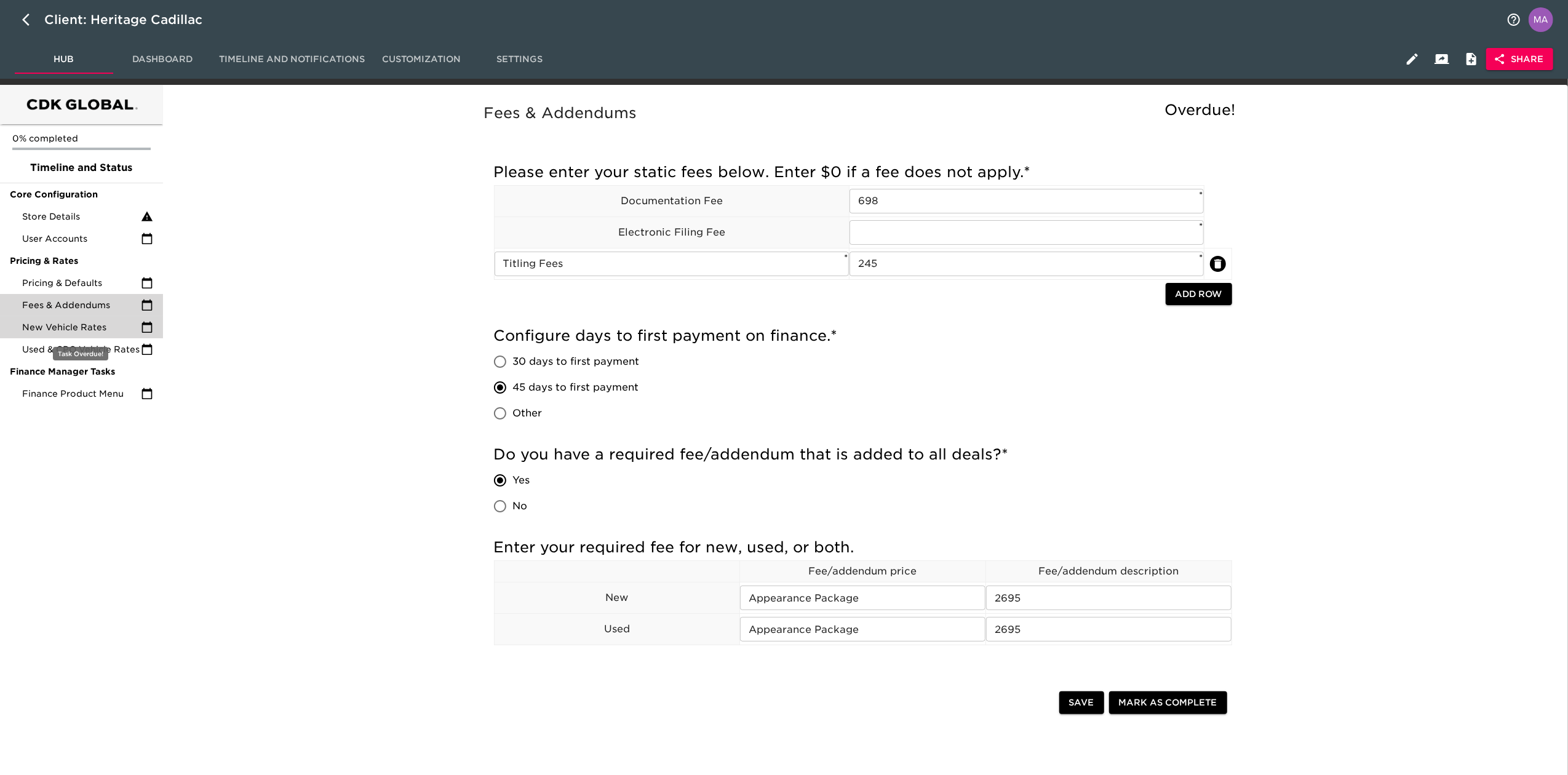
click at [104, 329] on span "New Vehicle Rates" at bounding box center [82, 327] width 119 height 12
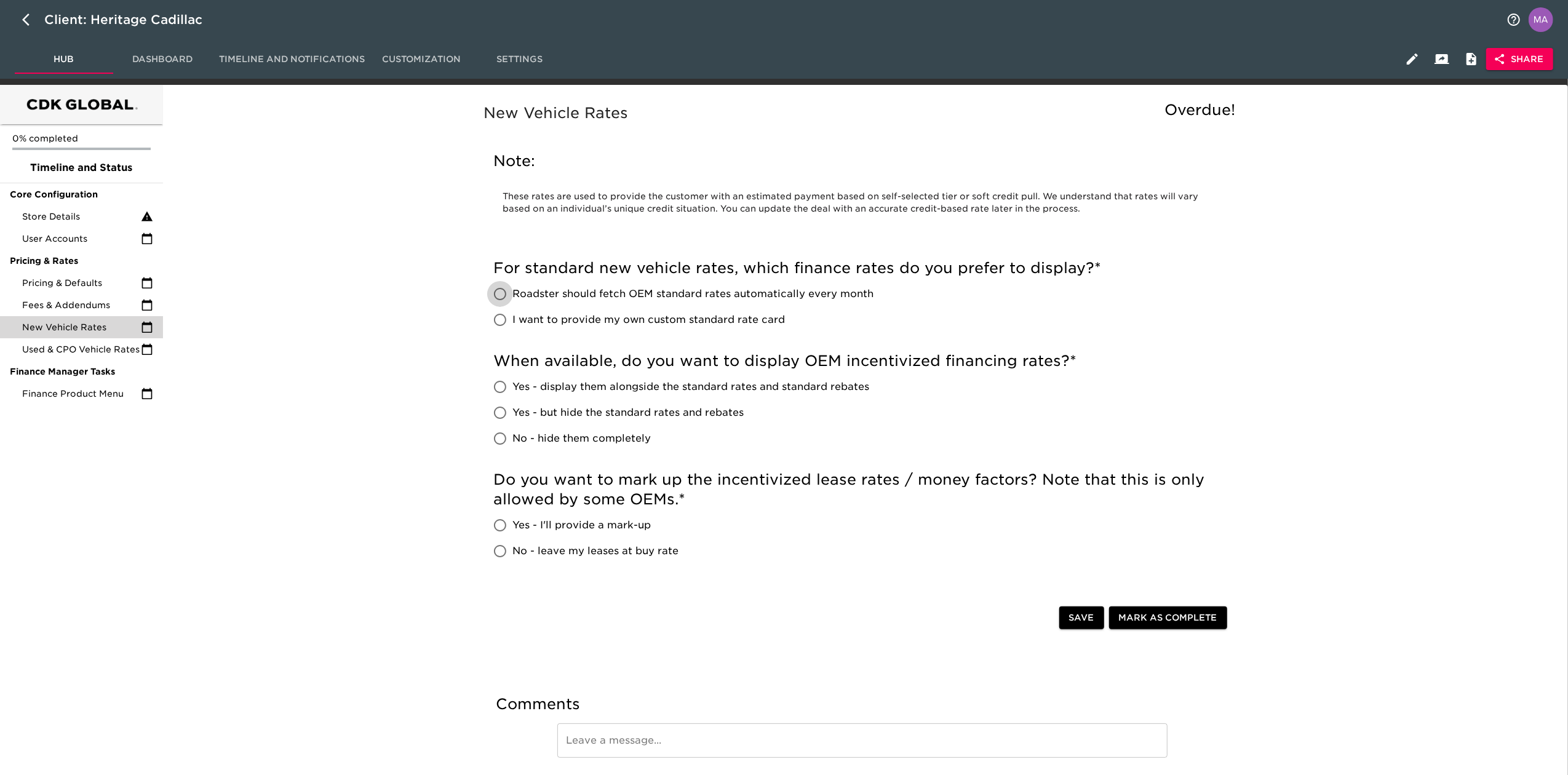
click at [501, 293] on input "Roadster should fetch OEM standard rates automatically every month" at bounding box center [500, 294] width 26 height 26
radio input "true"
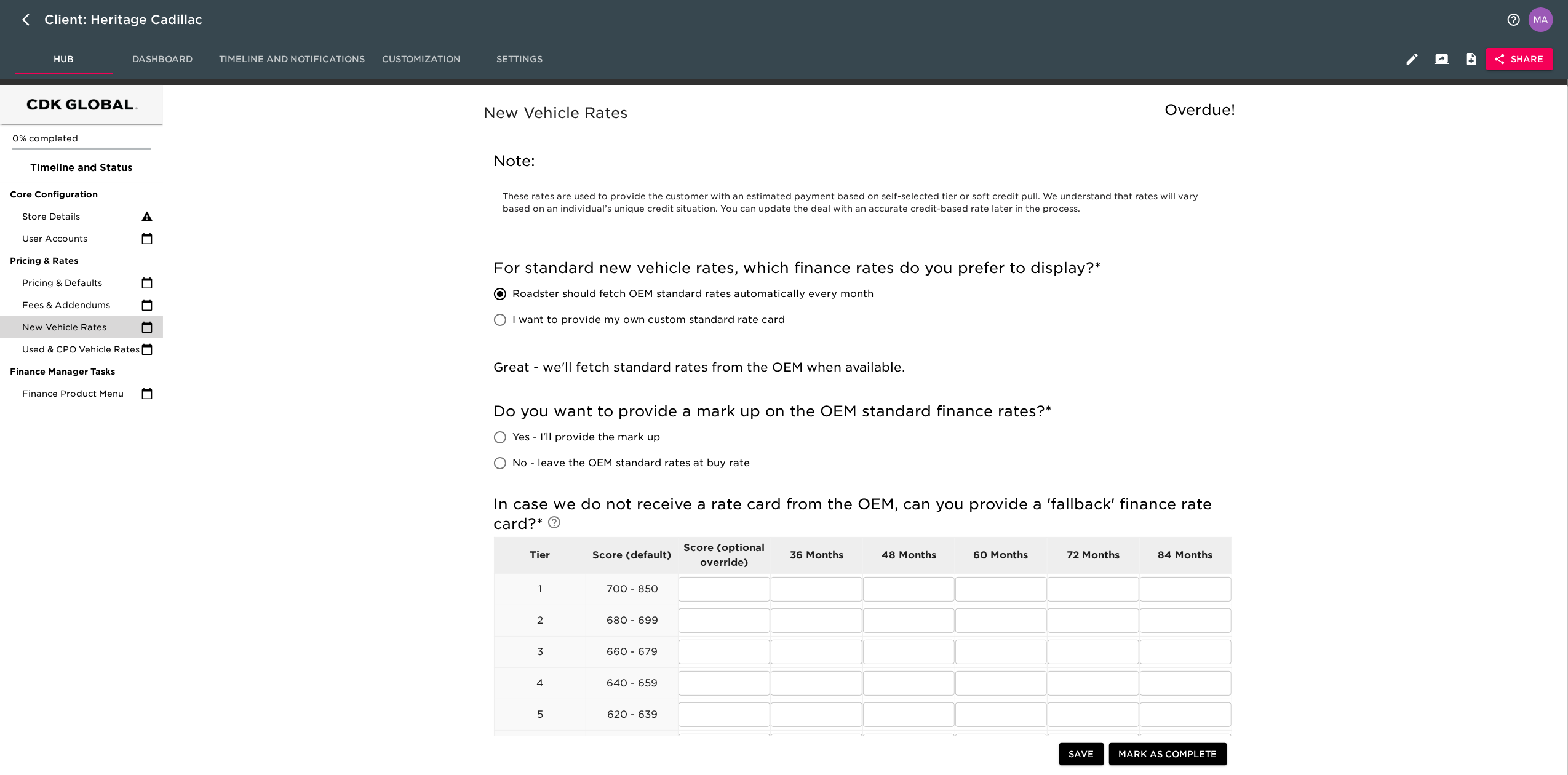
click at [397, 426] on div "New Vehicle Rates Overdue! Note: These rates are used to provide the customer w…" at bounding box center [863, 670] width 1396 height 1155
click at [421, 326] on div "New Vehicle Rates Overdue! Note: These rates are used to provide the customer w…" at bounding box center [863, 670] width 1396 height 1155
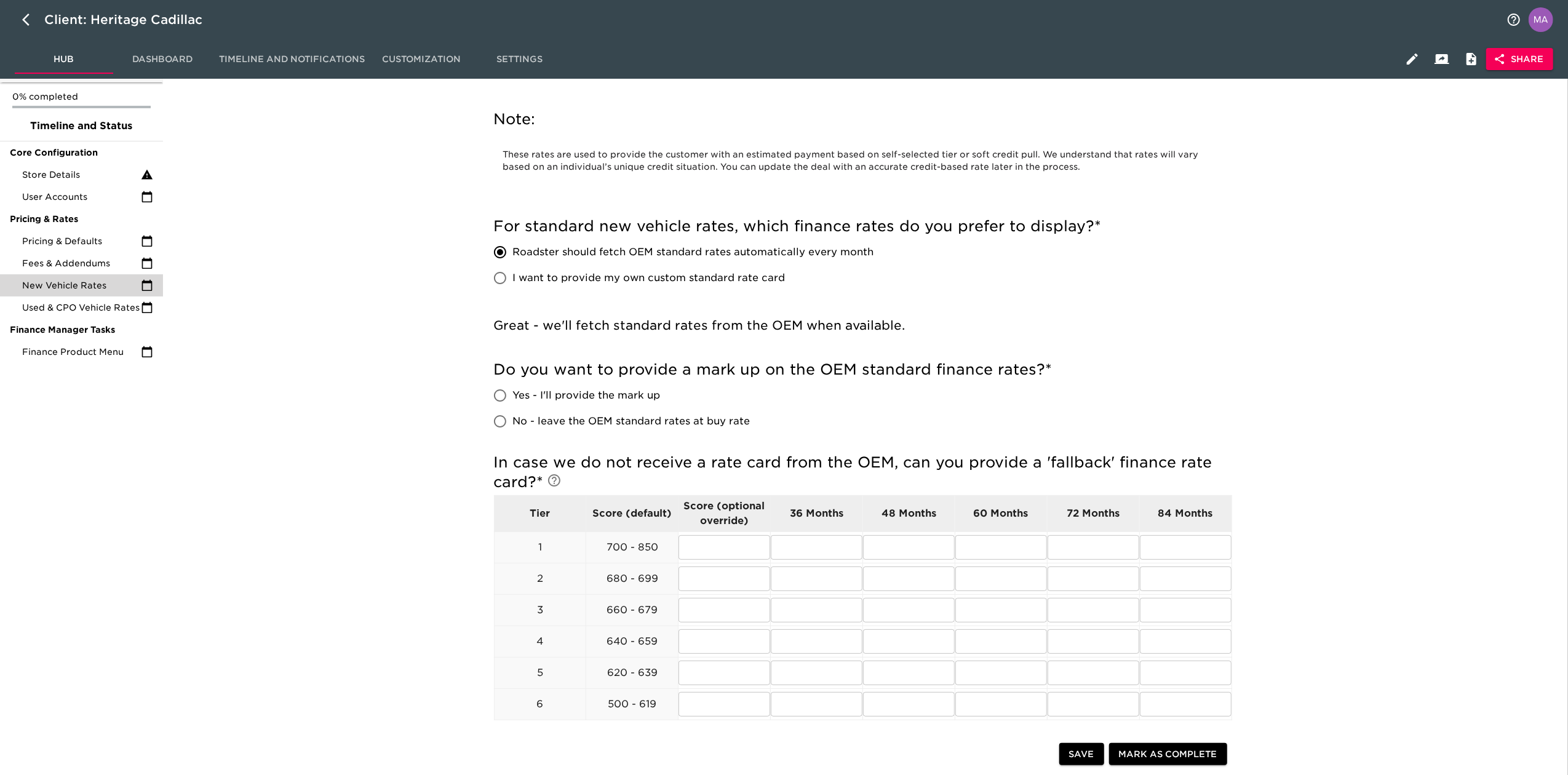
scroll to position [82, 0]
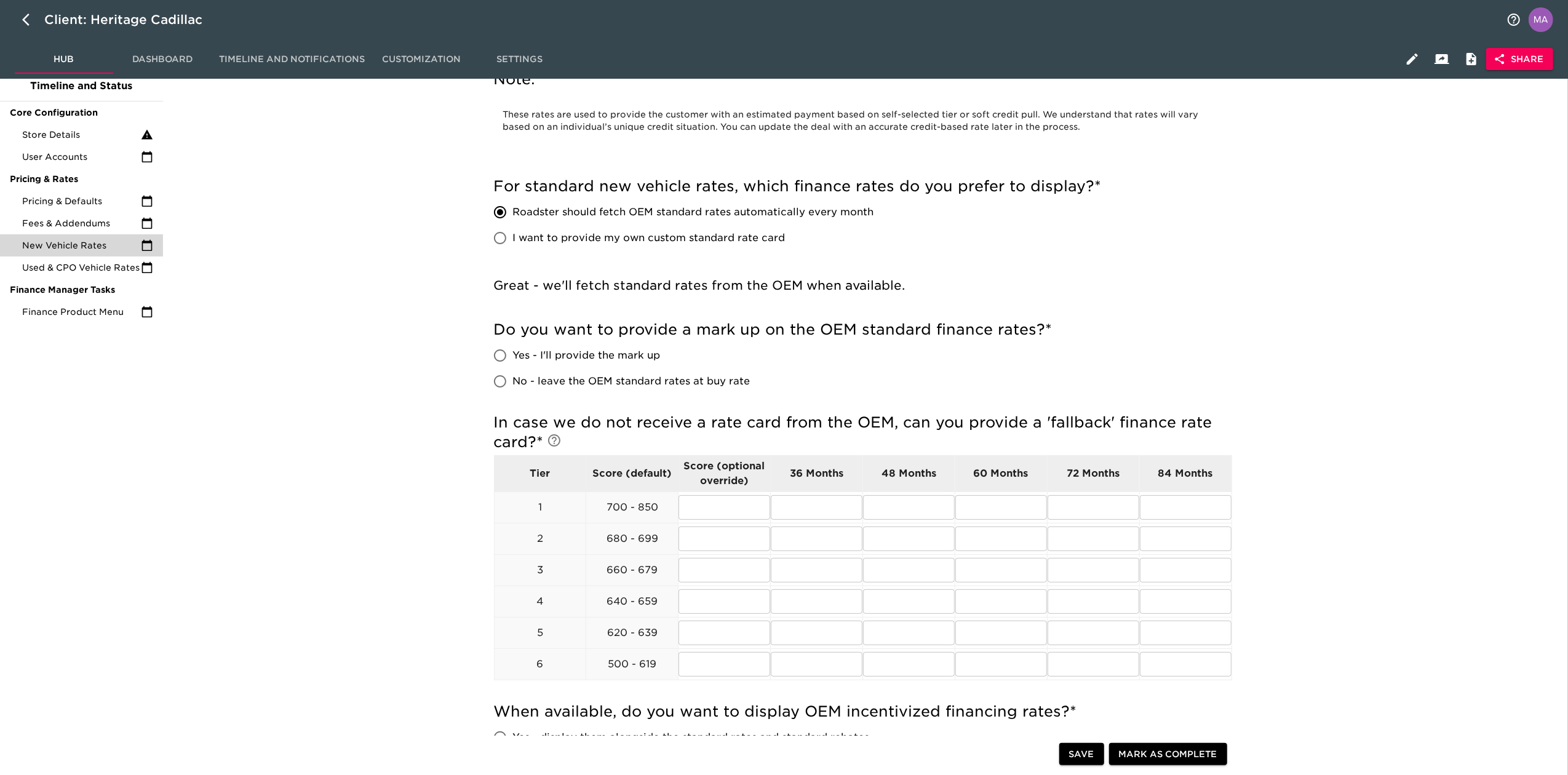
click at [544, 350] on span "Yes - I'll provide the mark up" at bounding box center [587, 356] width 148 height 15
click at [513, 350] on input "Yes - I'll provide the mark up" at bounding box center [500, 356] width 26 height 26
radio input "true"
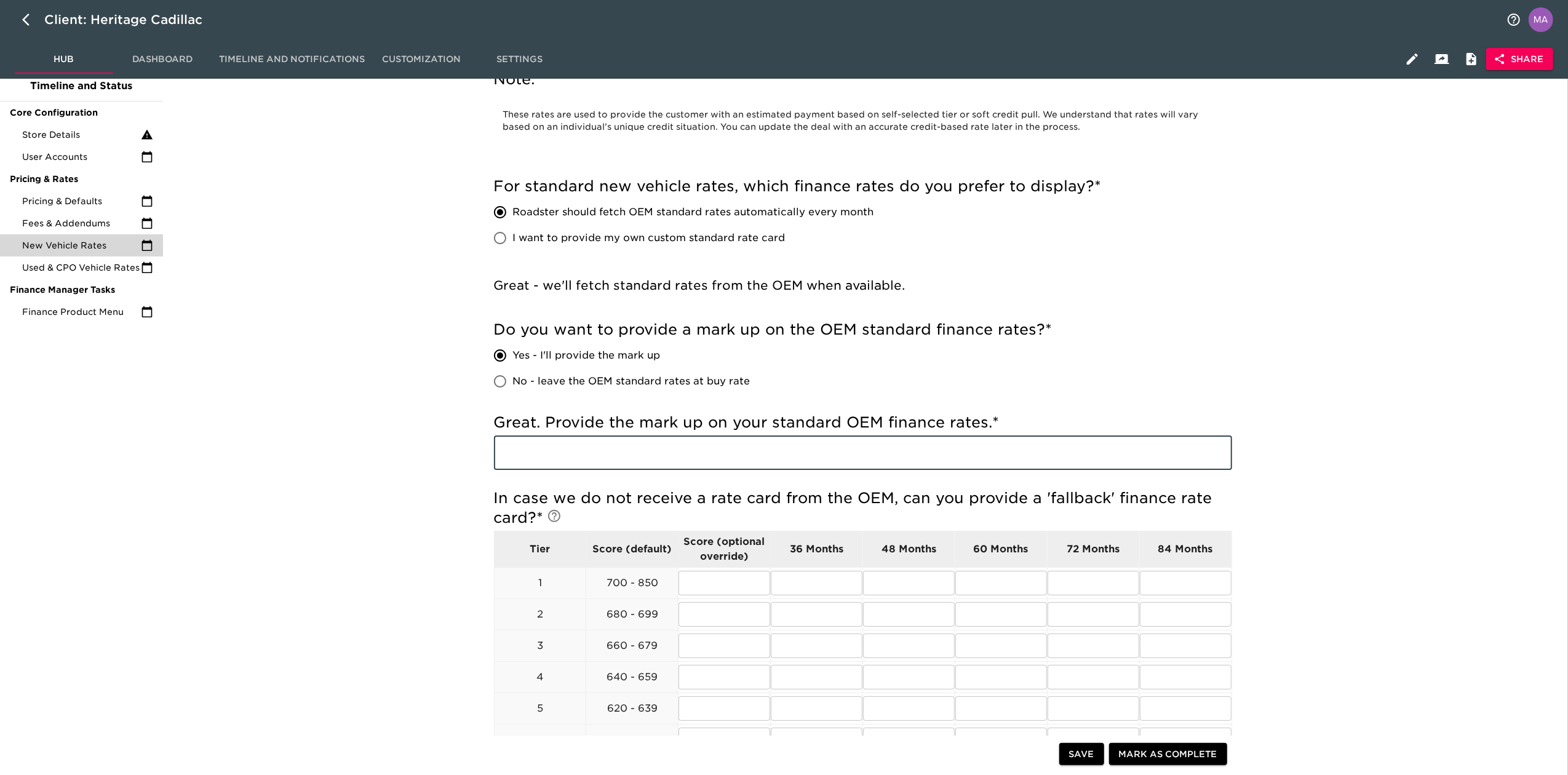
click at [598, 449] on input "text" at bounding box center [862, 452] width 738 height 35
type input "1"
type input "2 pts for 75 and below, 84 and above 1.5"
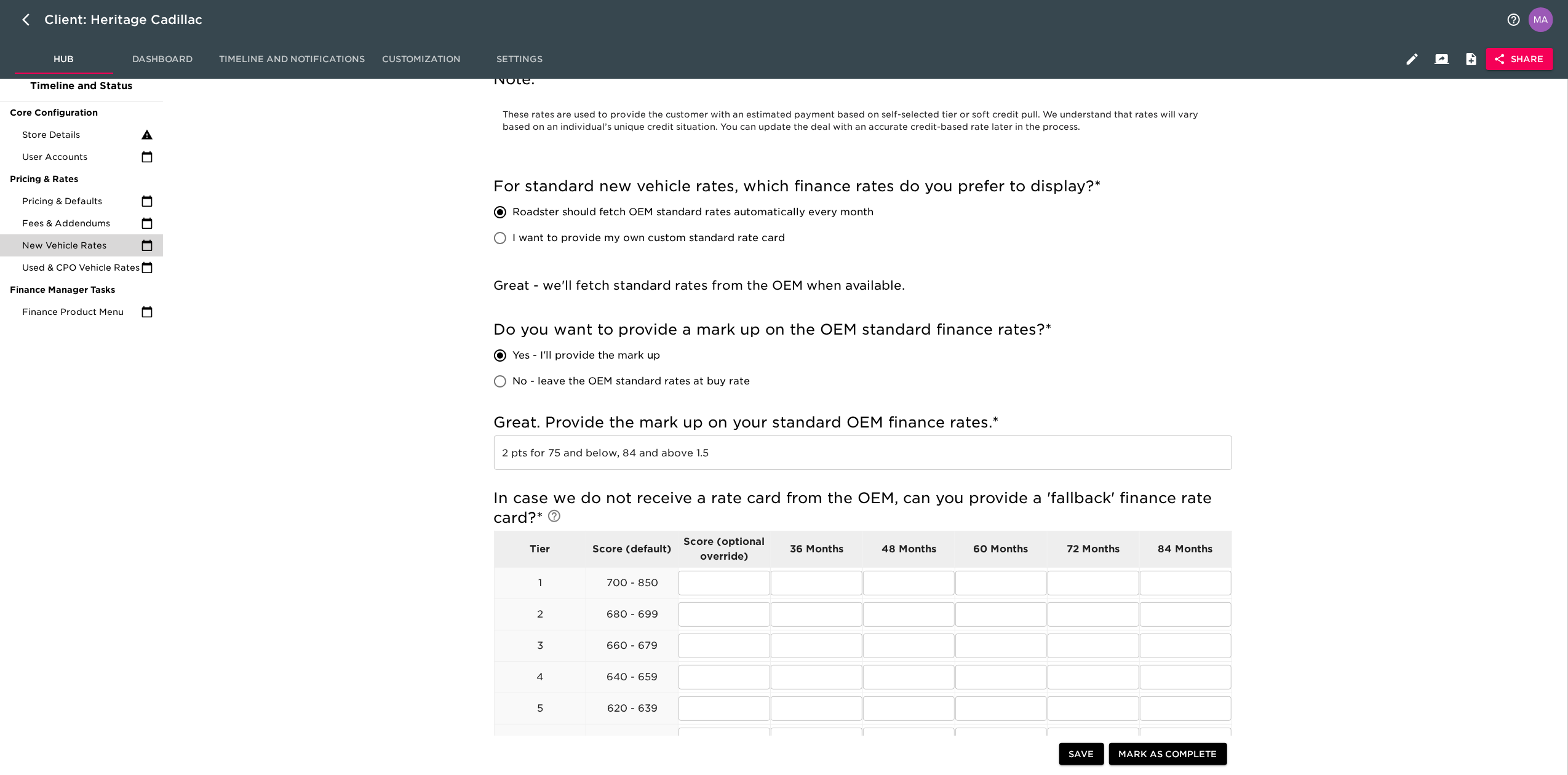
click at [421, 410] on div "New Vehicle Rates Overdue! Note: These rates are used to provide the customer w…" at bounding box center [863, 626] width 1396 height 1231
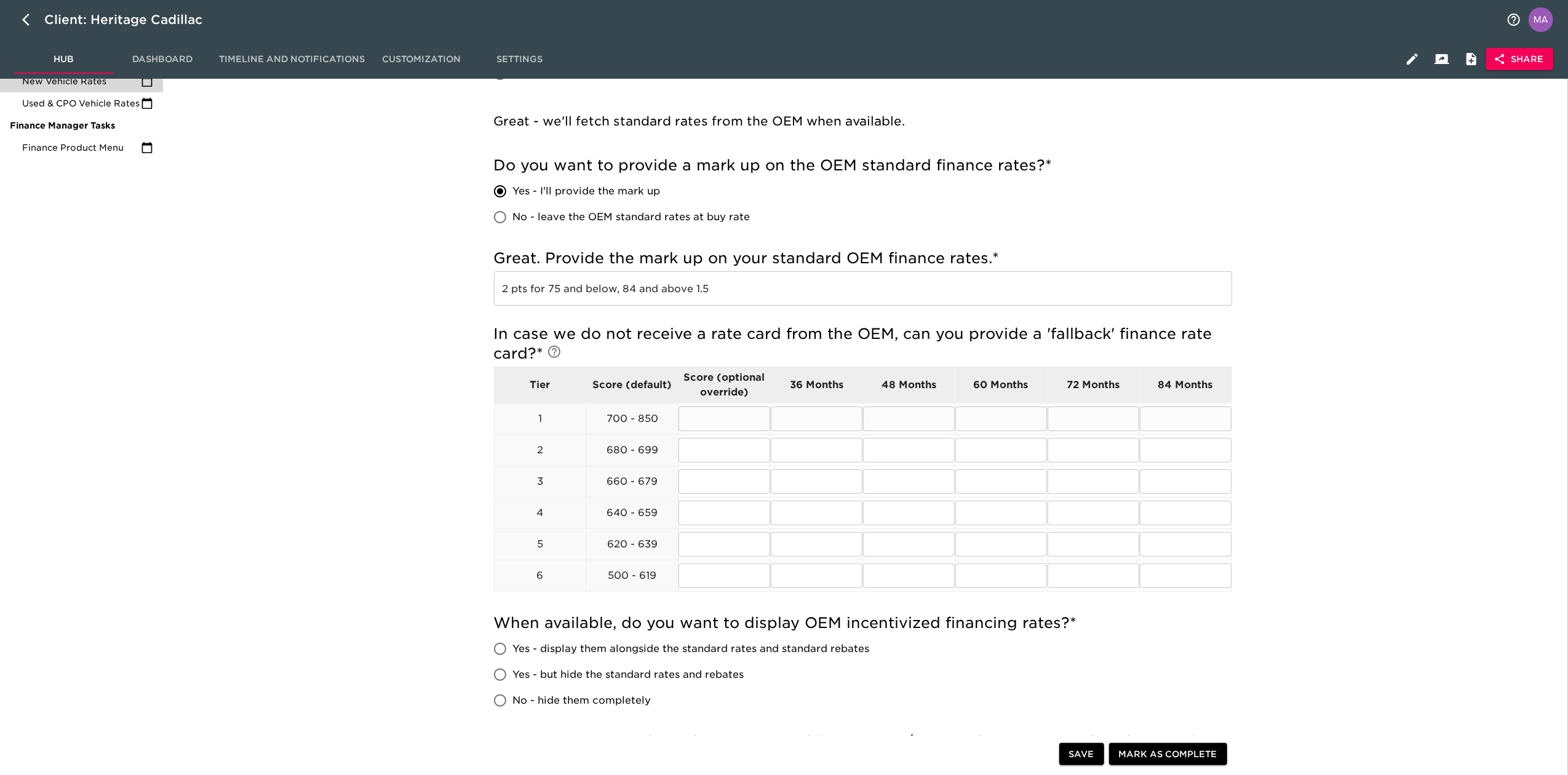
scroll to position [328, 0]
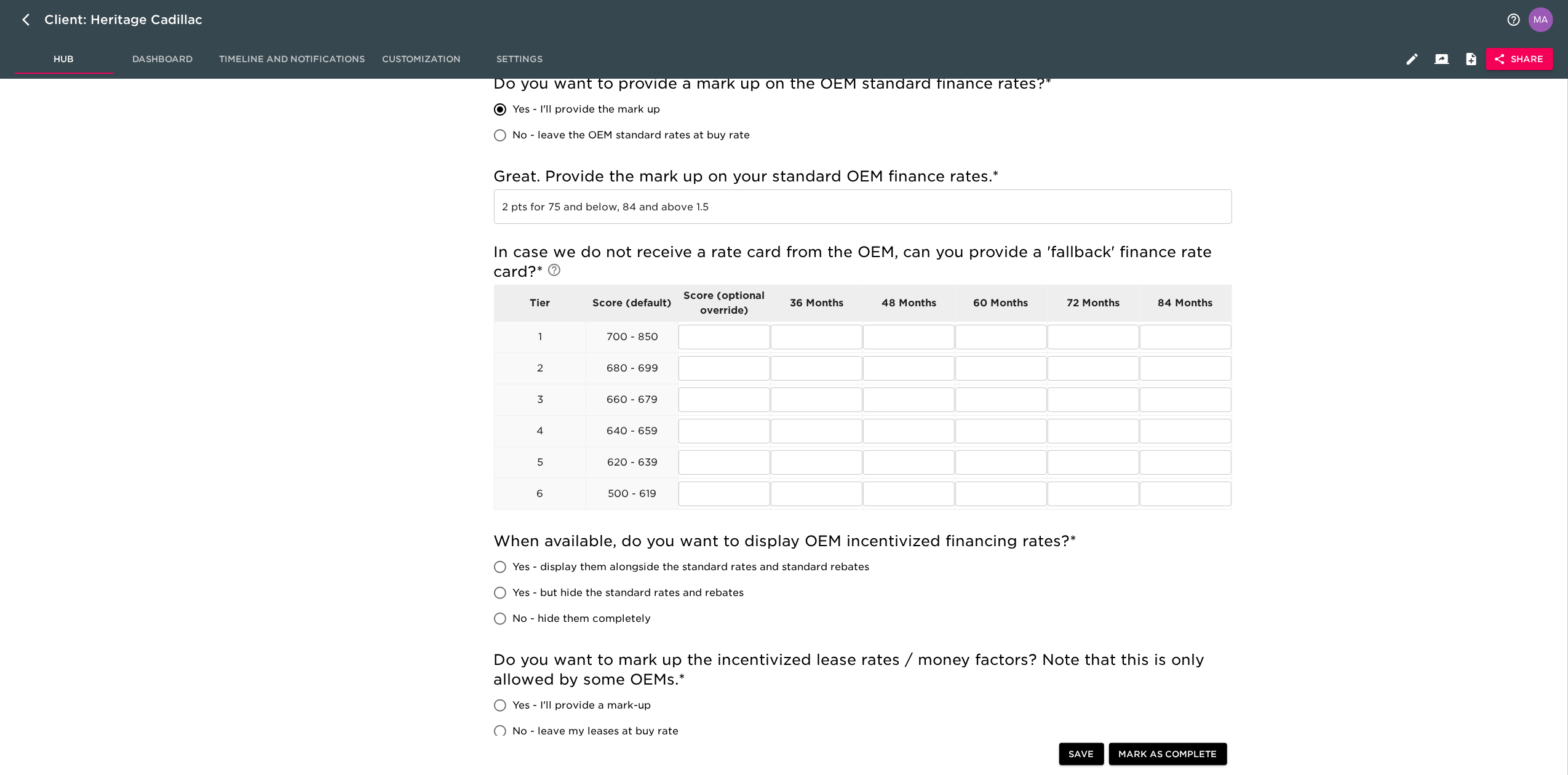
click at [476, 342] on div "New Vehicle Rates Overdue! Note: These rates are used to provide the customer w…" at bounding box center [862, 386] width 787 height 1220
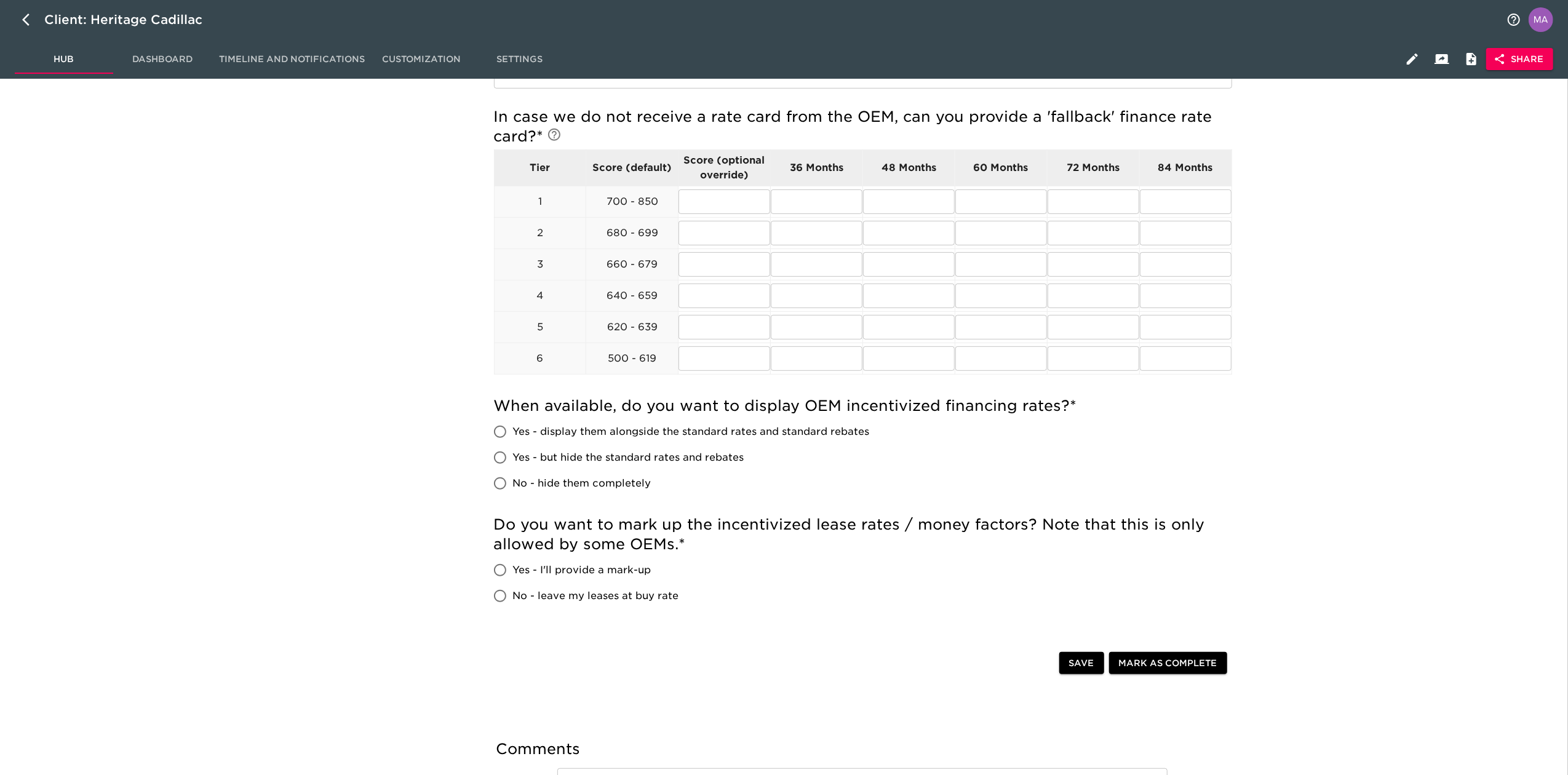
scroll to position [492, 0]
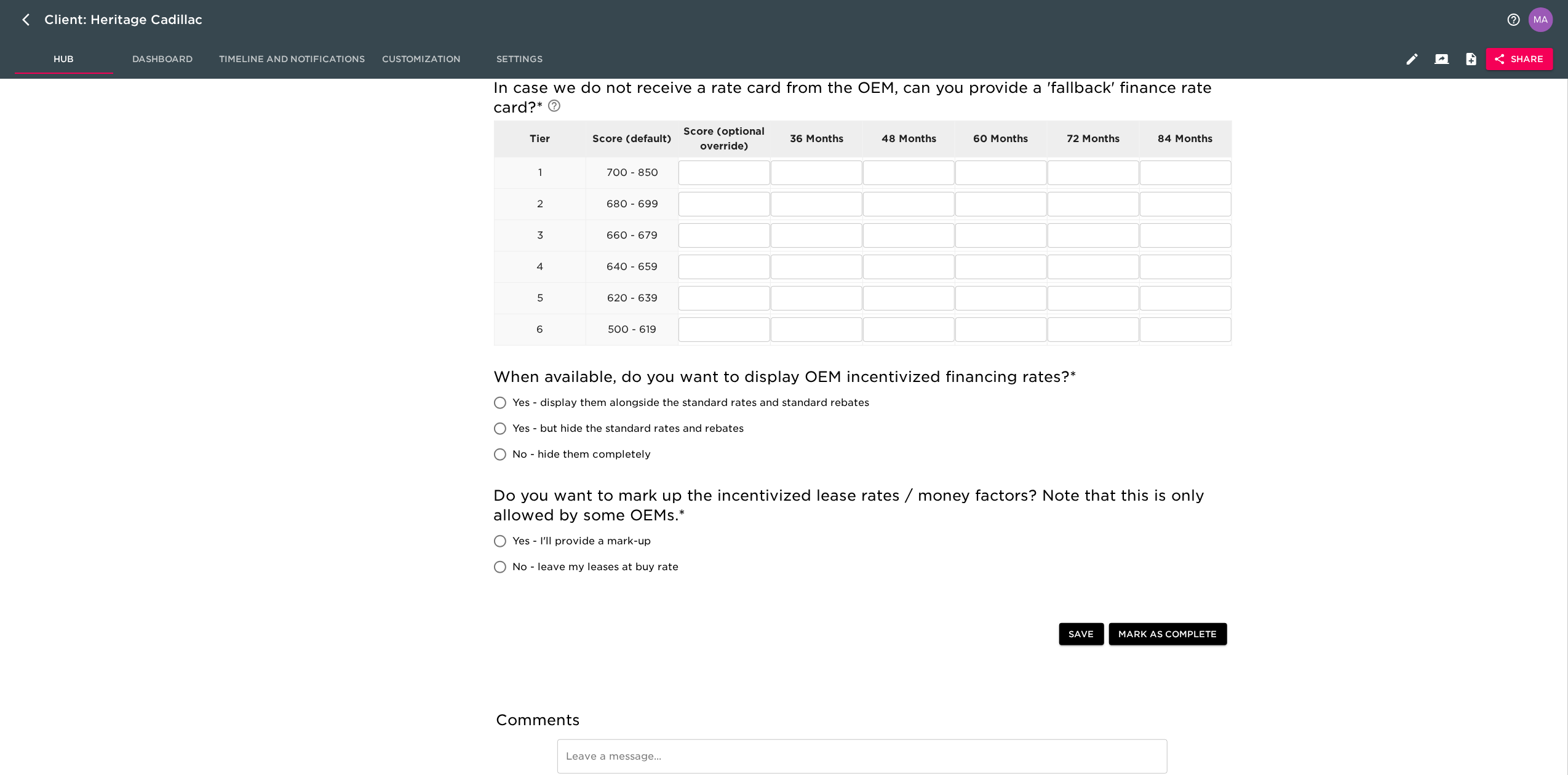
click at [493, 453] on input "No - hide them completely" at bounding box center [500, 454] width 26 height 26
radio input "true"
click at [385, 455] on div "New Vehicle Rates Overdue! Note: These rates are used to provide the customer w…" at bounding box center [863, 215] width 1396 height 1231
click at [549, 544] on span "Yes - I'll provide a mark-up" at bounding box center [582, 541] width 138 height 15
click at [513, 544] on input "Yes - I'll provide a mark-up" at bounding box center [500, 541] width 26 height 26
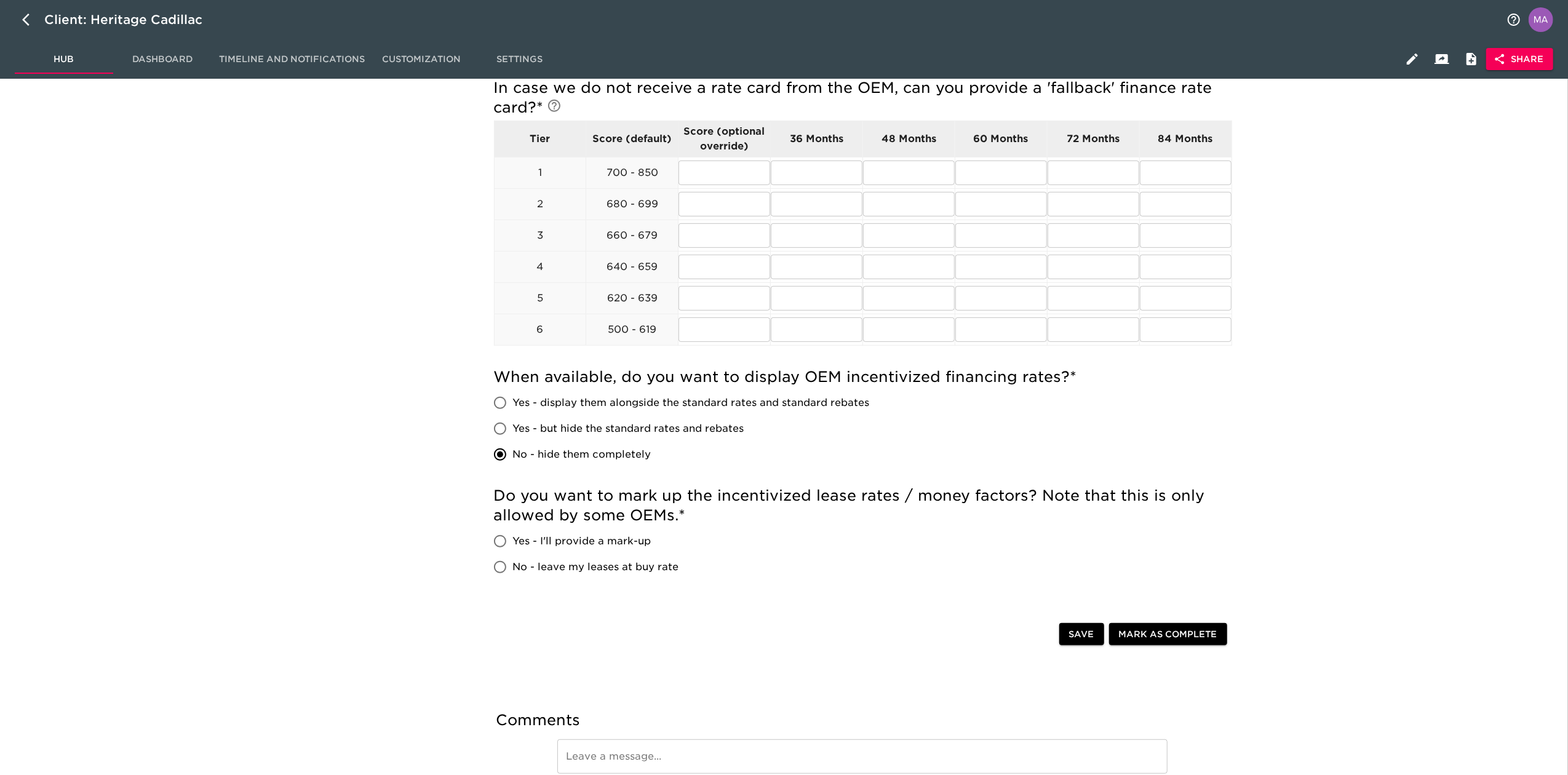
radio input "true"
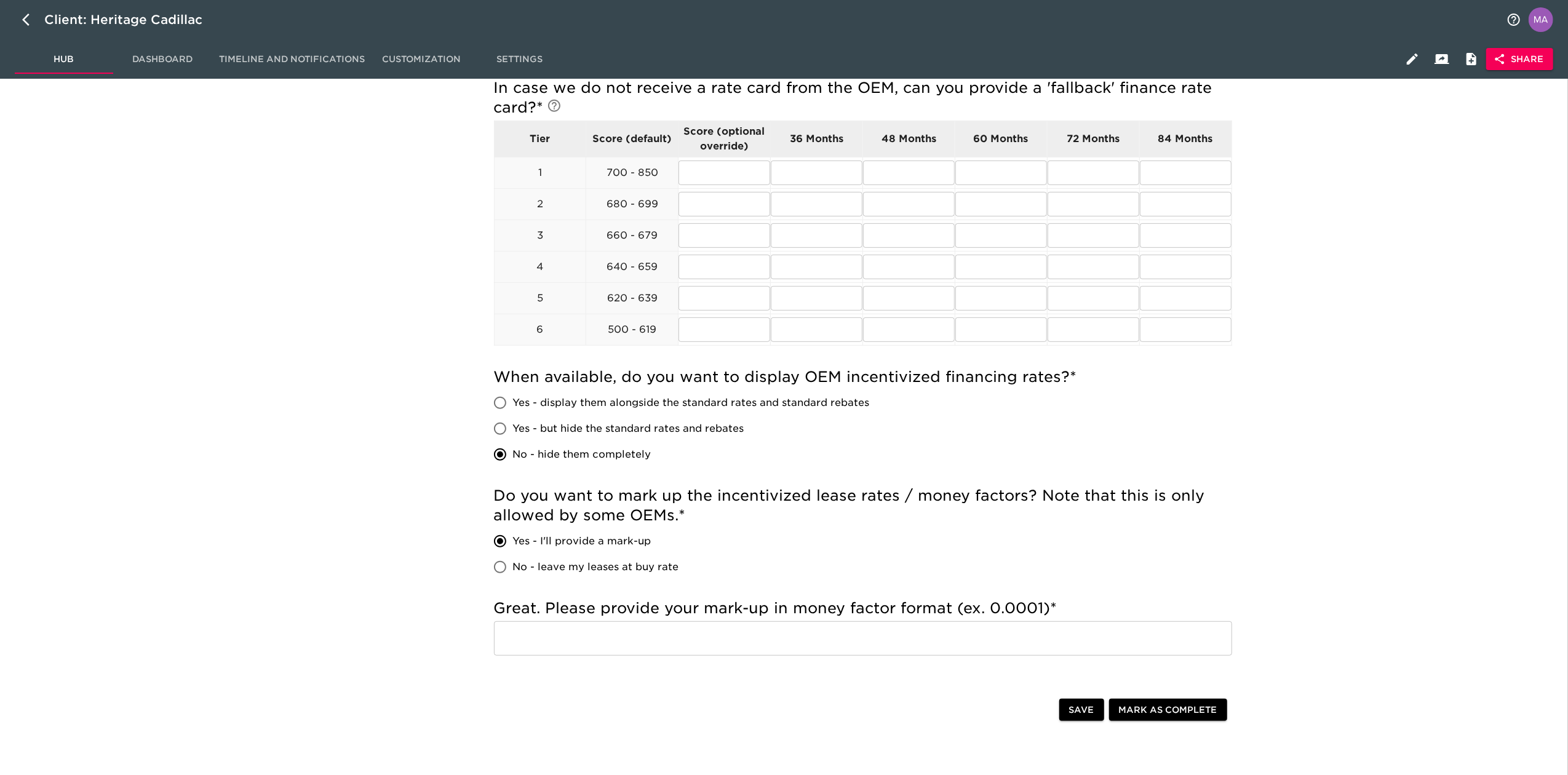
click at [859, 637] on input "text" at bounding box center [862, 638] width 738 height 35
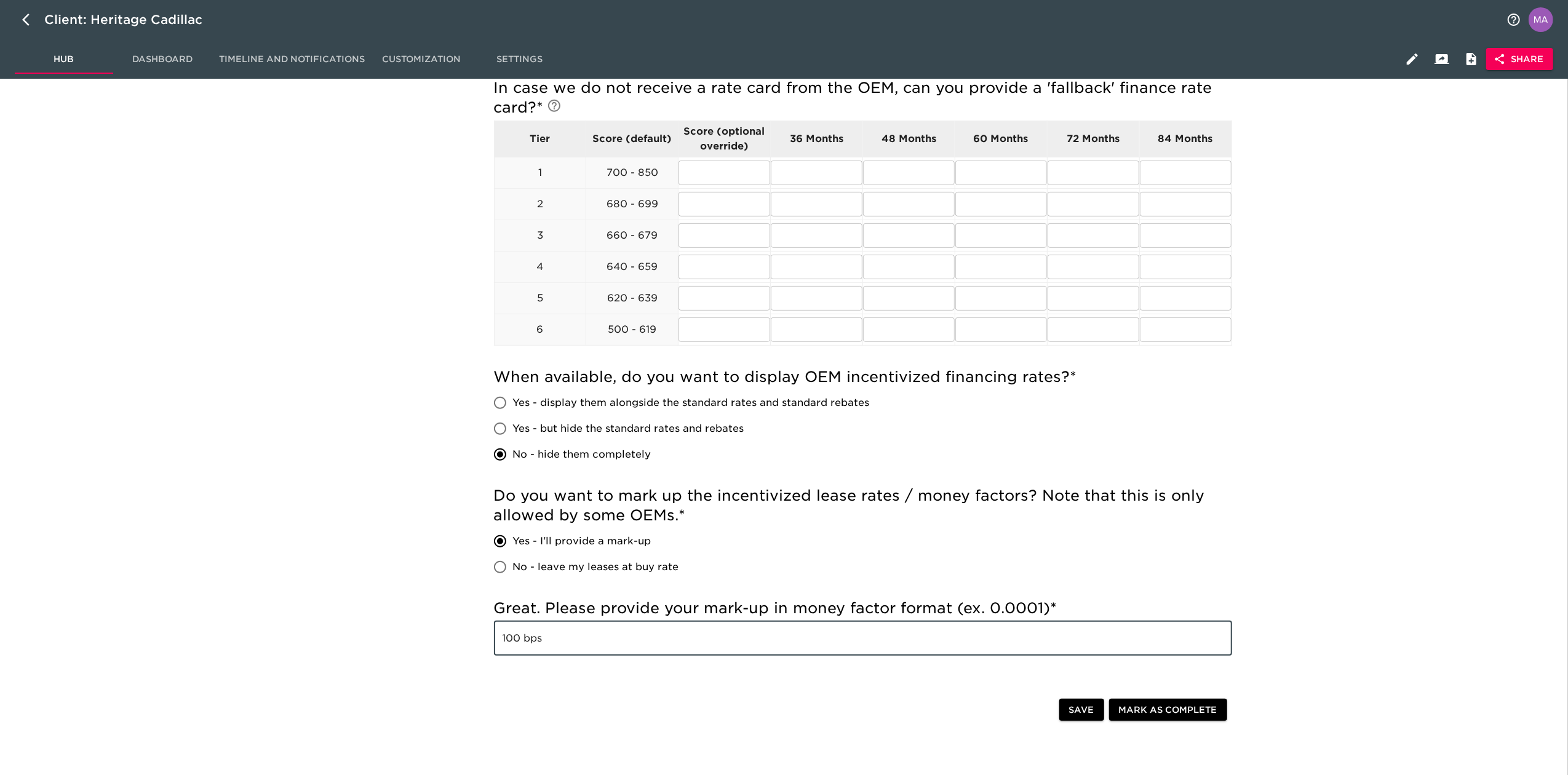
type input "100 bps"
click at [771, 693] on div "Save Mark as Complete" at bounding box center [863, 710] width 758 height 39
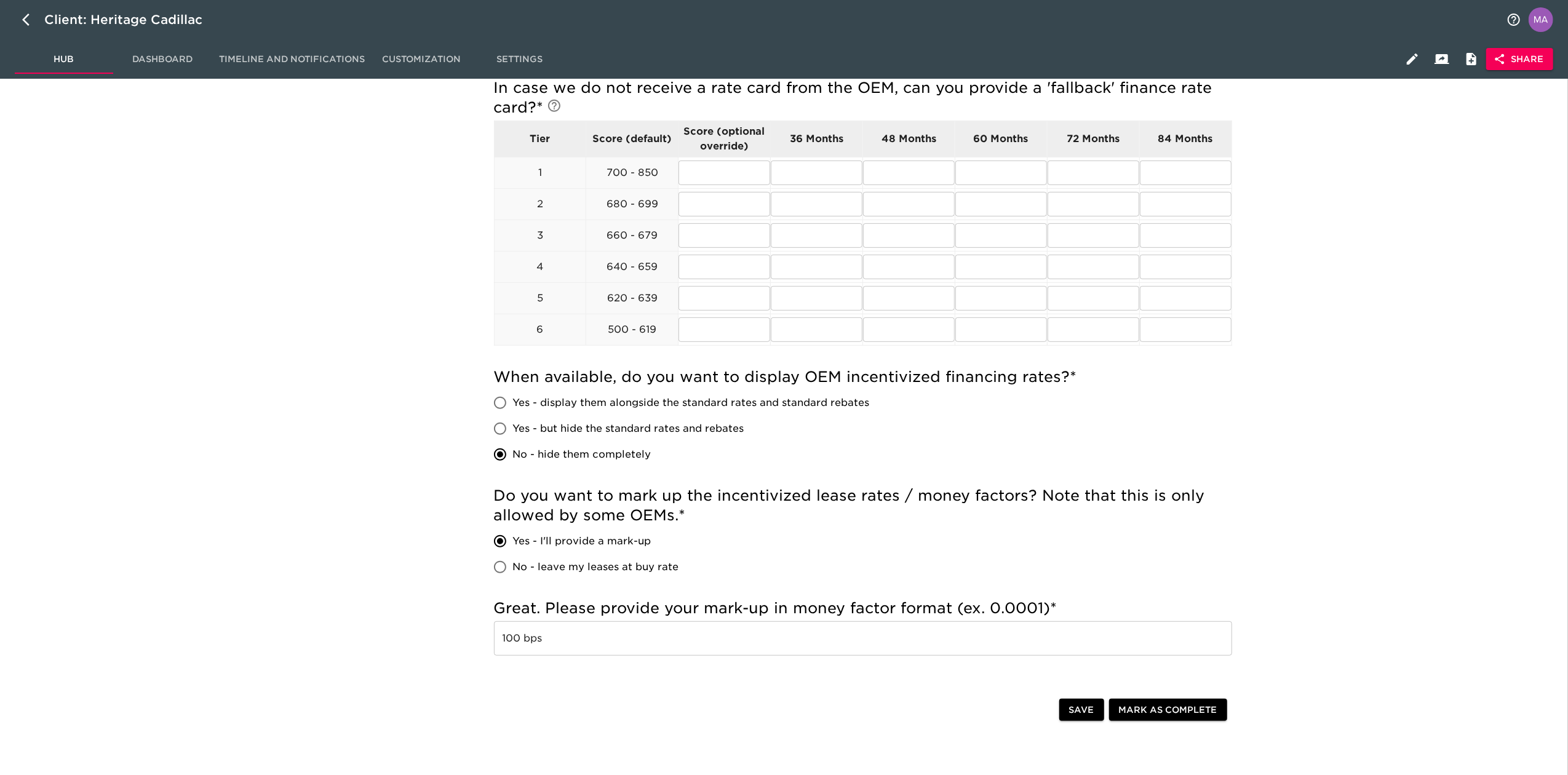
click at [1081, 716] on span "Save" at bounding box center [1082, 710] width 26 height 15
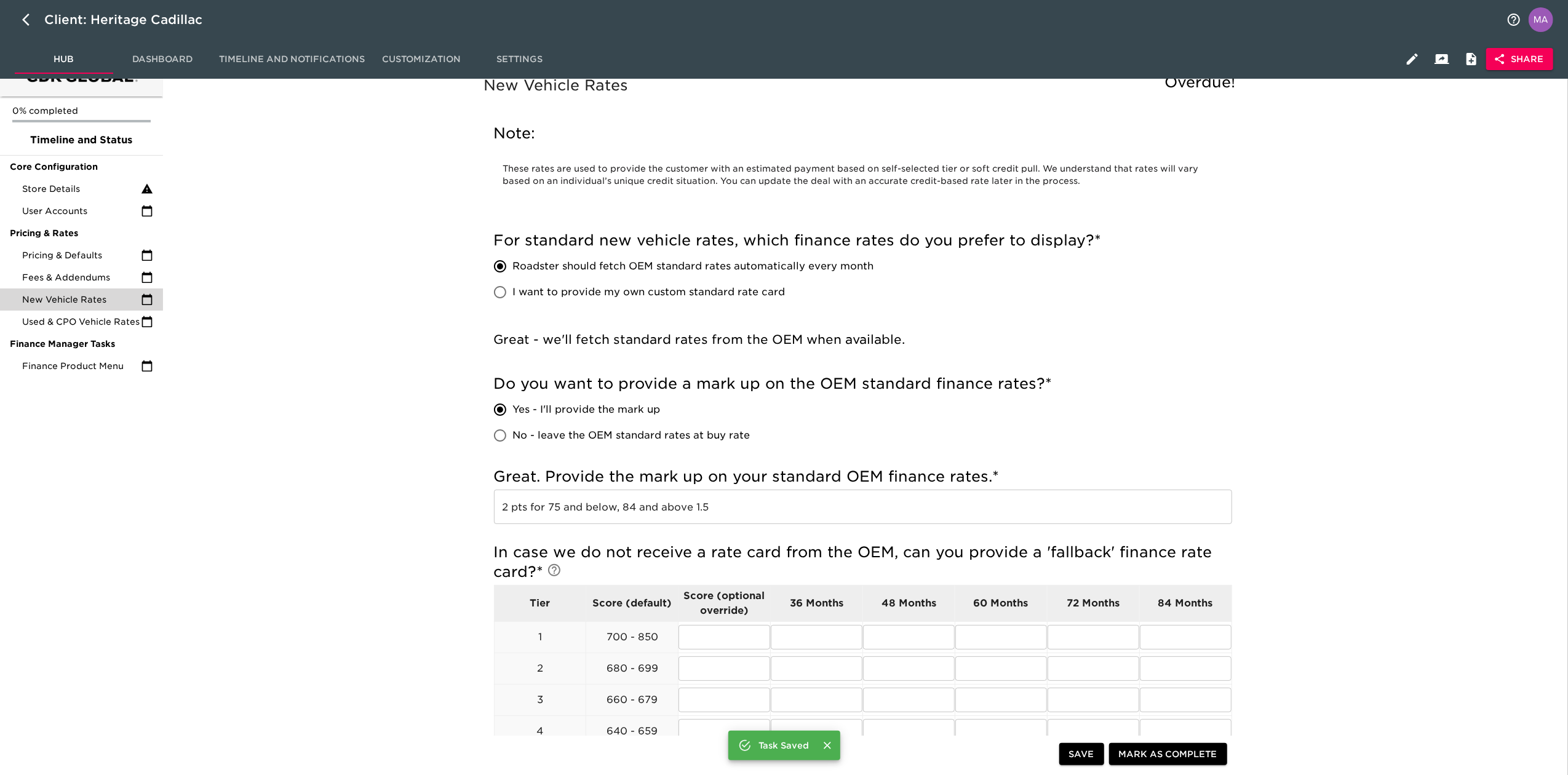
scroll to position [0, 0]
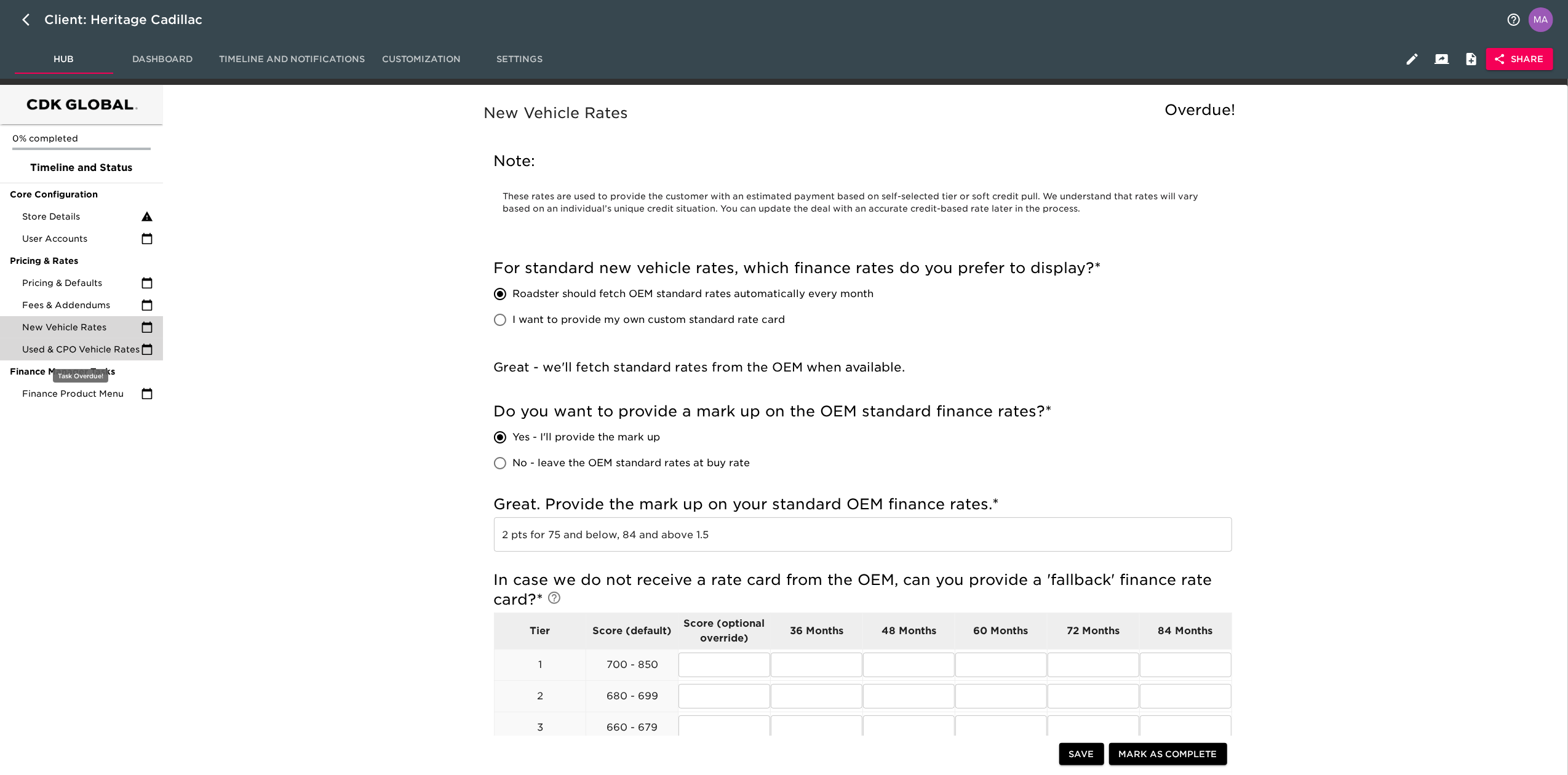
click at [65, 344] on span "Used & CPO Vehicle Rates" at bounding box center [82, 349] width 119 height 12
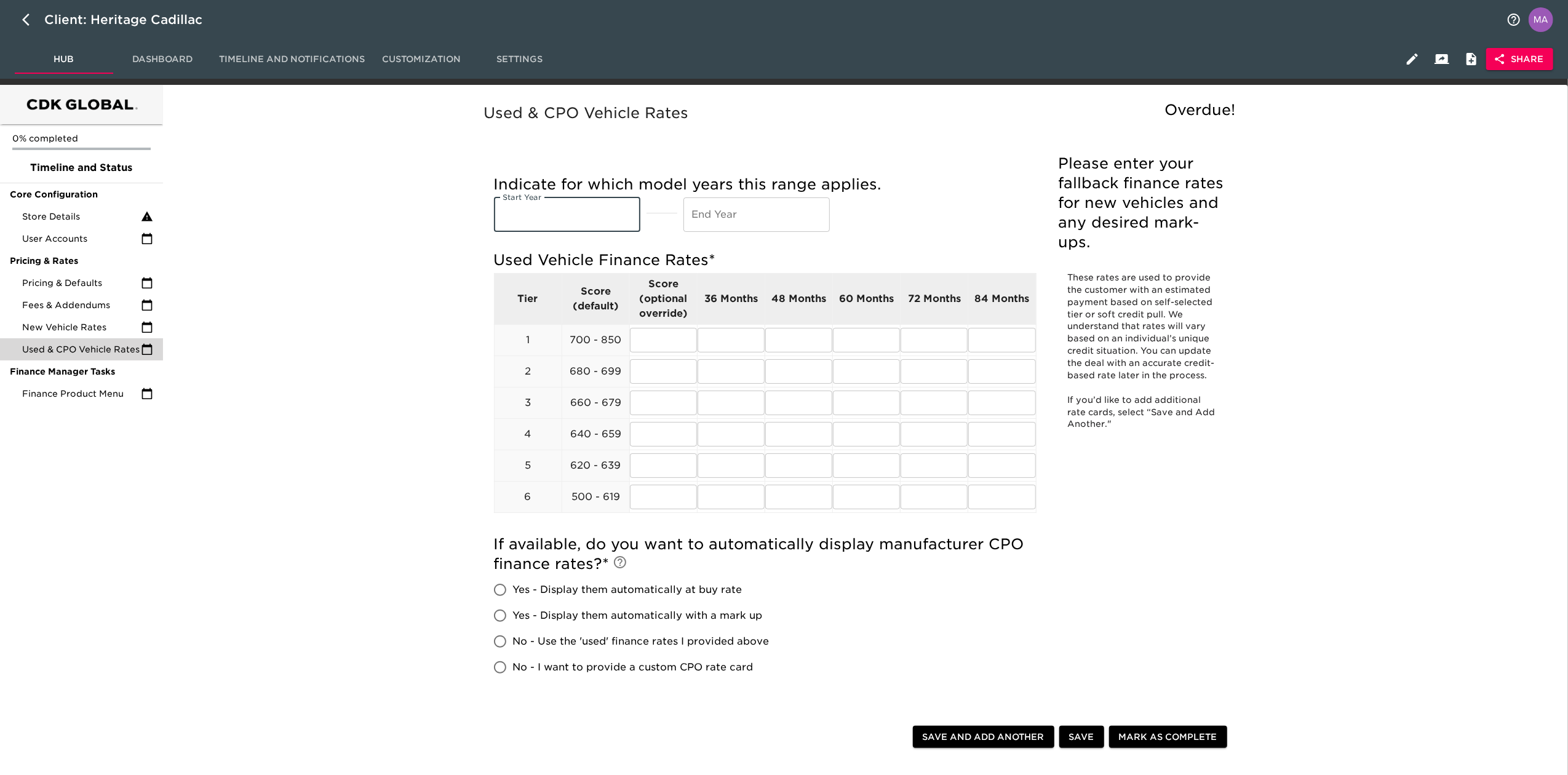
click at [560, 222] on input "text" at bounding box center [567, 215] width 146 height 35
click at [603, 198] on input "text" at bounding box center [567, 215] width 146 height 35
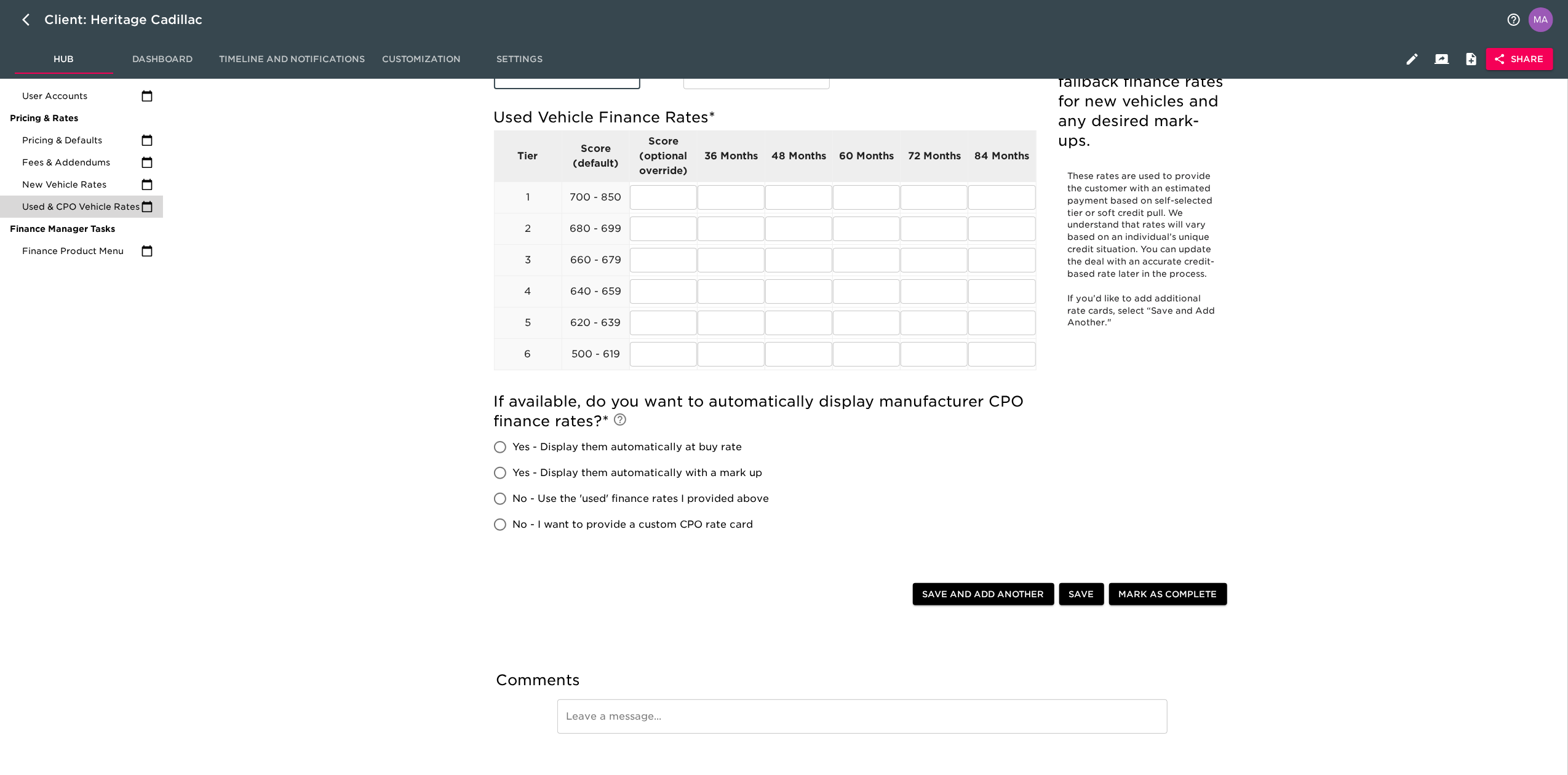
scroll to position [164, 0]
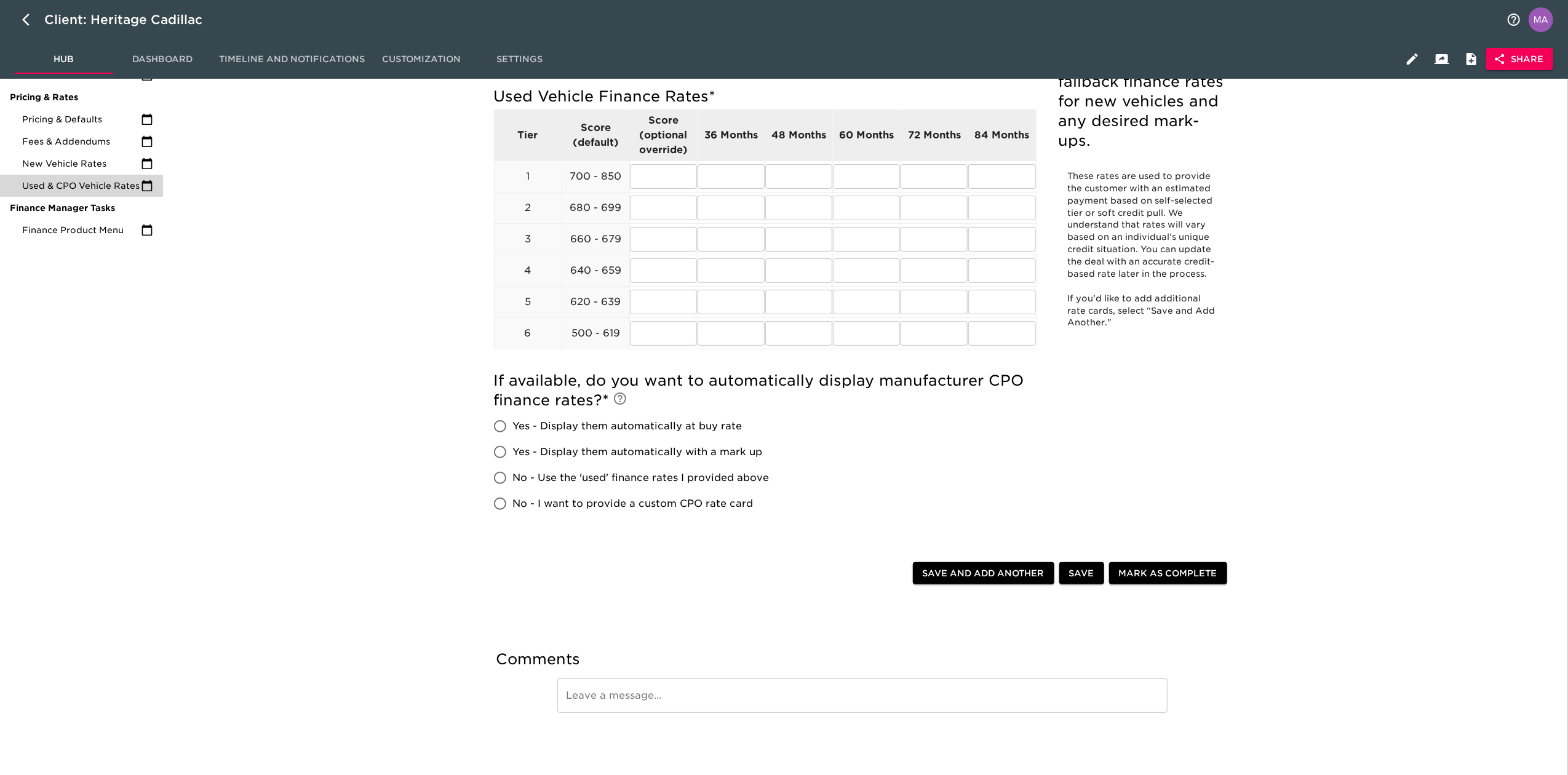
click at [498, 506] on input "No - I want to provide a custom CPO rate card" at bounding box center [500, 503] width 26 height 26
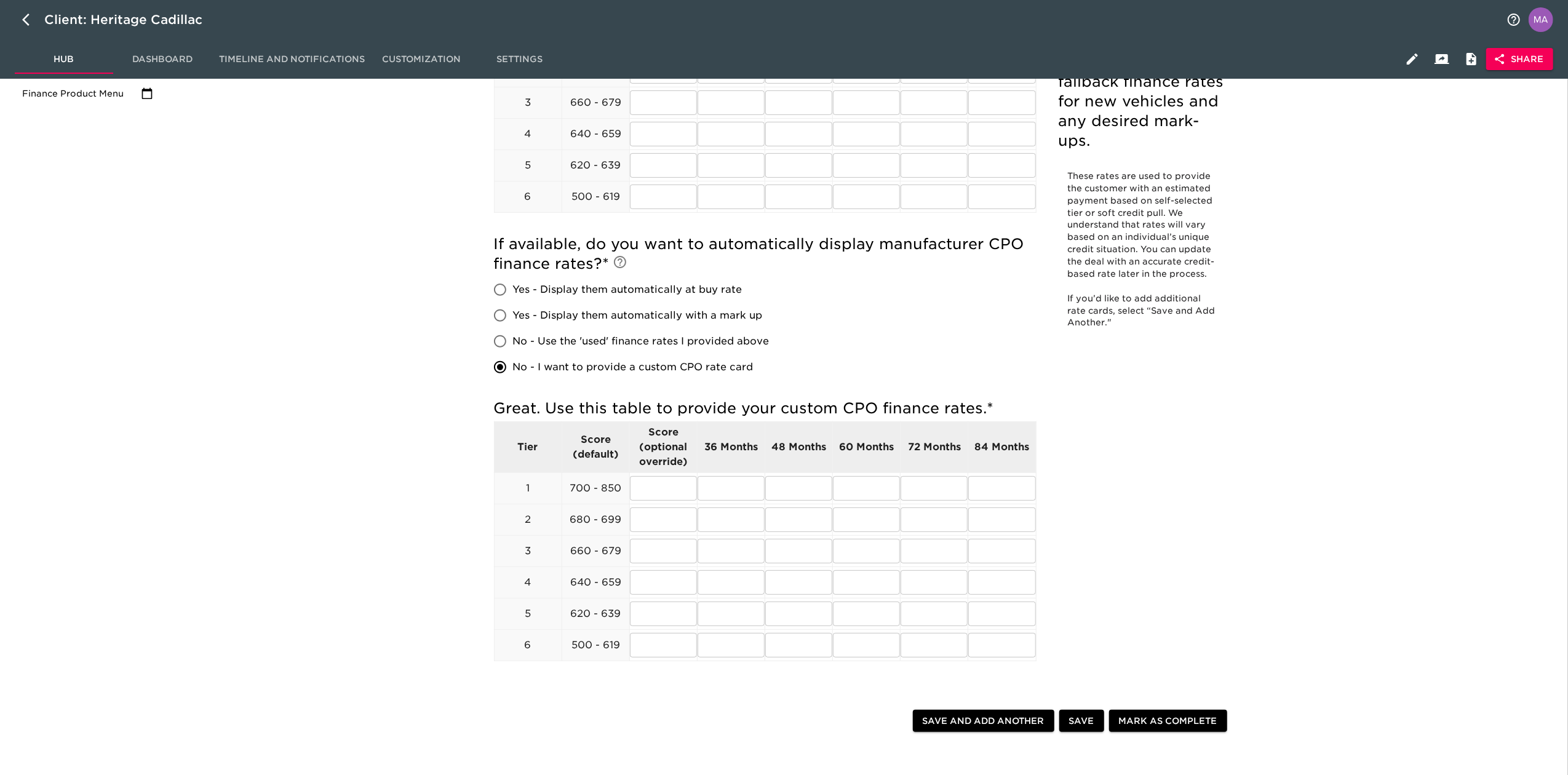
scroll to position [328, 0]
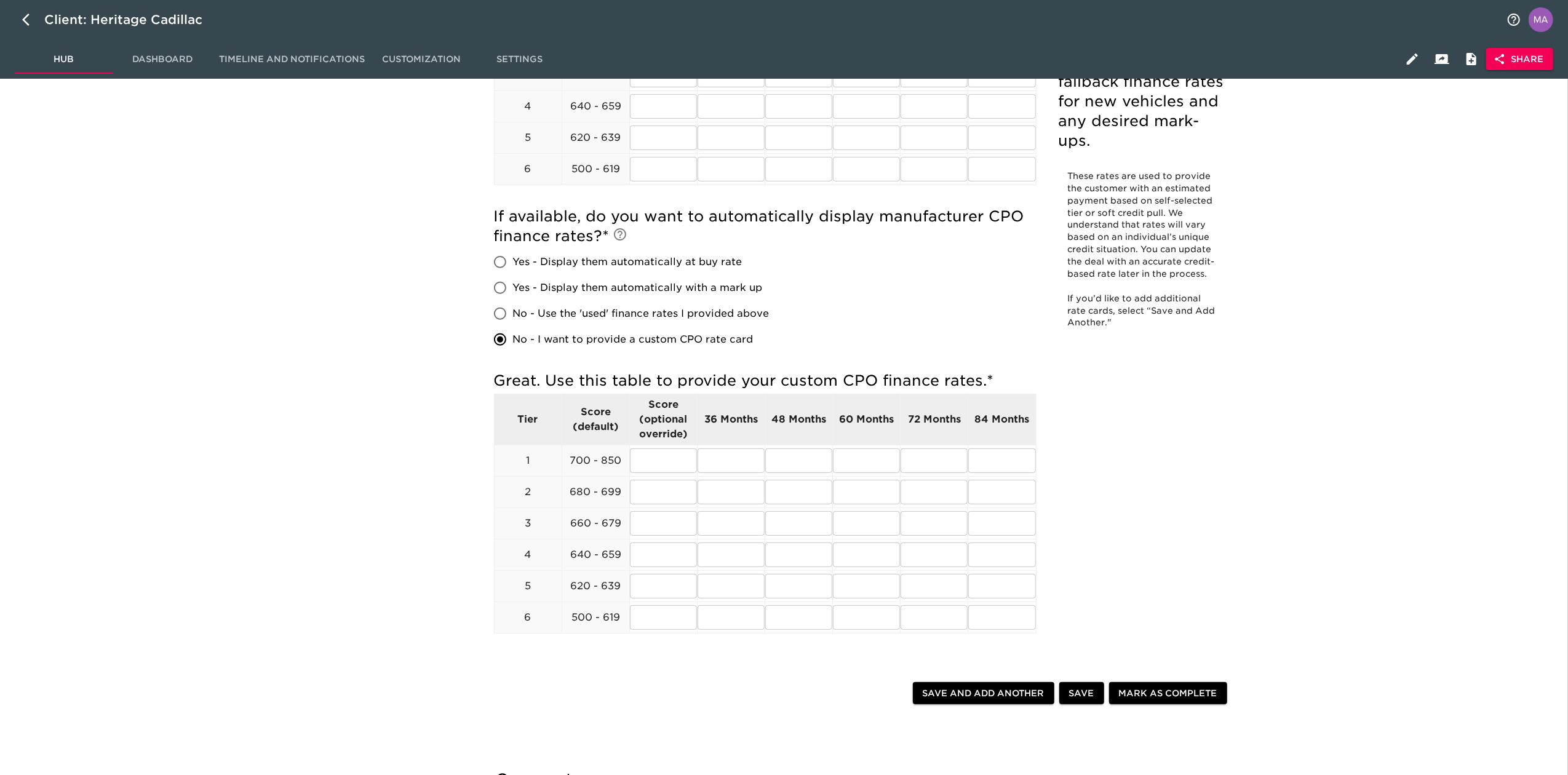
drag, startPoint x: 1088, startPoint y: 696, endPoint x: 1056, endPoint y: 716, distance: 37.7
click at [1088, 695] on span "Save" at bounding box center [1082, 693] width 26 height 15
radio input "true"
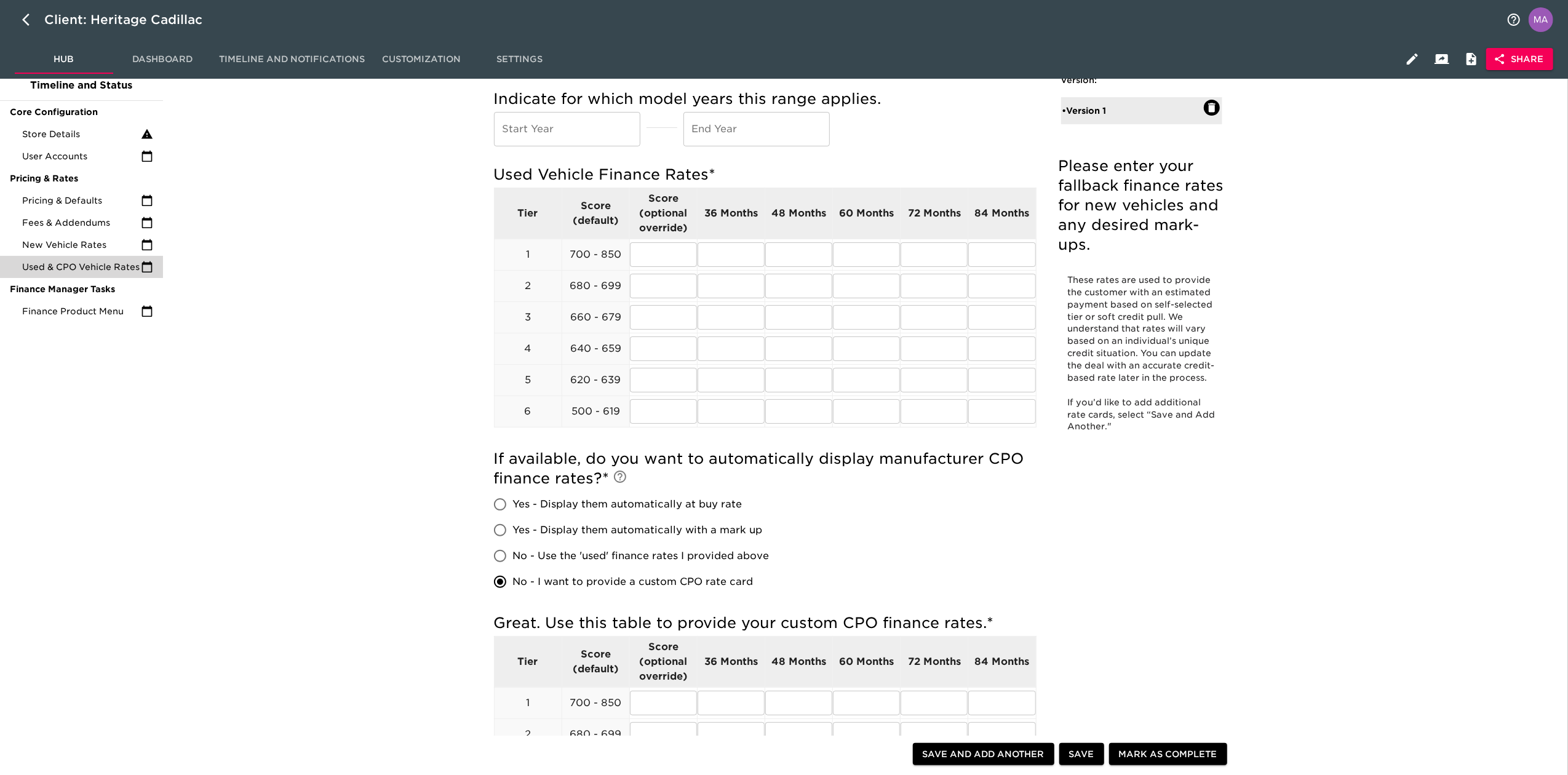
scroll to position [0, 0]
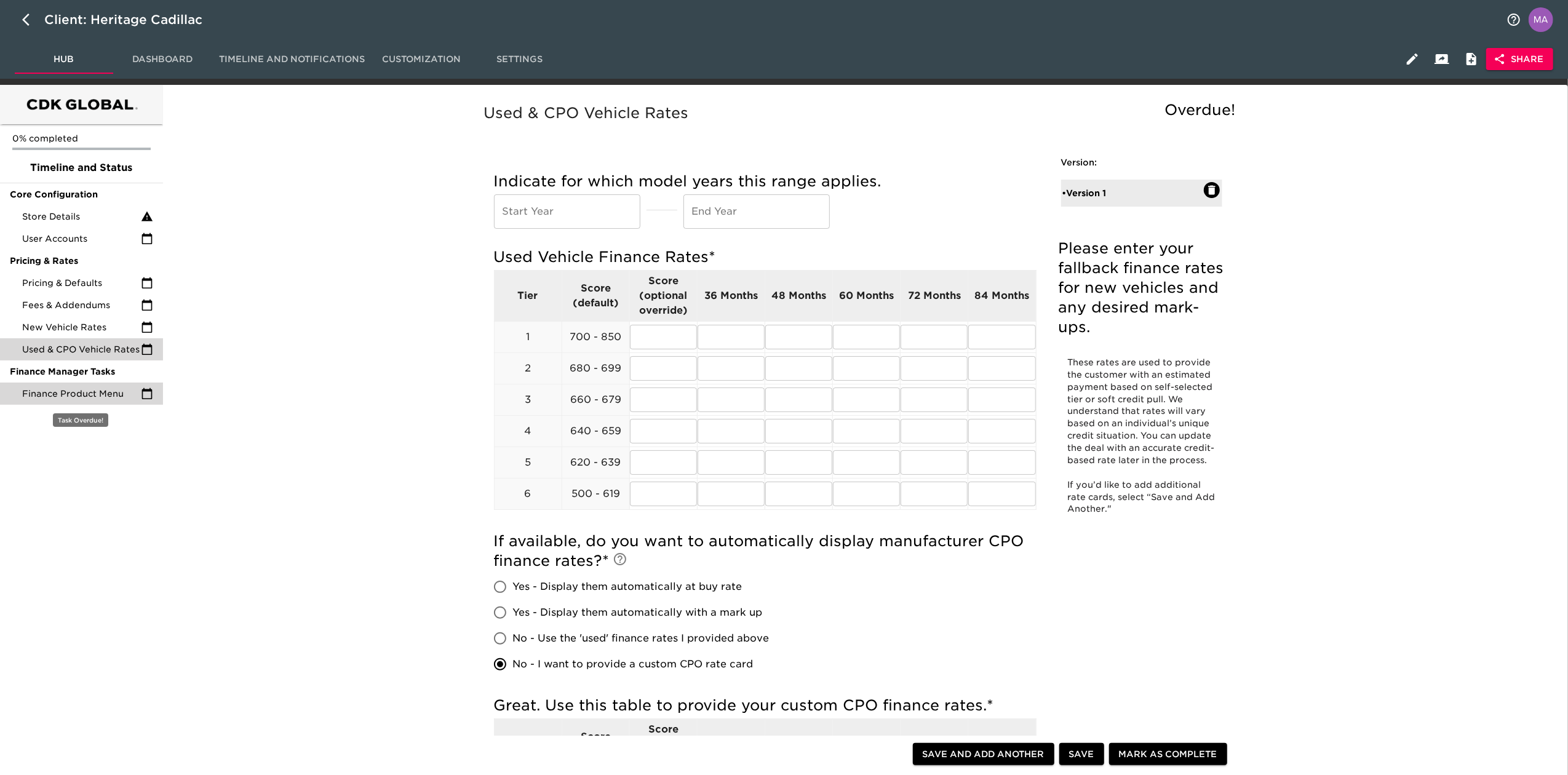
click at [80, 397] on span "Finance Product Menu" at bounding box center [82, 393] width 119 height 12
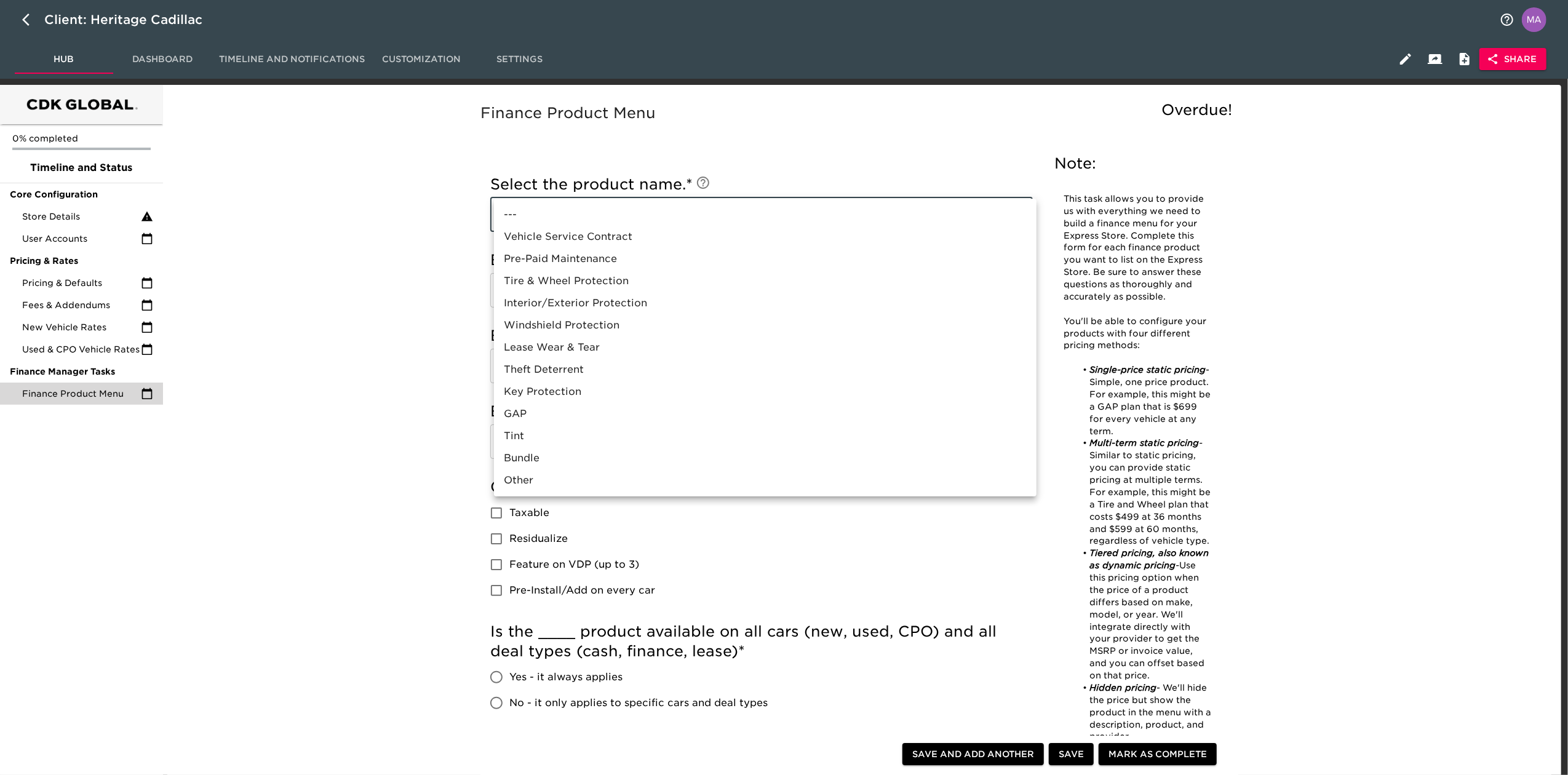
click at [591, 218] on body "Client: Heritage Cadillac Hub Dashboard Timeline and Notifications Customizatio…" at bounding box center [784, 629] width 1568 height 1258
click at [372, 439] on div at bounding box center [787, 387] width 1575 height 775
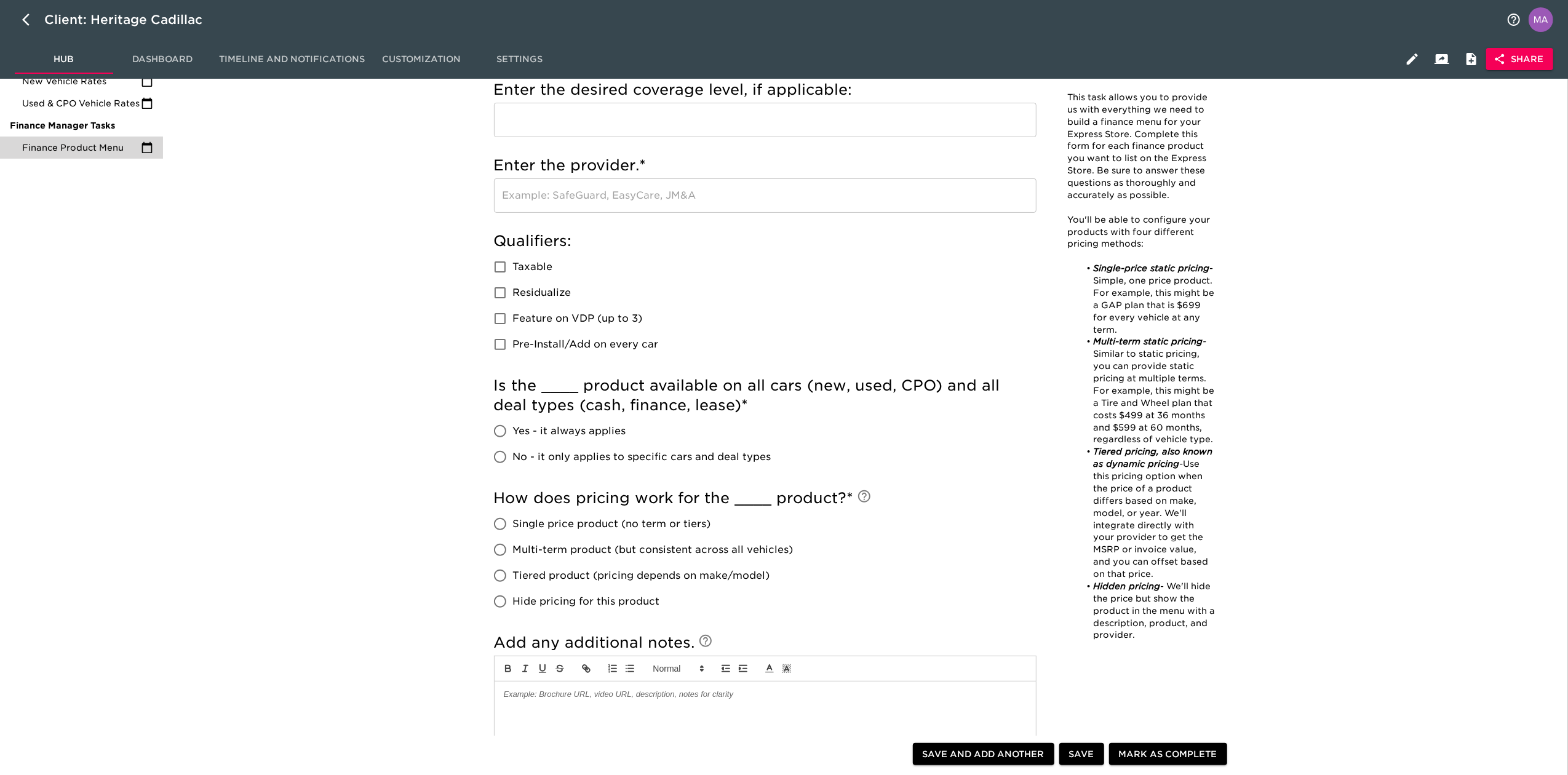
scroll to position [328, 0]
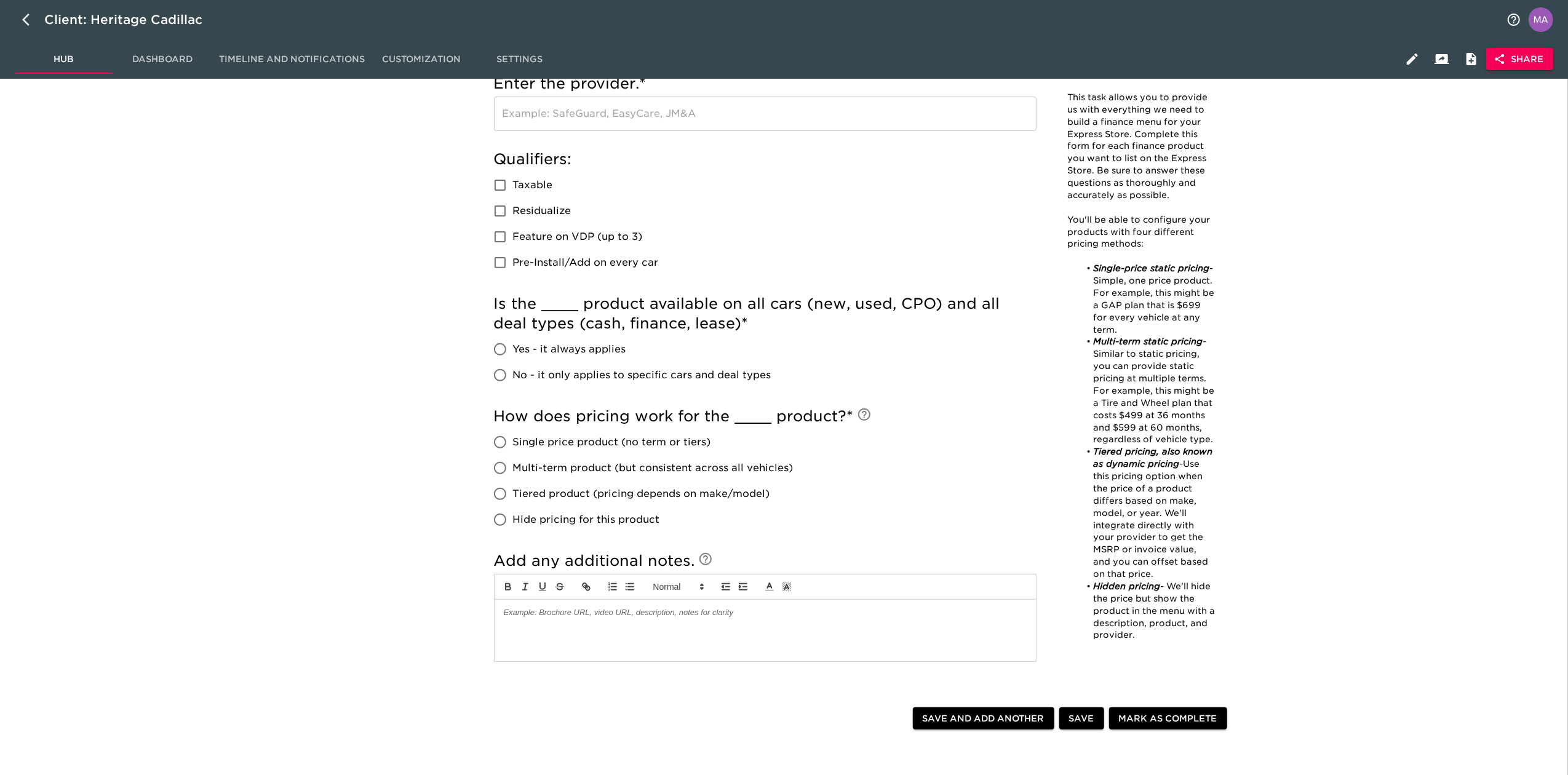
click at [583, 375] on span "No - it only applies to specific cars and deal types" at bounding box center [643, 375] width 258 height 15
click at [513, 375] on input "No - it only applies to specific cars and deal types" at bounding box center [500, 375] width 26 height 26
radio input "true"
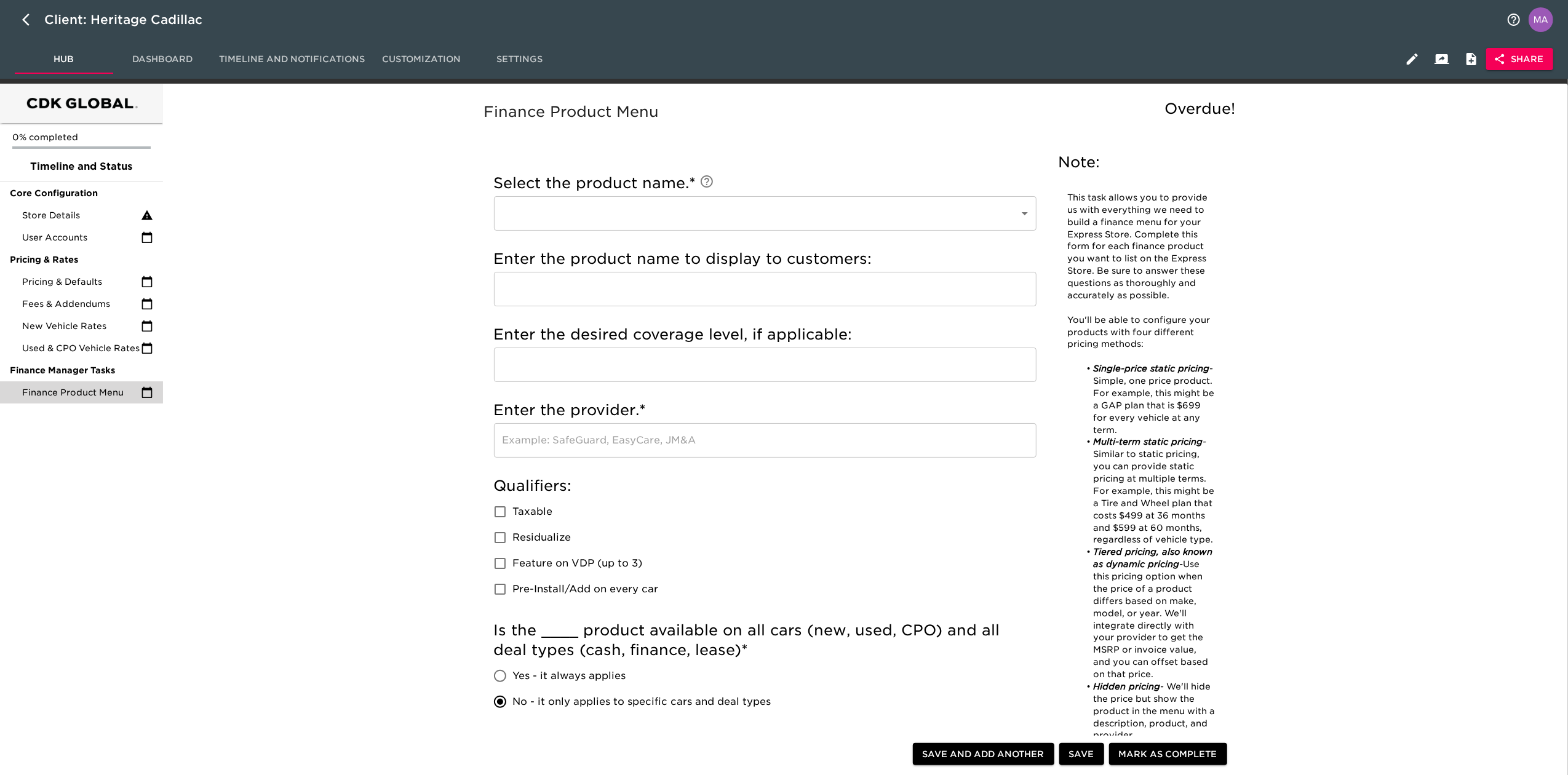
scroll to position [0, 0]
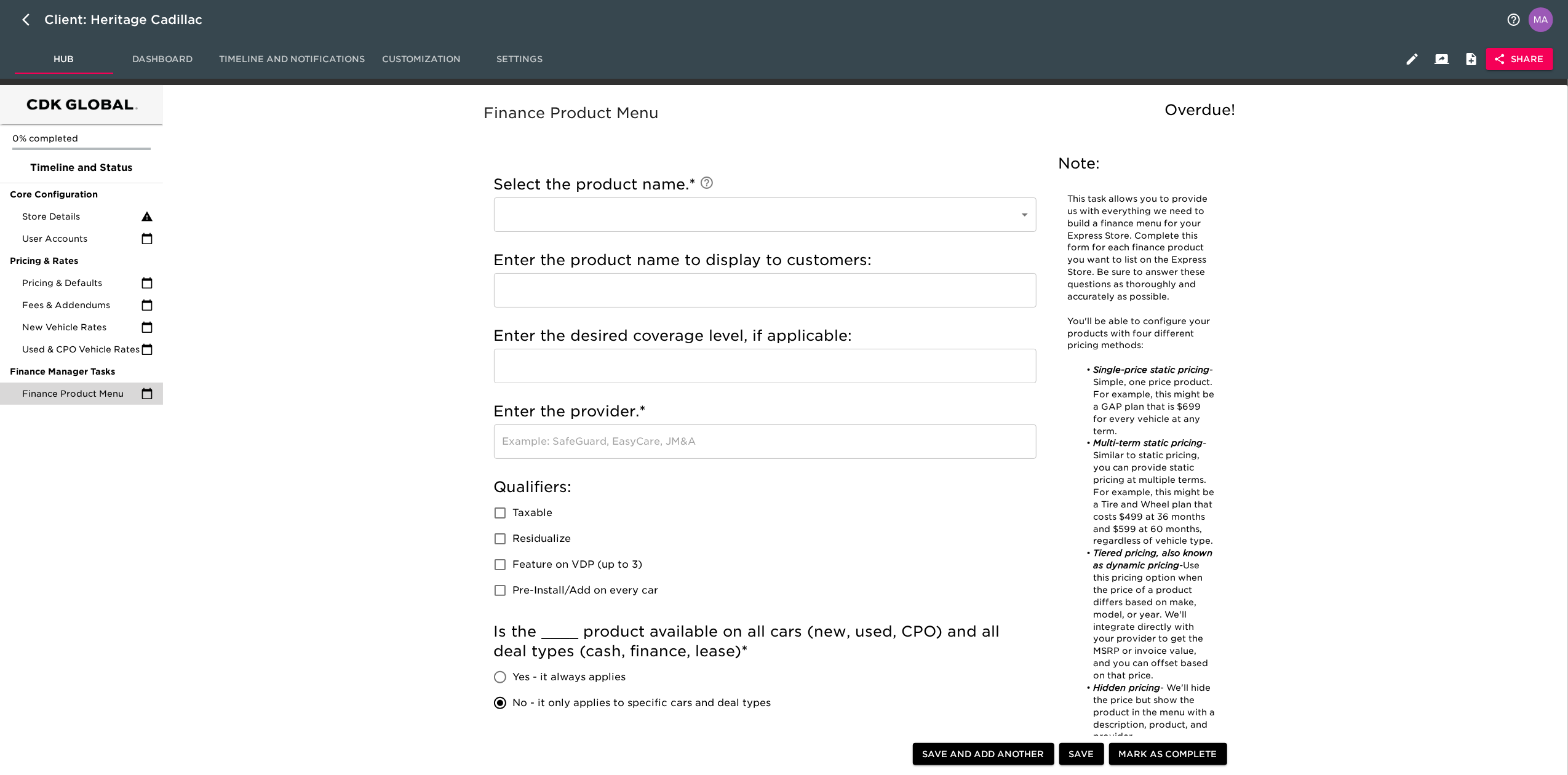
click at [437, 546] on div "Finance Product Menu Overdue! Note: This task allows you to provide us with eve…" at bounding box center [863, 766] width 1396 height 1347
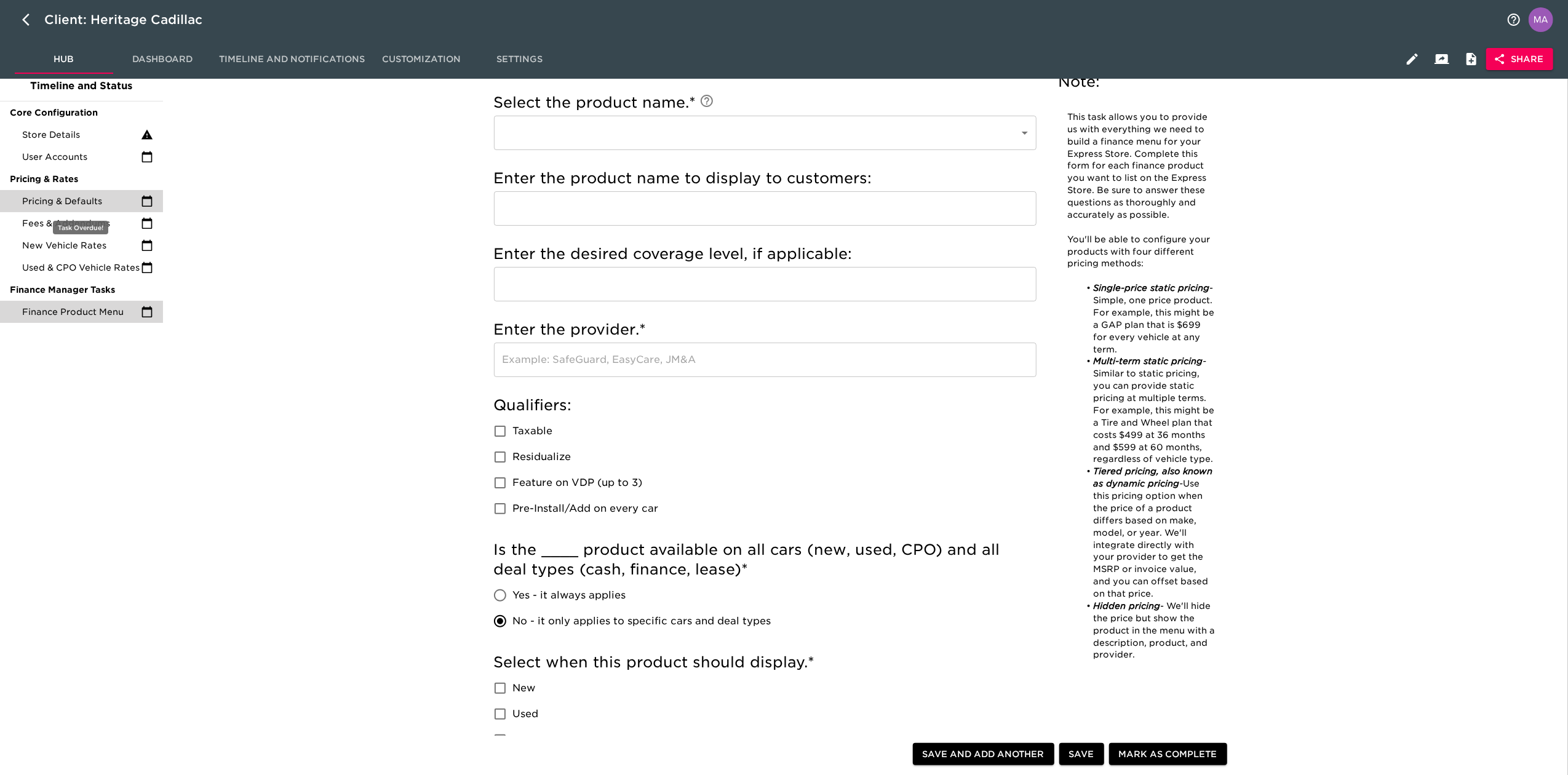
click at [99, 209] on div "Pricing & Defaults" at bounding box center [81, 201] width 163 height 23
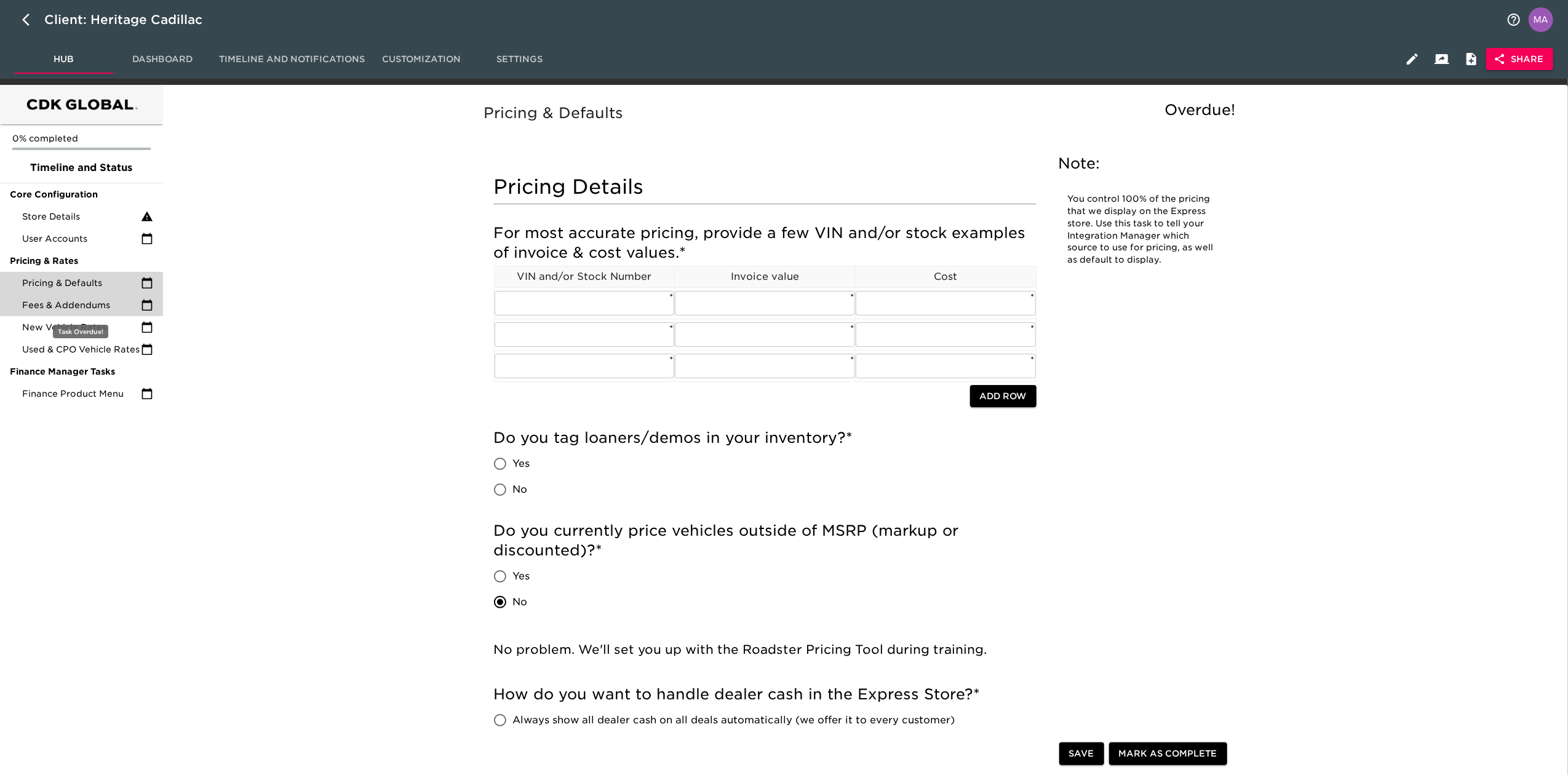
click at [104, 312] on div "Fees & Addendums" at bounding box center [81, 305] width 163 height 23
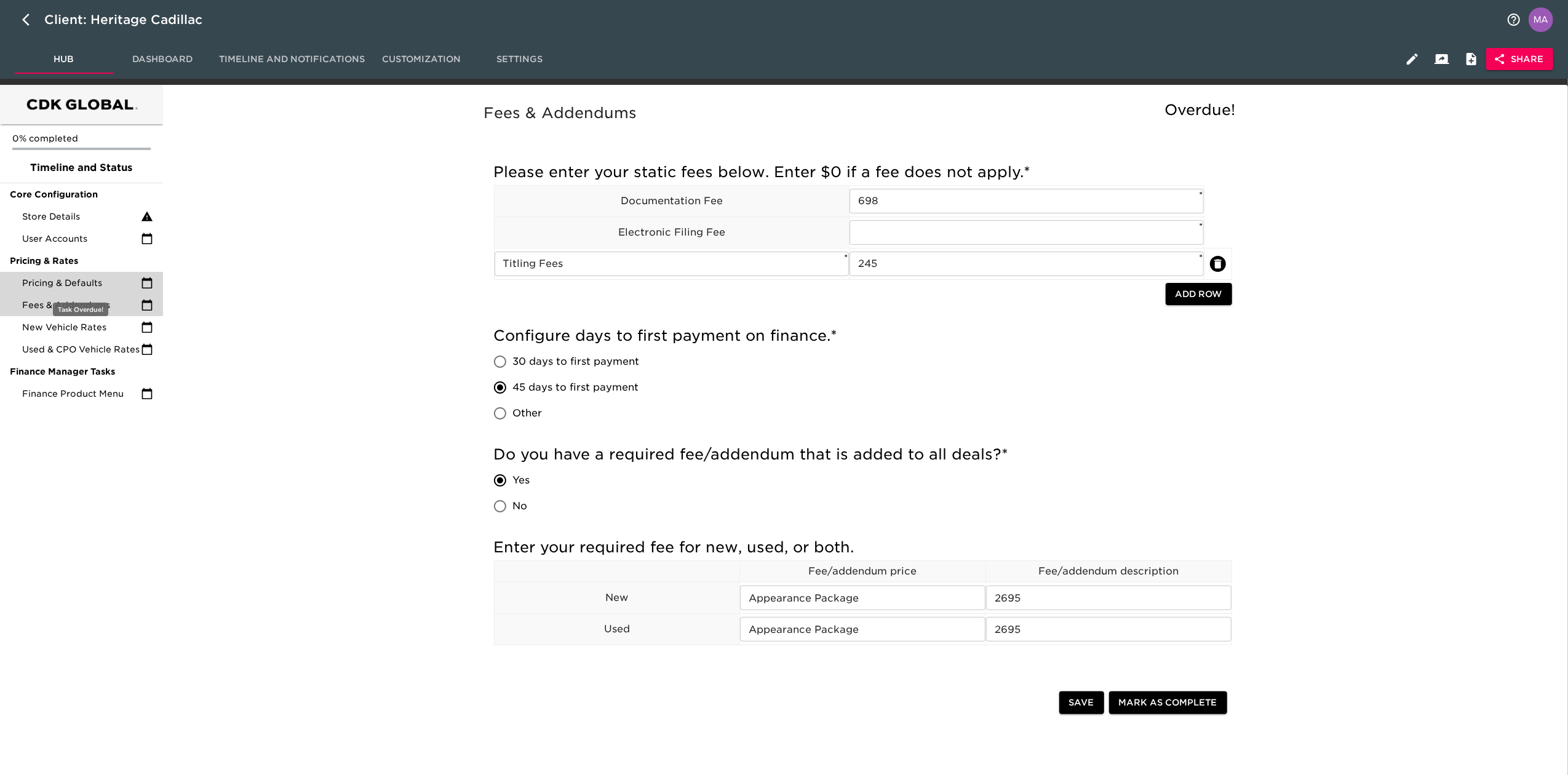
click at [107, 288] on span "Pricing & Defaults" at bounding box center [82, 283] width 119 height 12
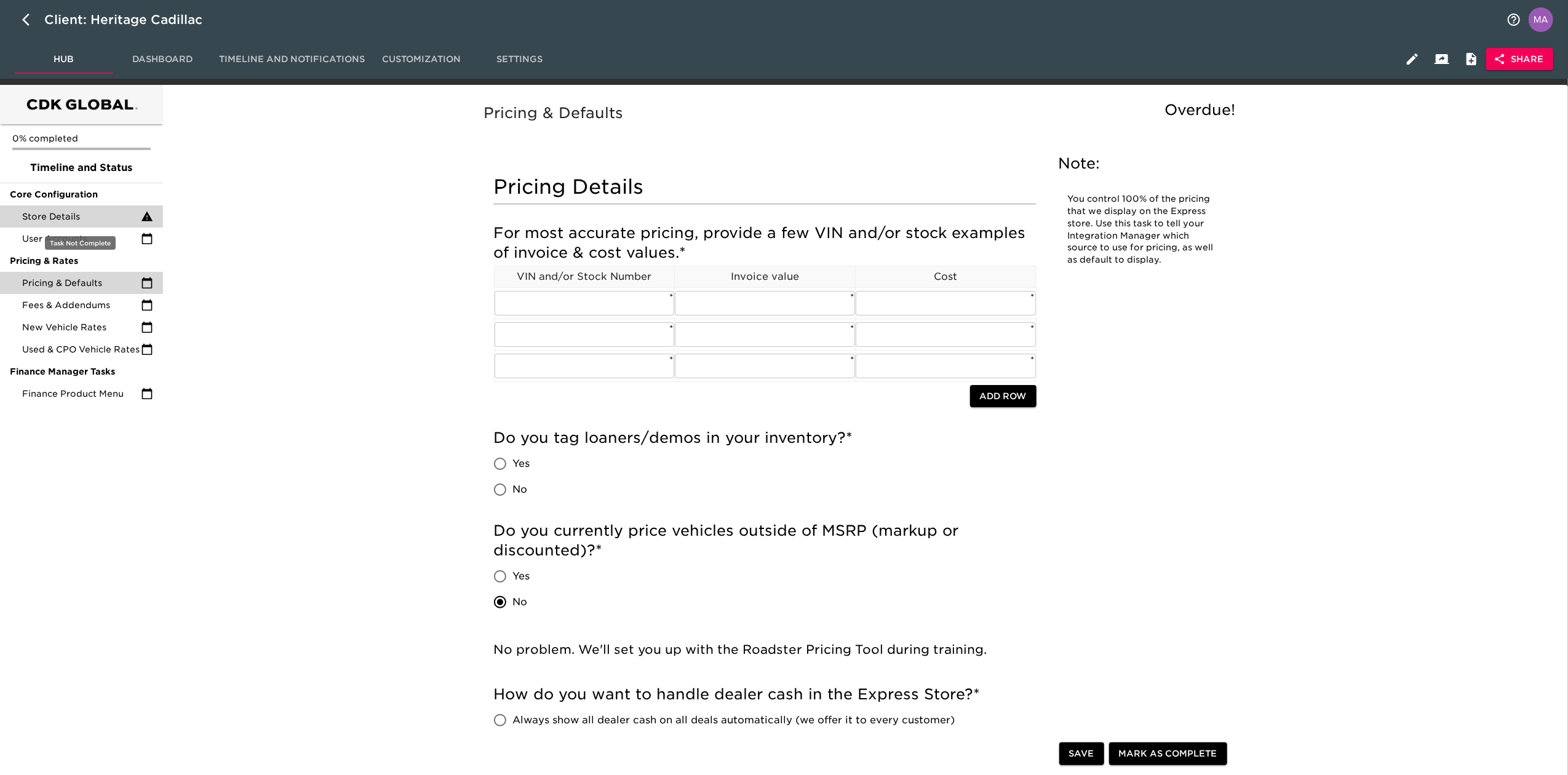
click at [83, 218] on span "Store Details" at bounding box center [82, 216] width 119 height 12
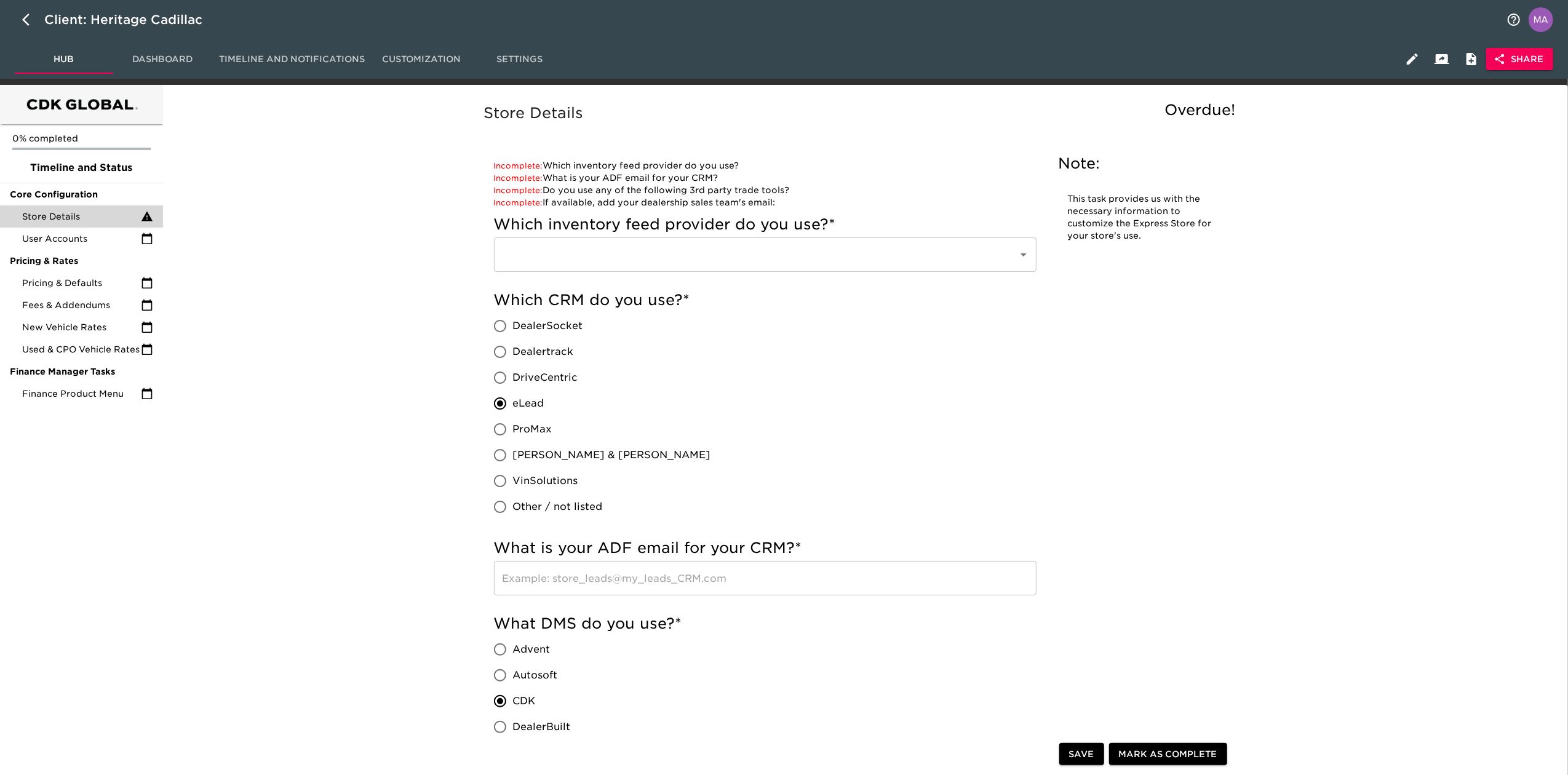
click at [1521, 59] on span "Share" at bounding box center [1519, 59] width 47 height 15
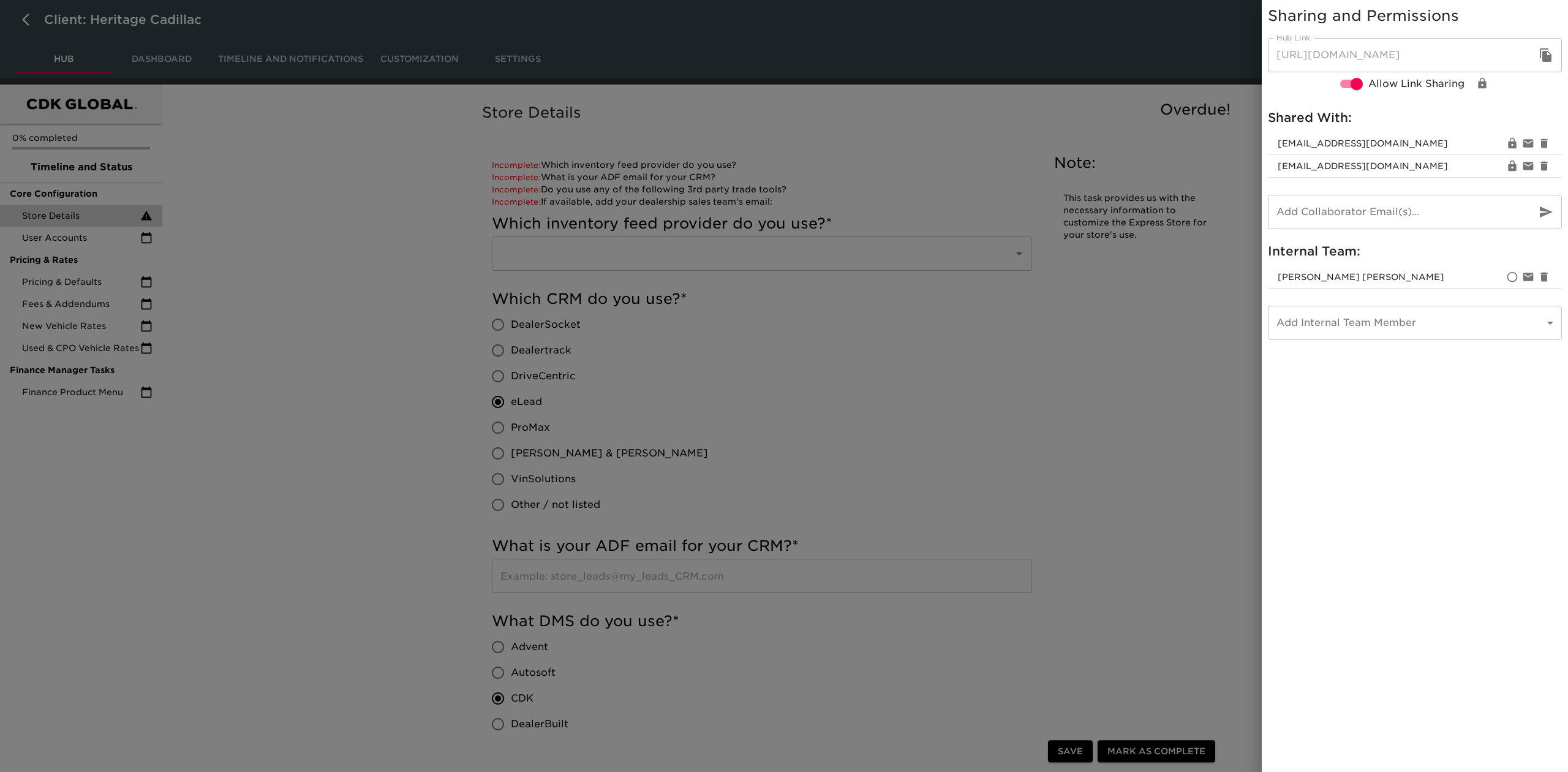
click at [1407, 199] on input "email" at bounding box center [1398, 212] width 259 height 34
click at [1368, 209] on input "ingy" at bounding box center [1398, 212] width 259 height 34
paste input "@[DOMAIN_NAME]>"
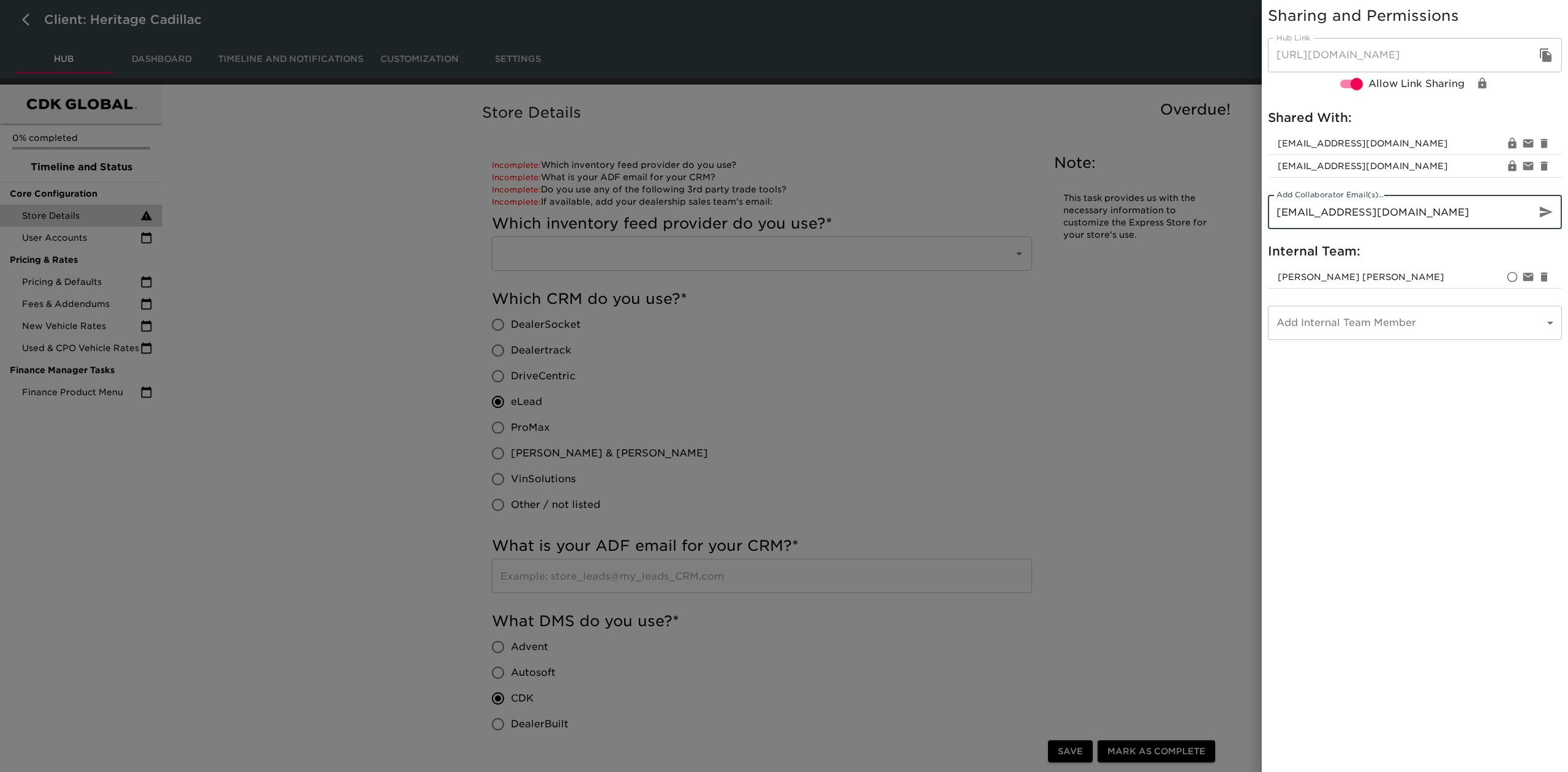
type input "[EMAIL_ADDRESS][DOMAIN_NAME]"
click at [1556, 214] on button "button" at bounding box center [1546, 211] width 29 height 29
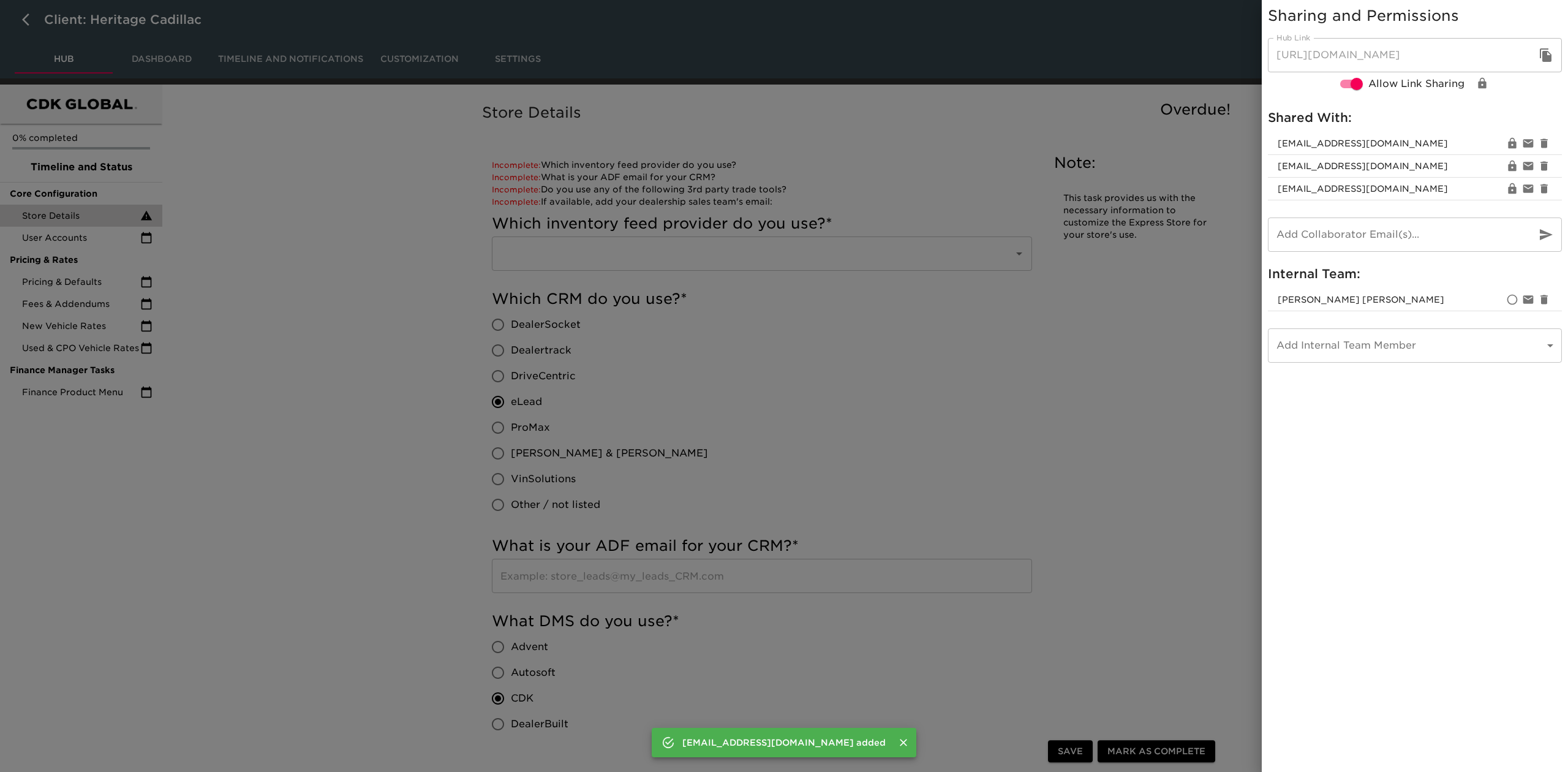
click at [216, 566] on div at bounding box center [784, 386] width 1568 height 772
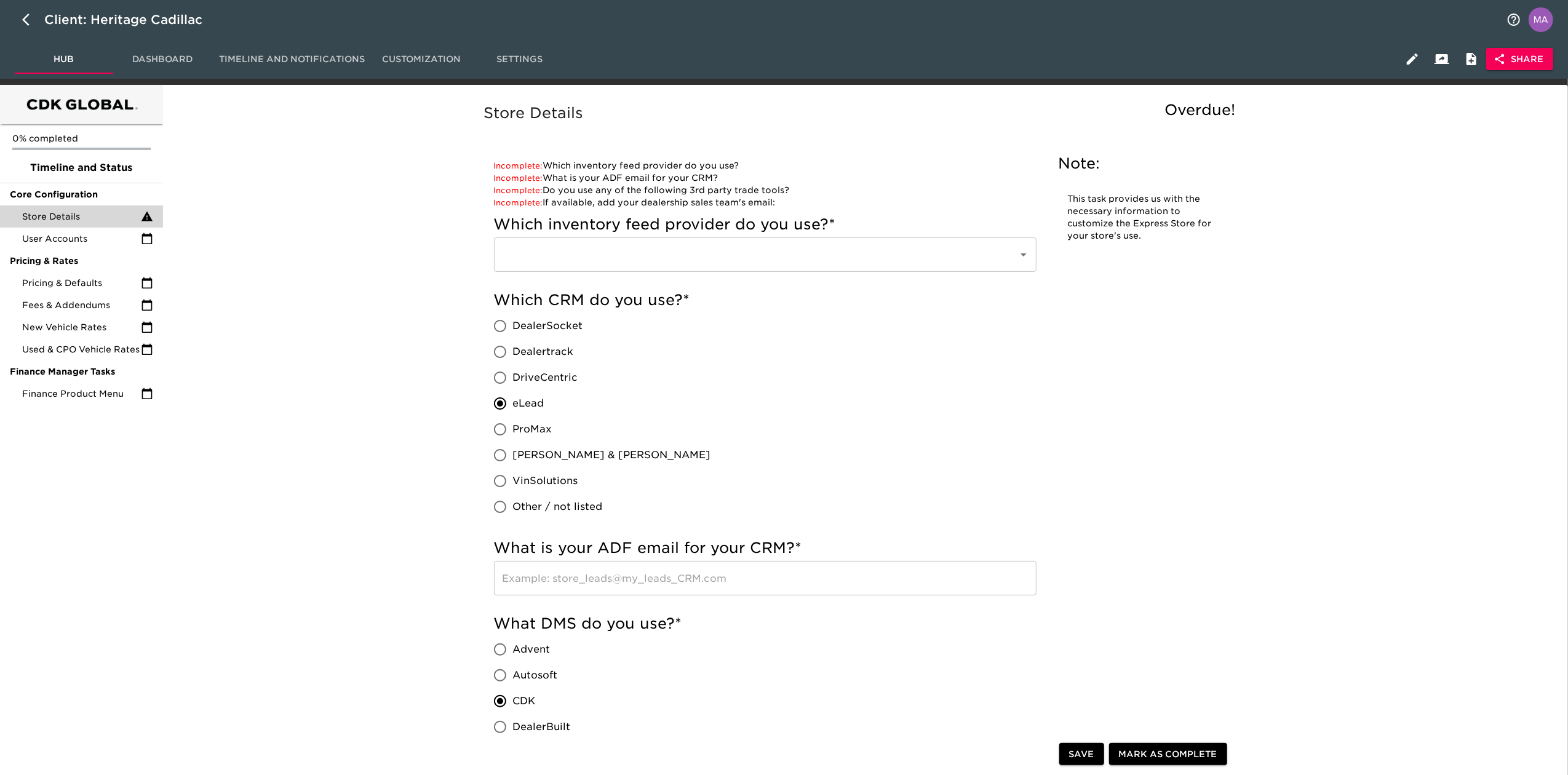
click at [1536, 63] on span "Share" at bounding box center [1519, 59] width 47 height 15
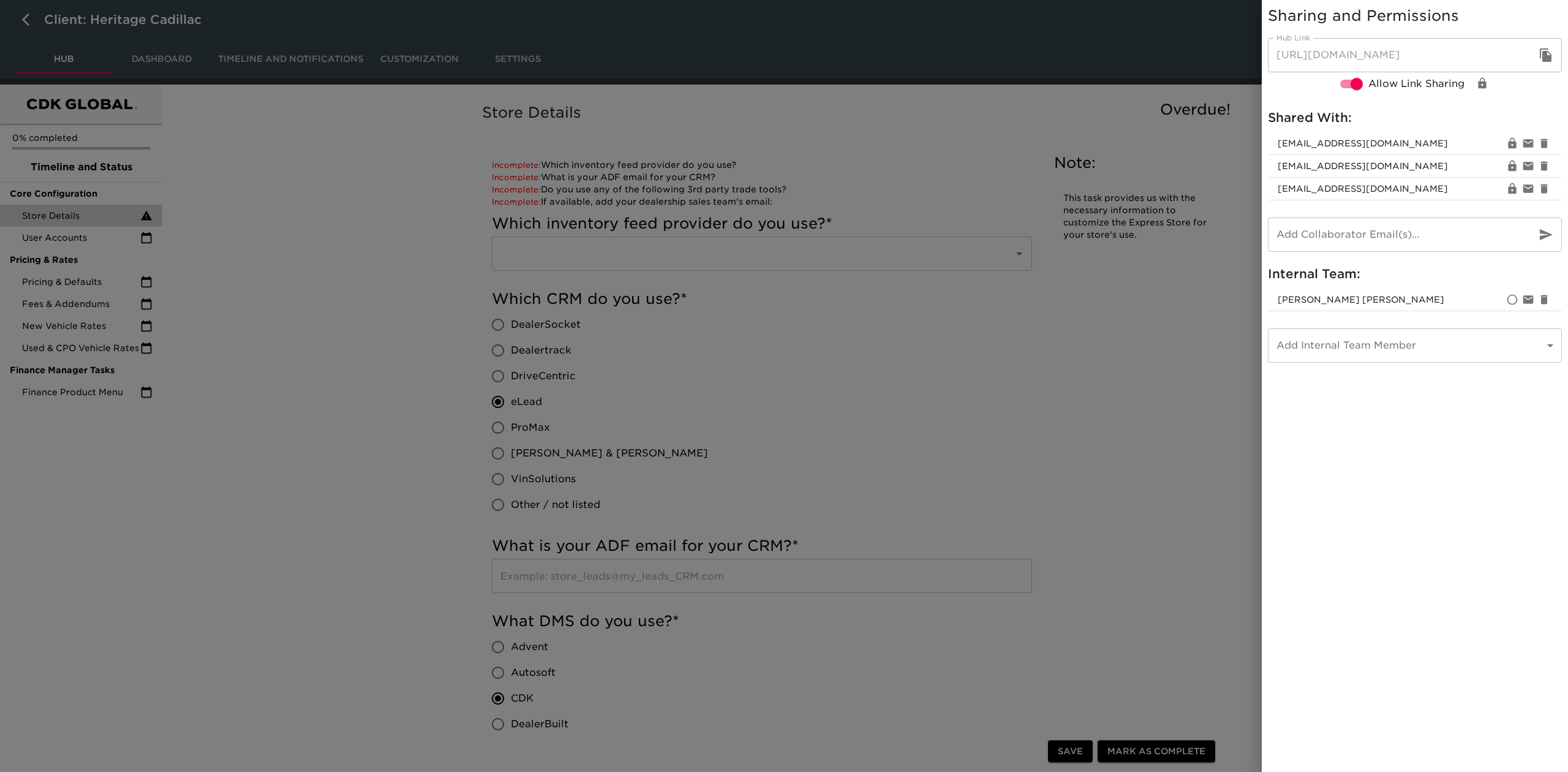
click at [1544, 49] on icon "button" at bounding box center [1546, 55] width 12 height 13
click at [382, 271] on div at bounding box center [784, 386] width 1568 height 772
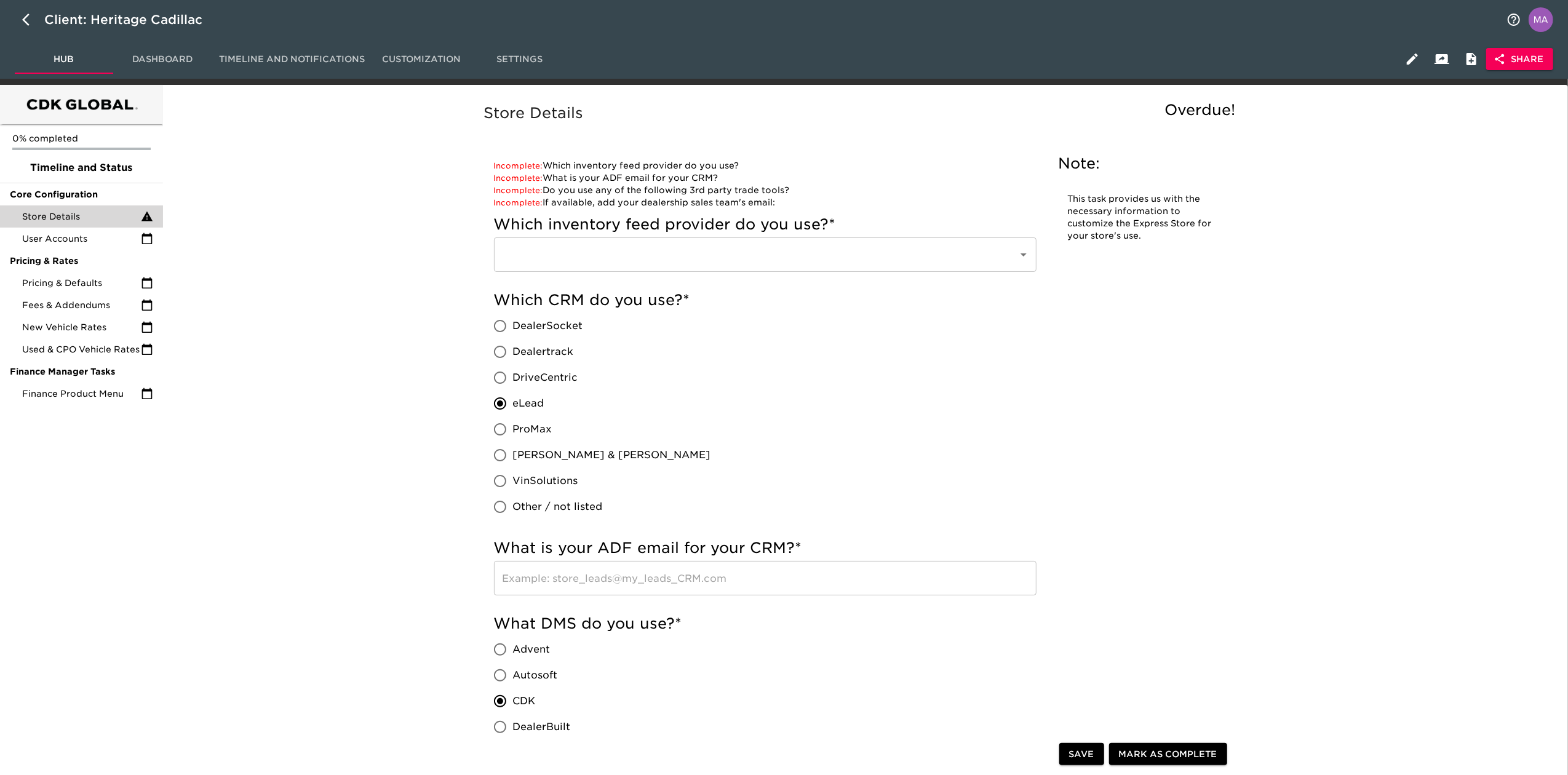
click at [82, 239] on span "User Accounts" at bounding box center [82, 239] width 119 height 12
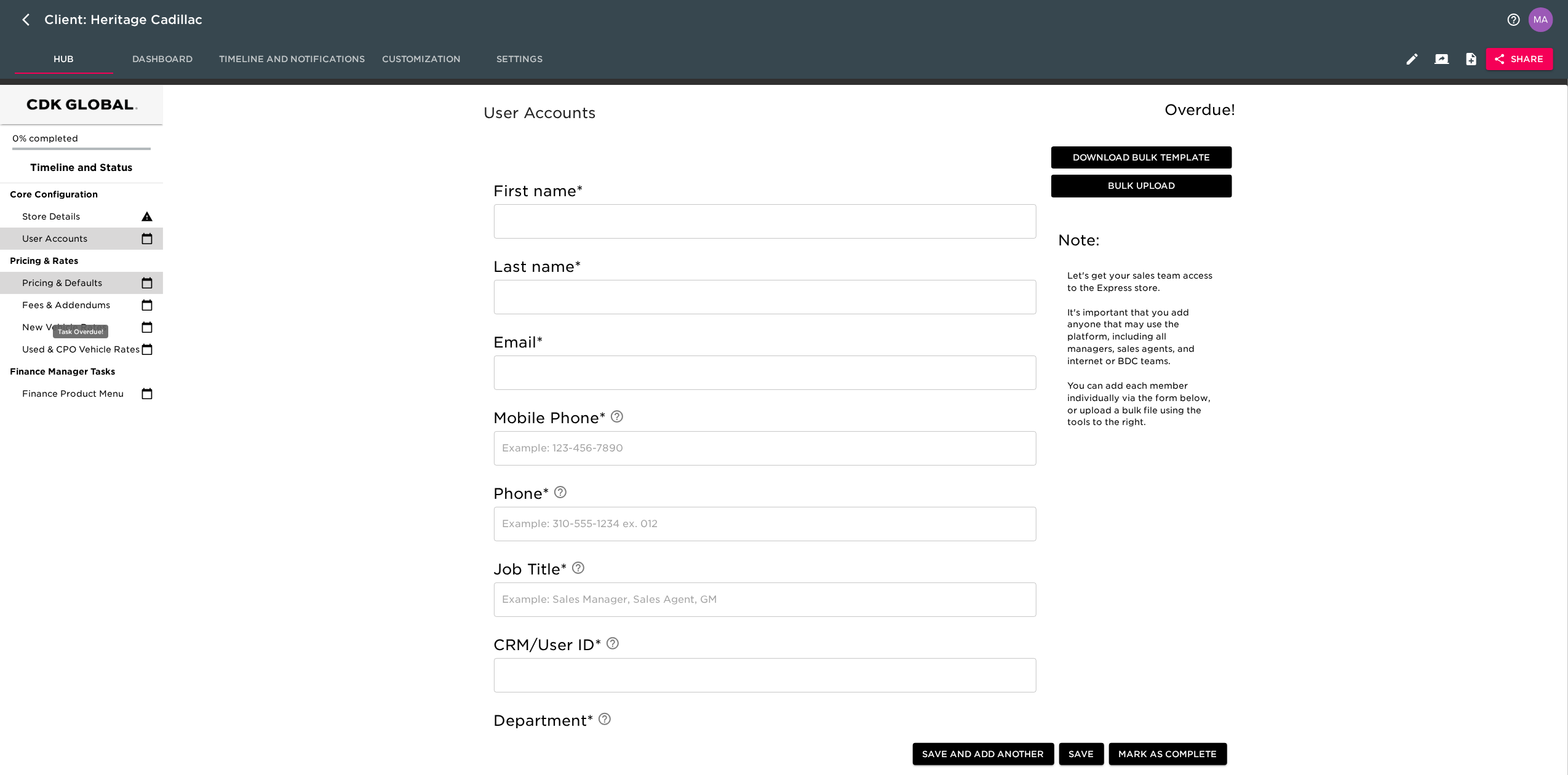
click at [83, 286] on span "Pricing & Defaults" at bounding box center [82, 283] width 119 height 12
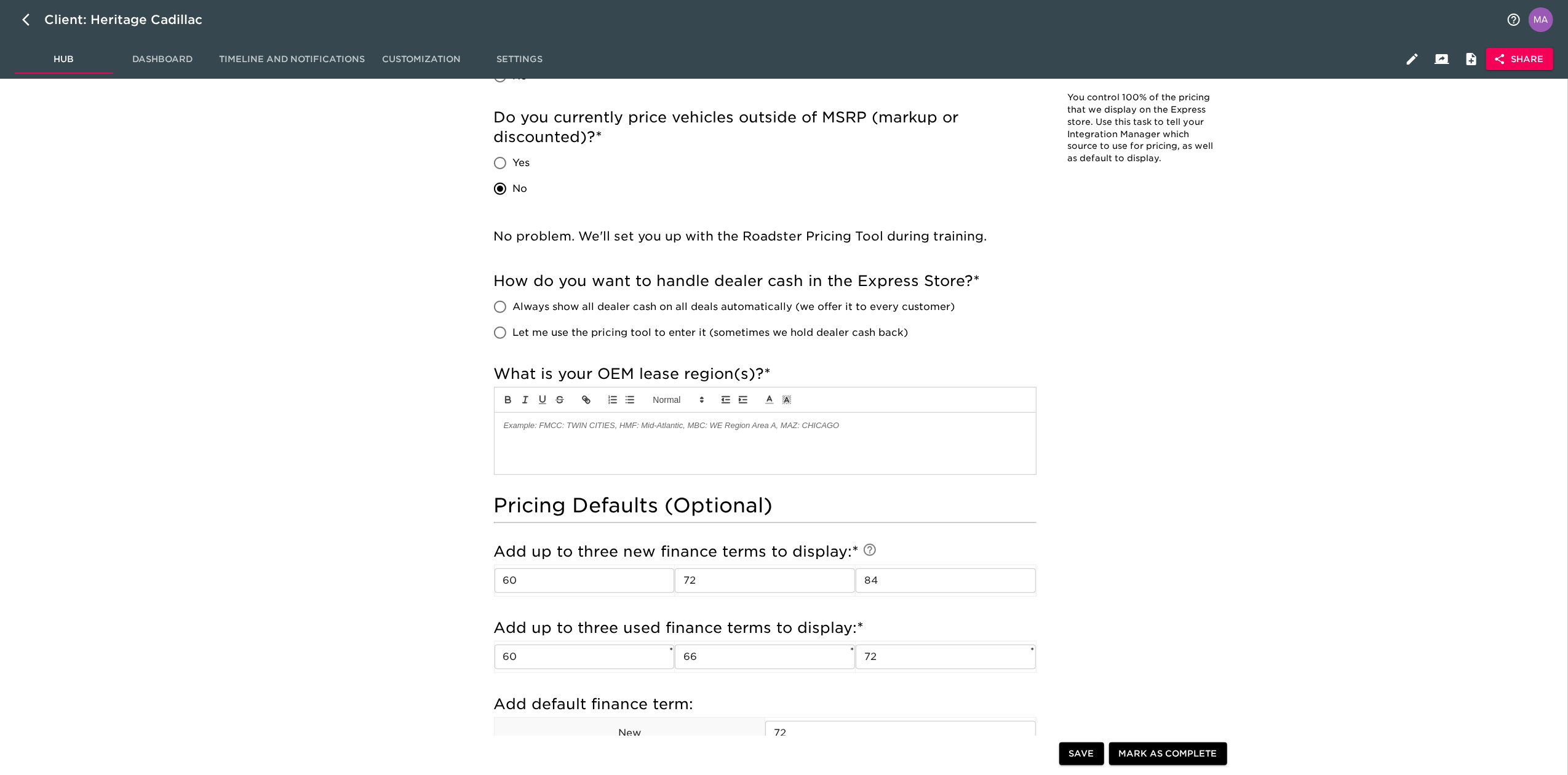
scroll to position [97, 0]
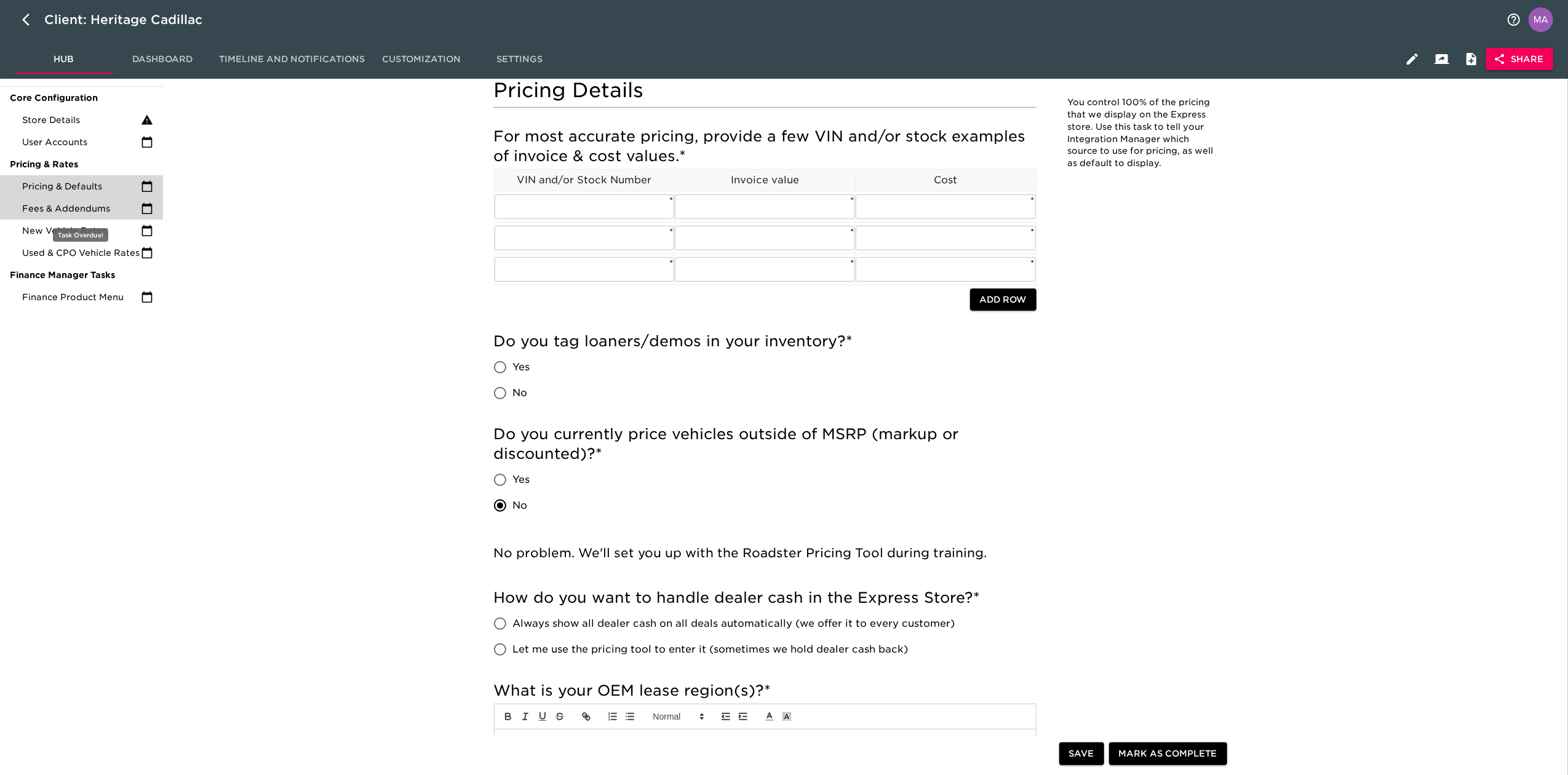
click at [39, 208] on span "Fees & Addendums" at bounding box center [82, 209] width 119 height 12
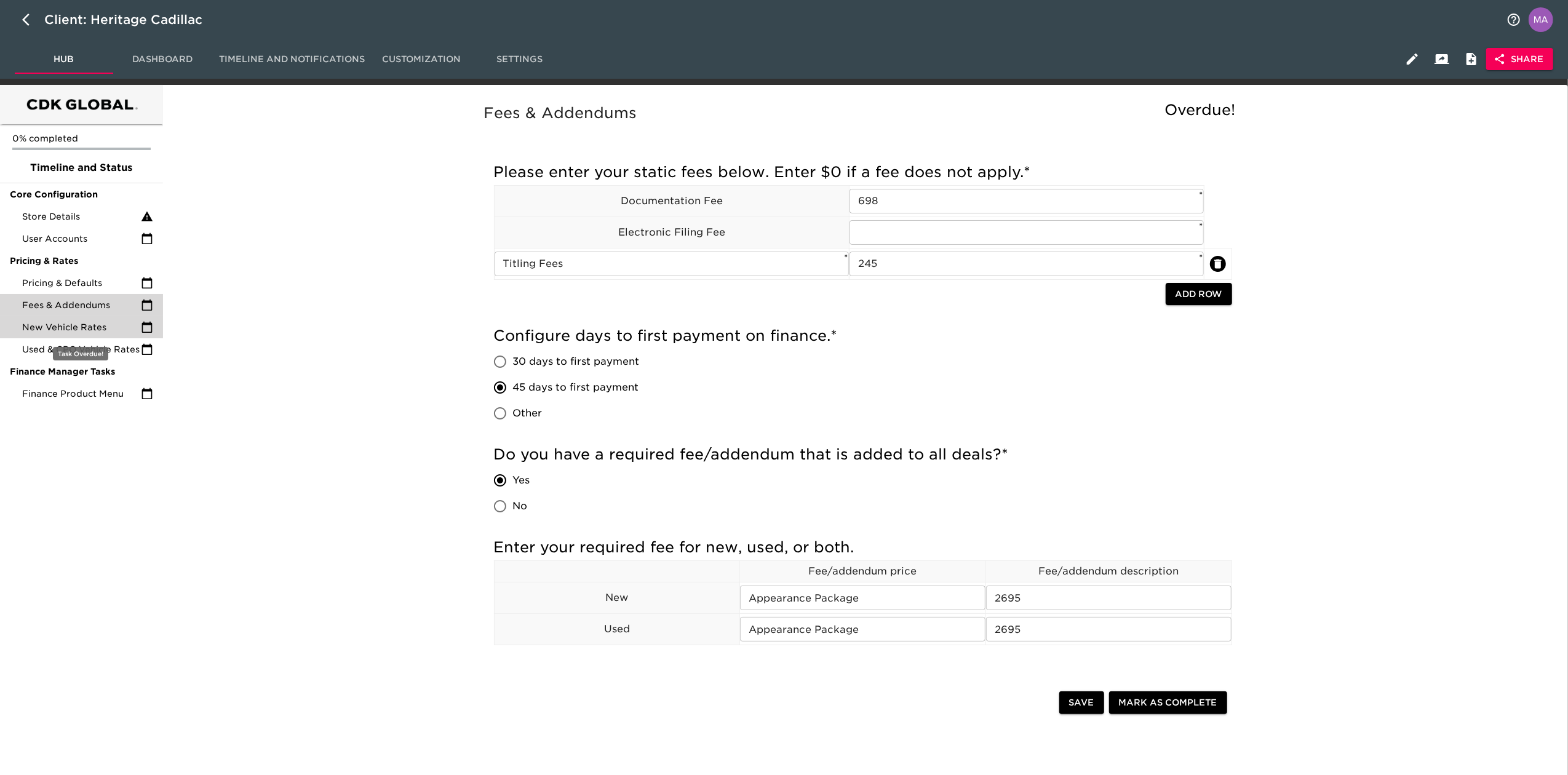
click at [47, 325] on span "New Vehicle Rates" at bounding box center [82, 327] width 119 height 12
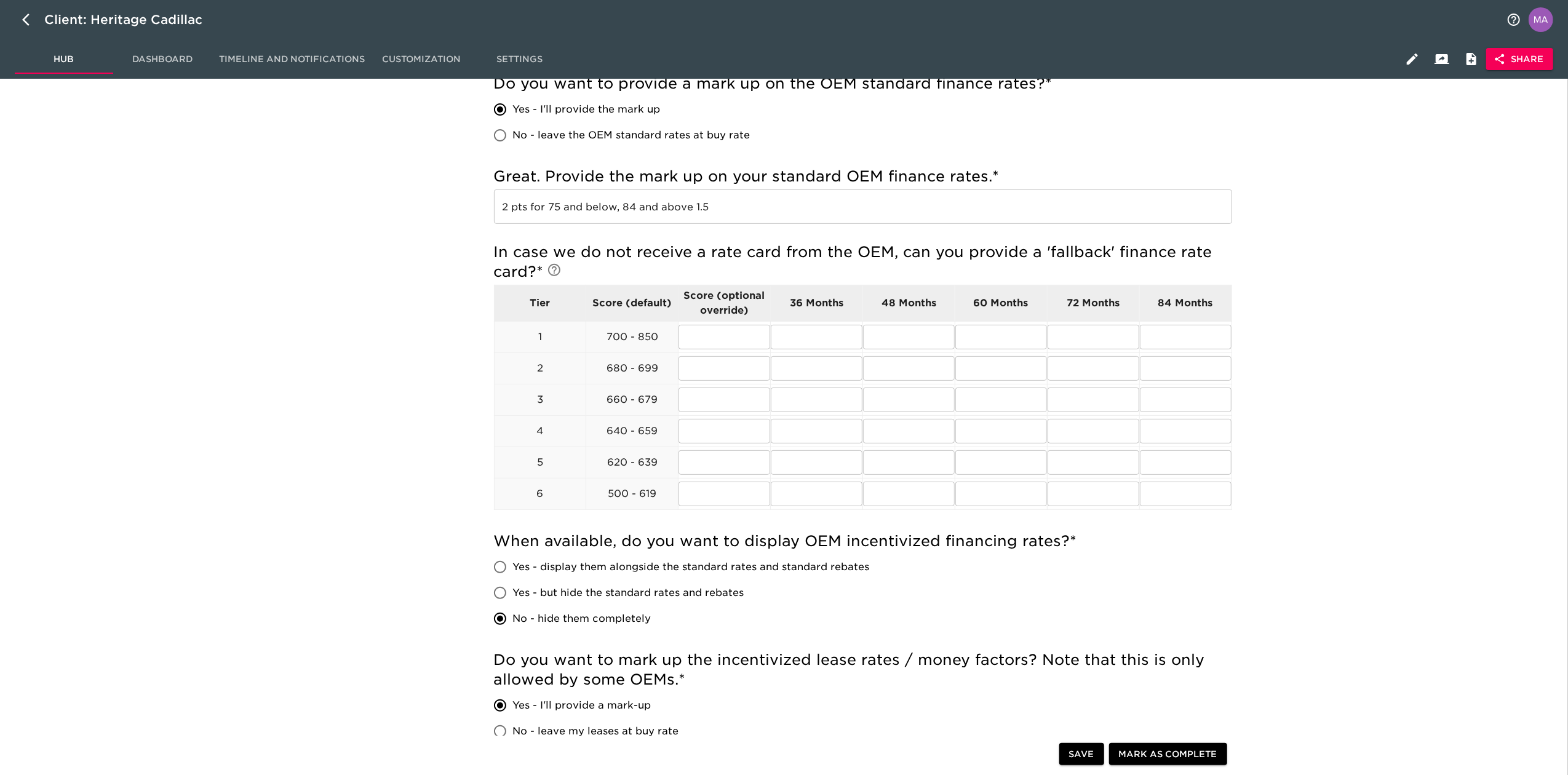
scroll to position [246, 0]
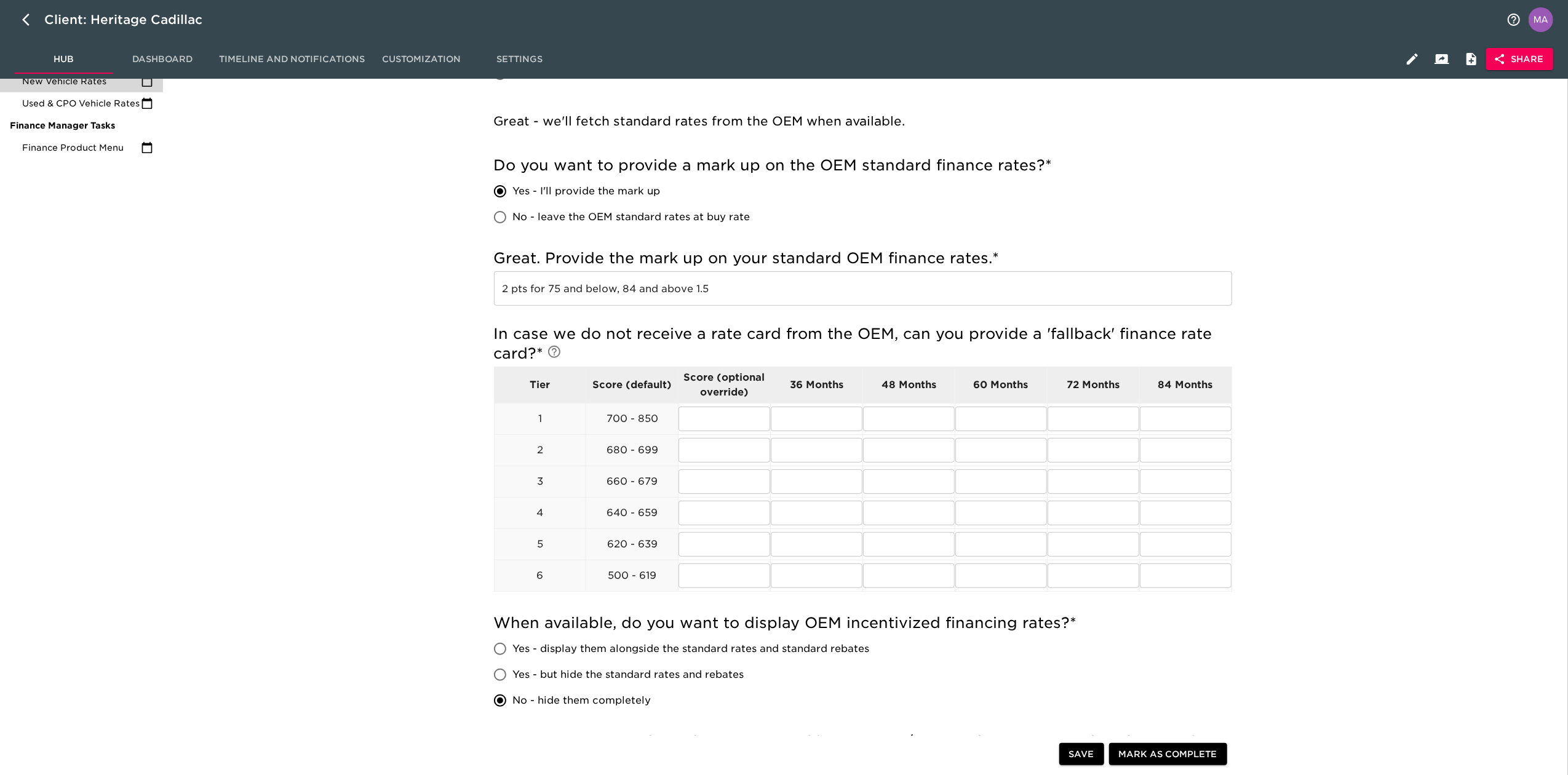
click at [345, 470] on div "New Vehicle Rates Overdue! Note: These rates are used to provide the customer w…" at bounding box center [863, 500] width 1396 height 1307
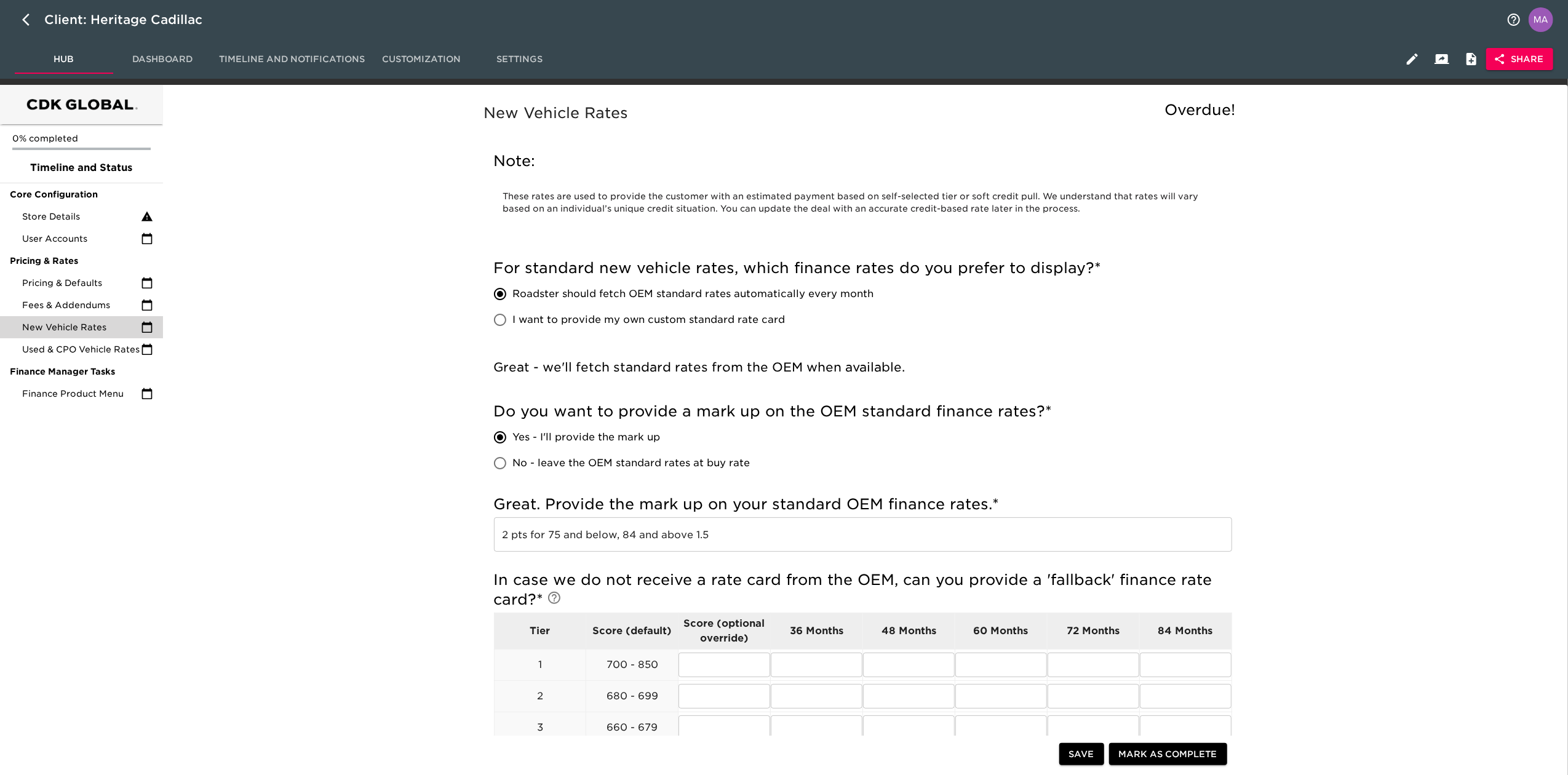
scroll to position [82, 0]
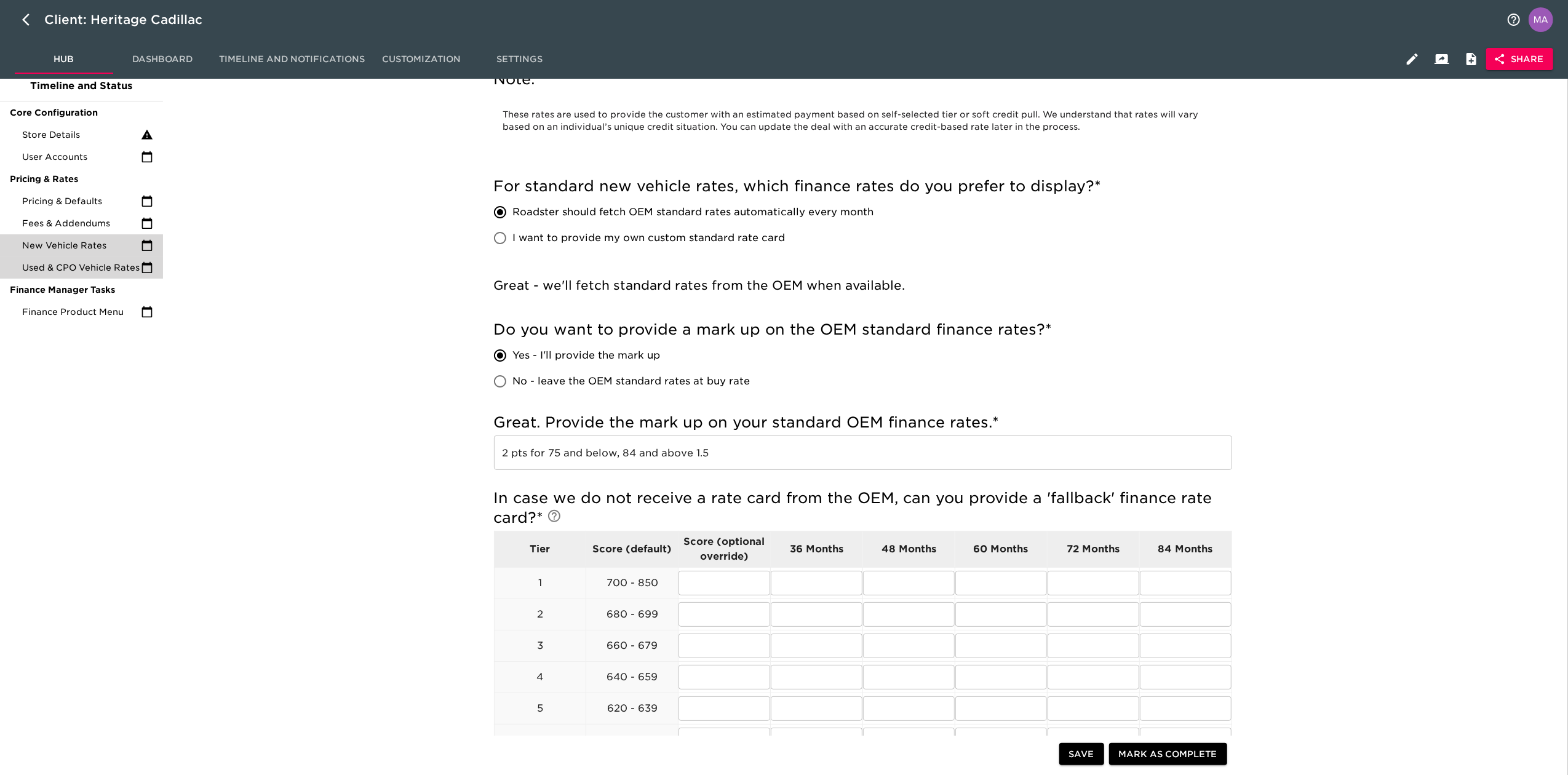
click at [111, 260] on div "Used & CPO Vehicle Rates" at bounding box center [81, 268] width 163 height 23
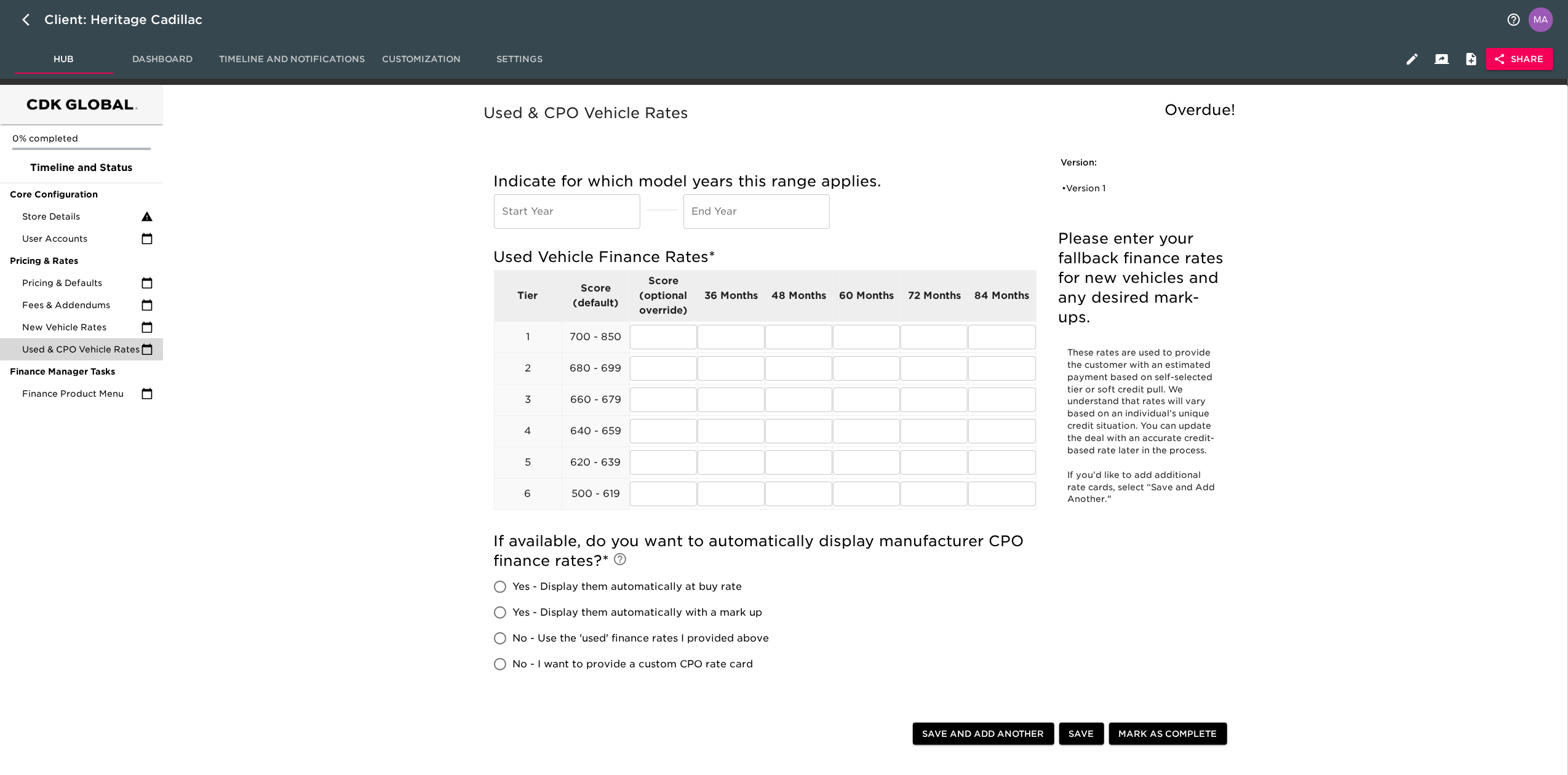
scroll to position [82, 0]
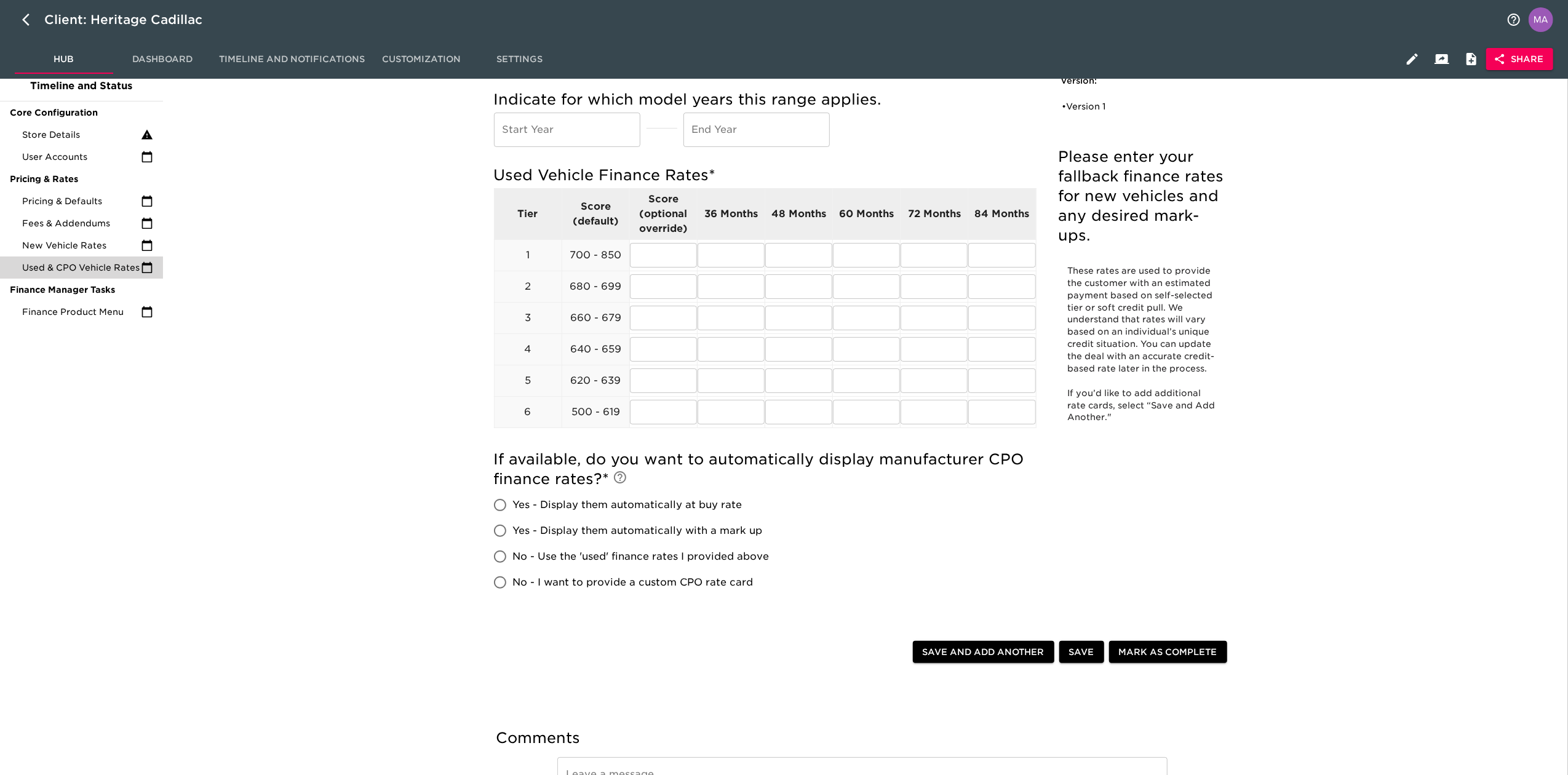
click at [498, 581] on input "No - I want to provide a custom CPO rate card" at bounding box center [500, 582] width 26 height 26
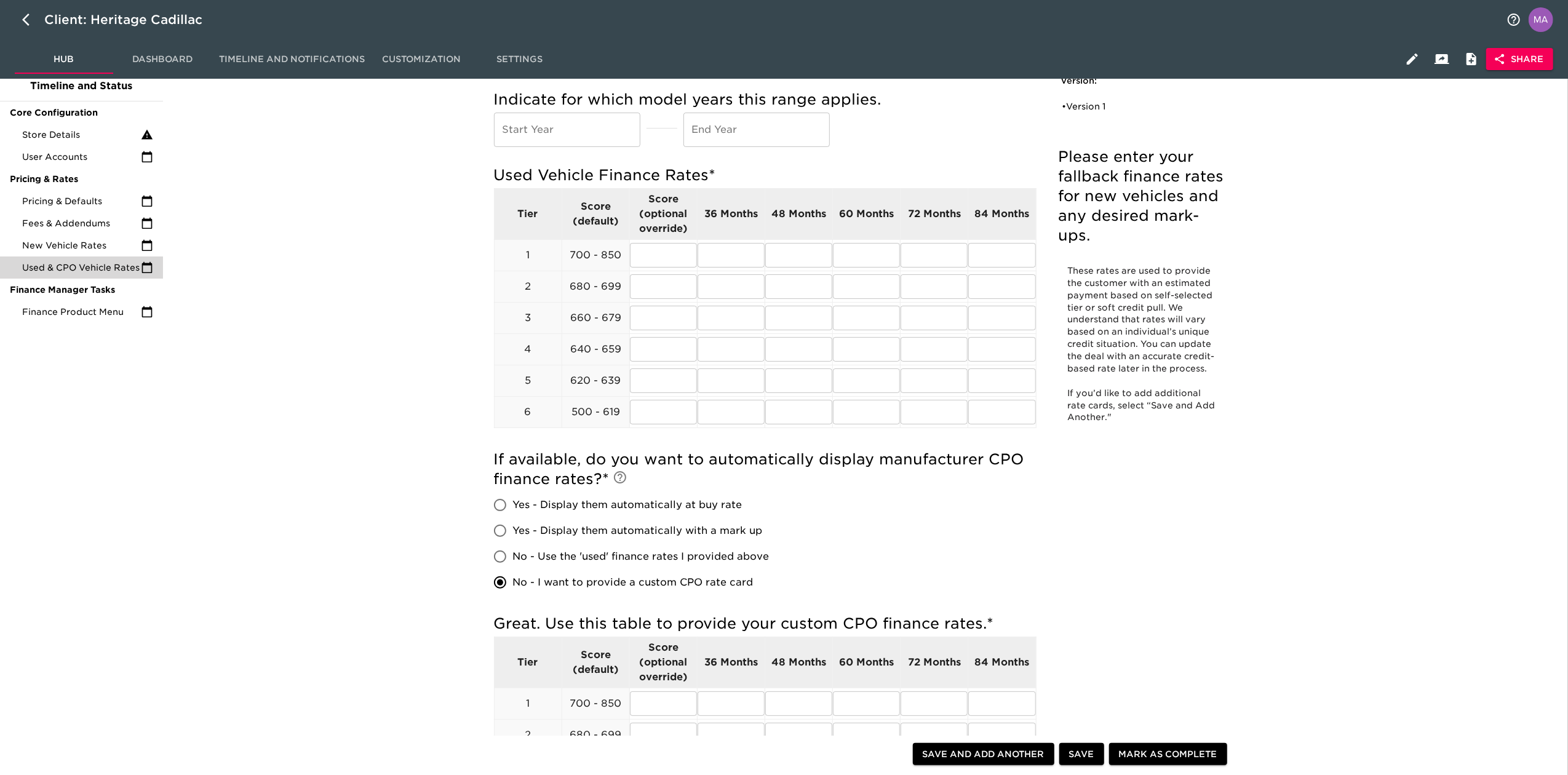
click at [418, 575] on div "Used & CPO Vehicle Rates Overdue! Please enter your fallback finance rates for …" at bounding box center [863, 572] width 1396 height 1123
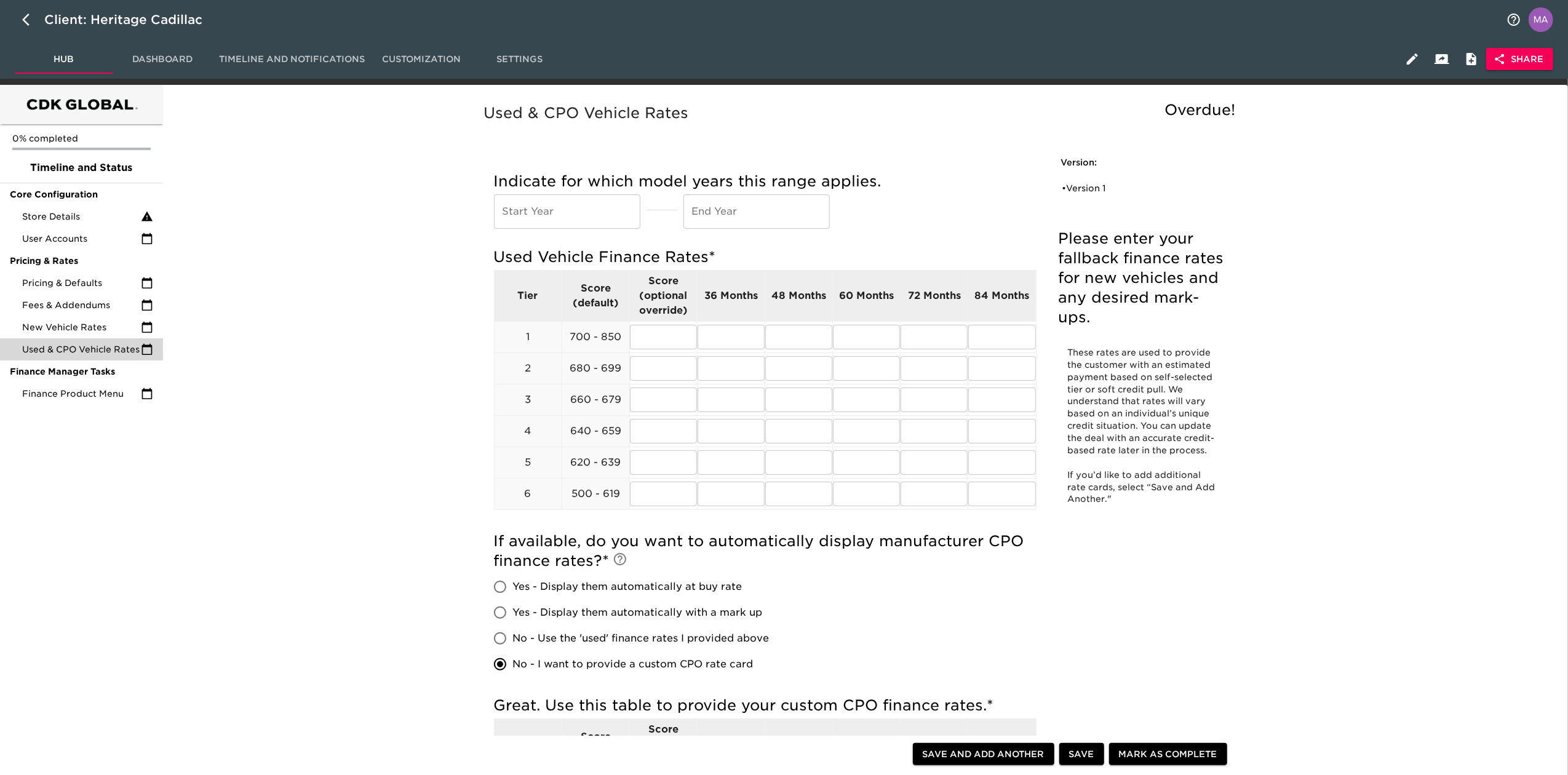
click at [149, 576] on div "0% completed Timeline and Status Core Configuration Store Details User Accounts…" at bounding box center [81, 657] width 163 height 1145
click at [1088, 188] on div "• Version 1" at bounding box center [1133, 188] width 142 height 12
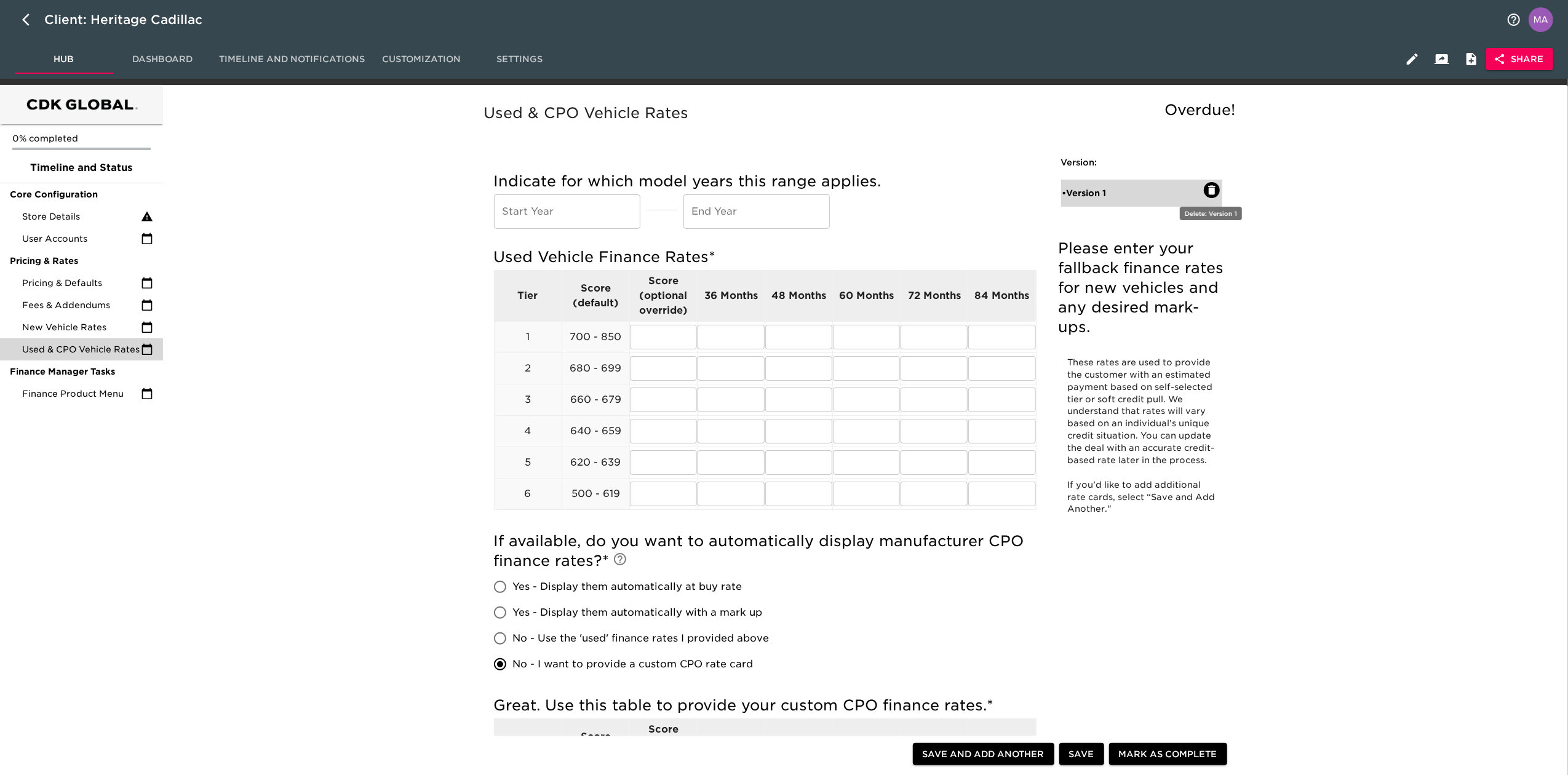
click at [1209, 187] on icon "button" at bounding box center [1211, 190] width 12 height 12
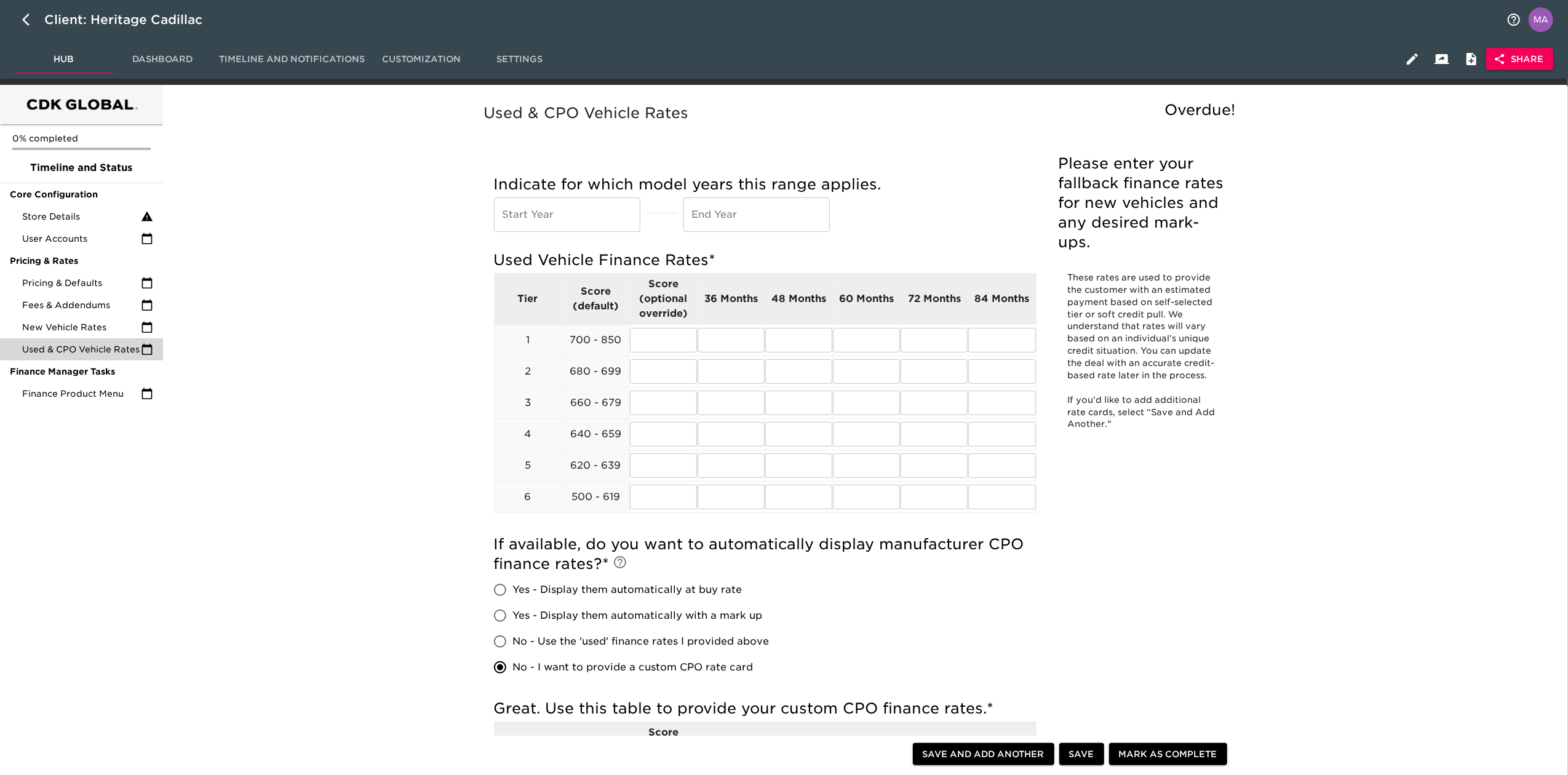
radio input "false"
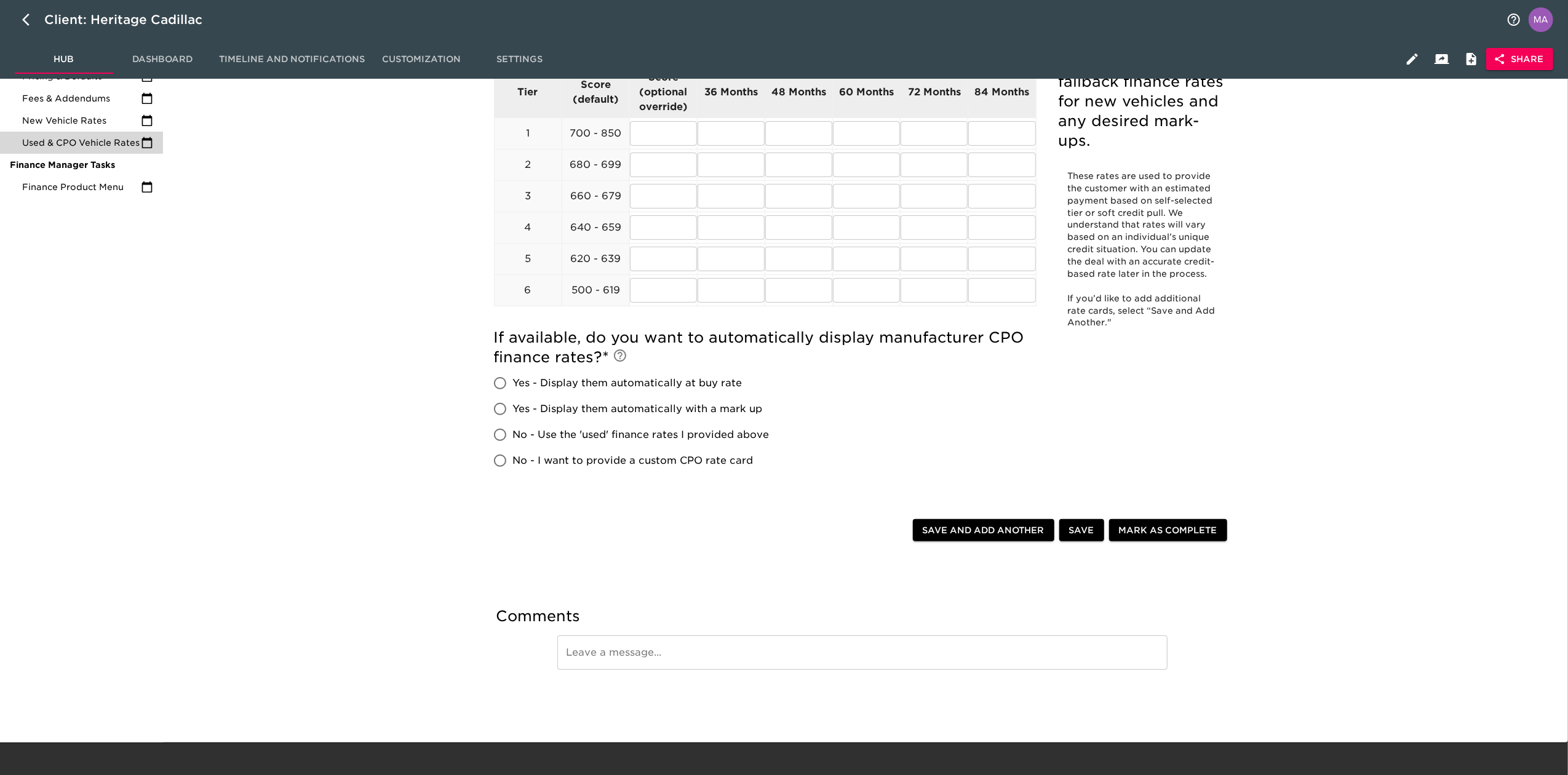
scroll to position [215, 0]
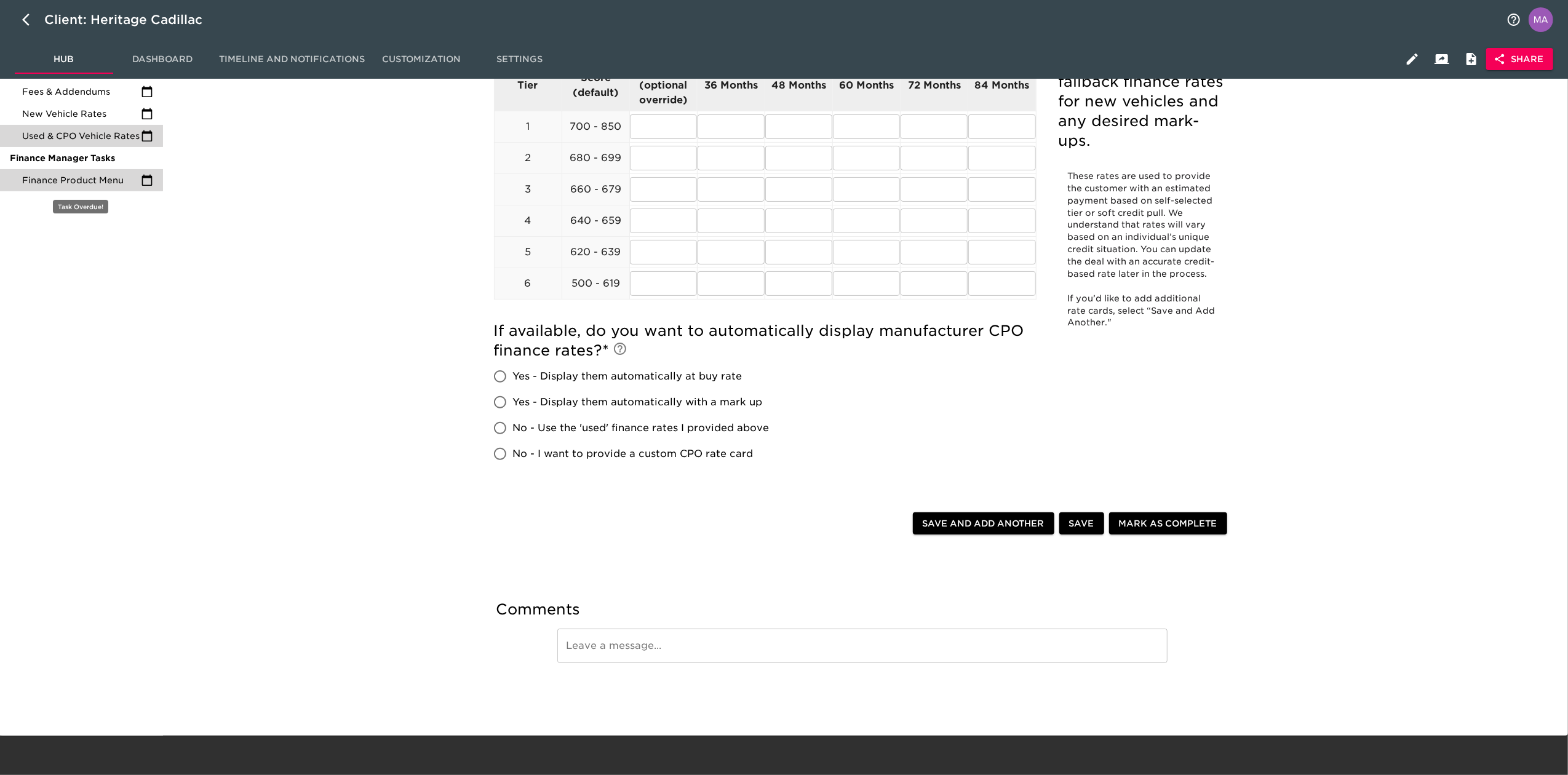
click at [70, 178] on span "Finance Product Menu" at bounding box center [82, 180] width 119 height 12
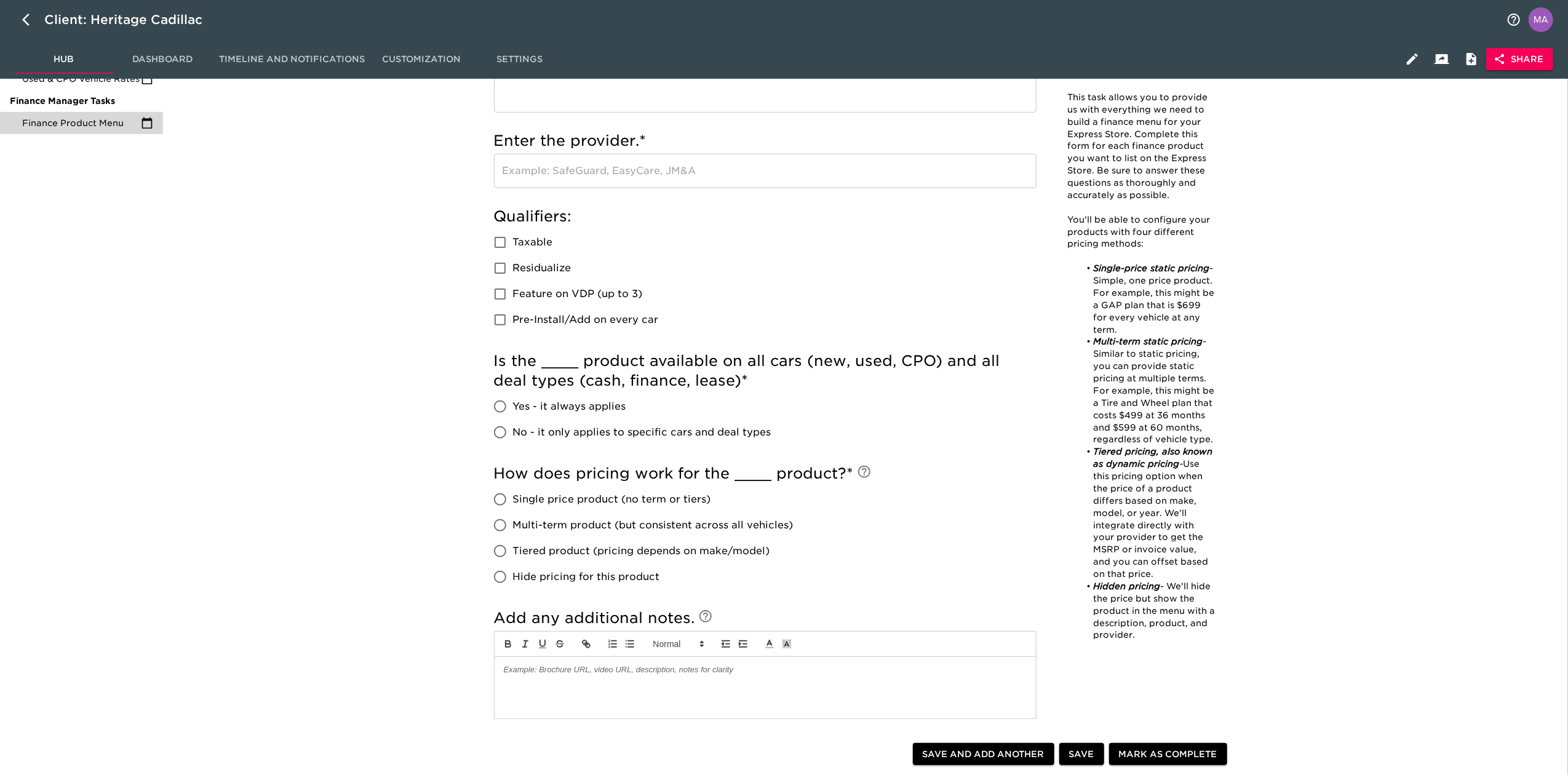
scroll to position [410, 0]
